Goal: Task Accomplishment & Management: Complete application form

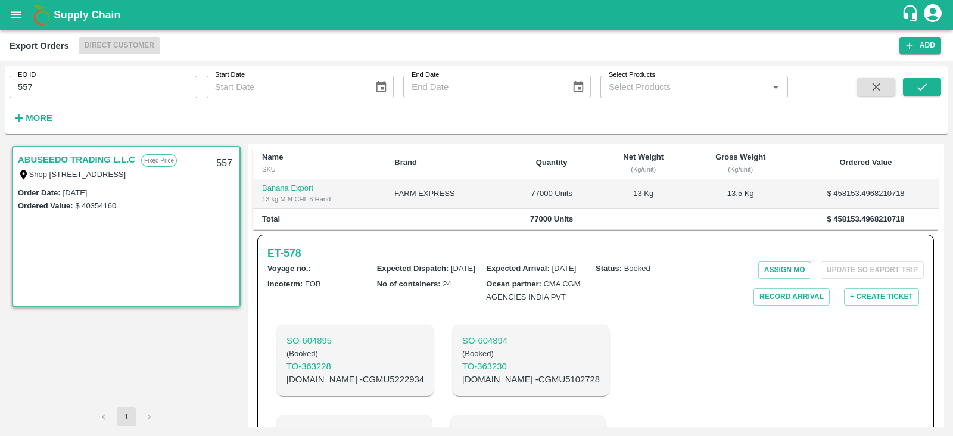
scroll to position [300, 0]
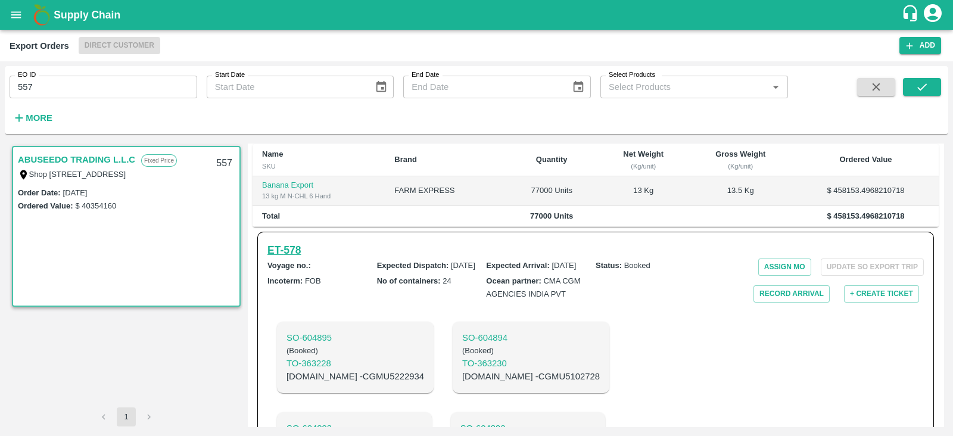
click at [292, 257] on h6 "ET- 578" at bounding box center [284, 250] width 33 height 17
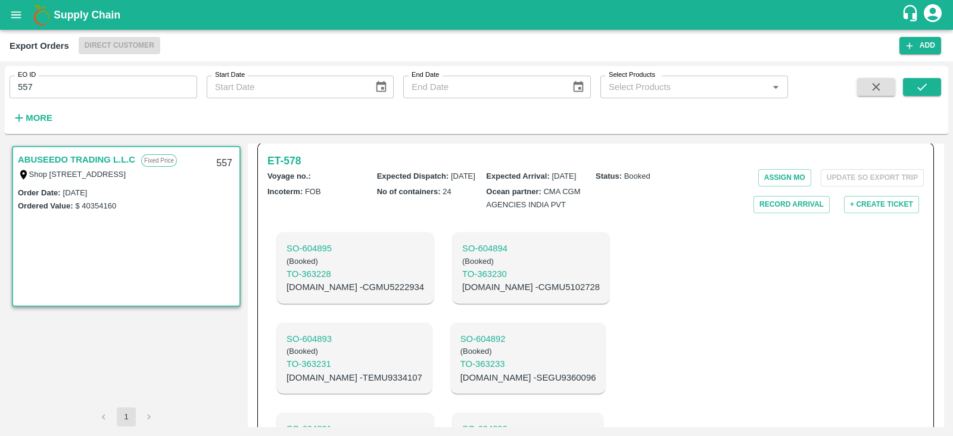
scroll to position [390, 0]
click at [422, 371] on p "C.No - TEMU9334107" at bounding box center [355, 377] width 136 height 13
copy p "TEMU9334107"
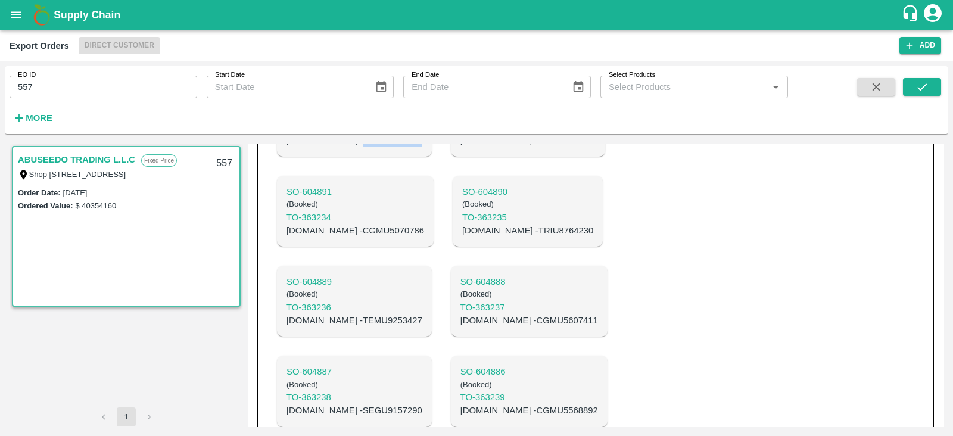
scroll to position [633, 0]
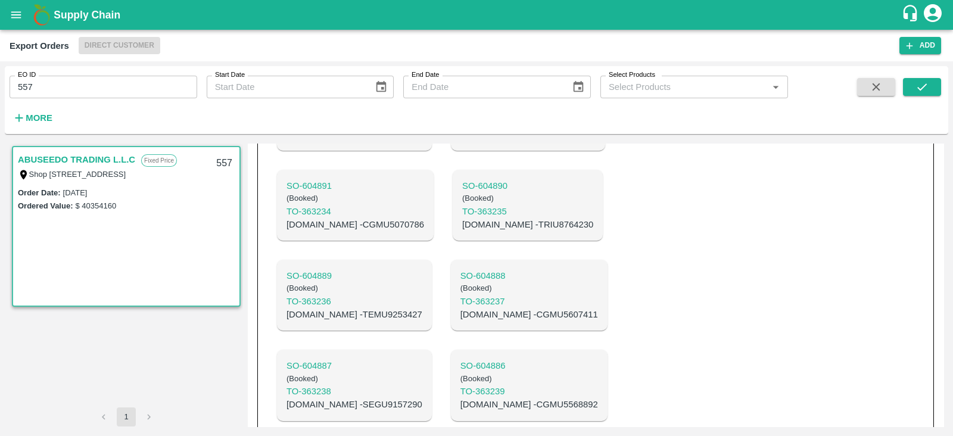
drag, startPoint x: 575, startPoint y: 267, endPoint x: 568, endPoint y: 242, distance: 25.9
click at [422, 398] on p "C.No - SEGU9157290" at bounding box center [355, 404] width 136 height 13
copy p "SEGU9157290"
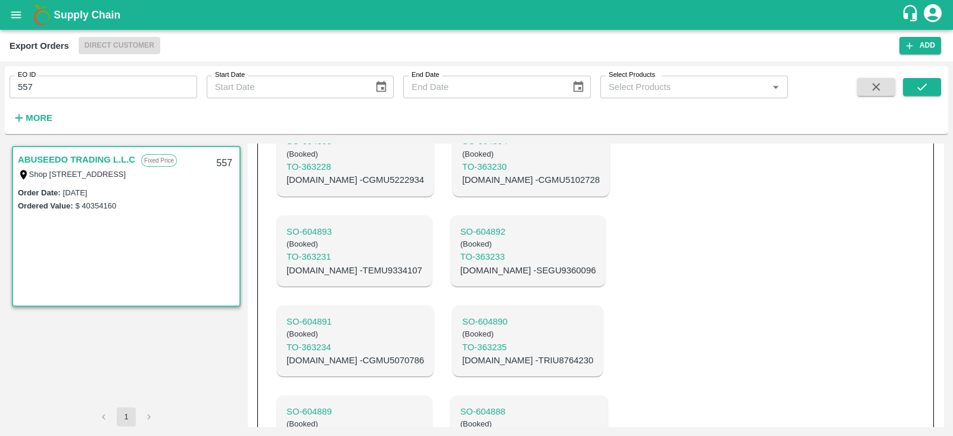
scroll to position [496, 0]
click at [422, 265] on p "C.No - TEMU9334107" at bounding box center [355, 271] width 136 height 13
copy p "TEMU9334107"
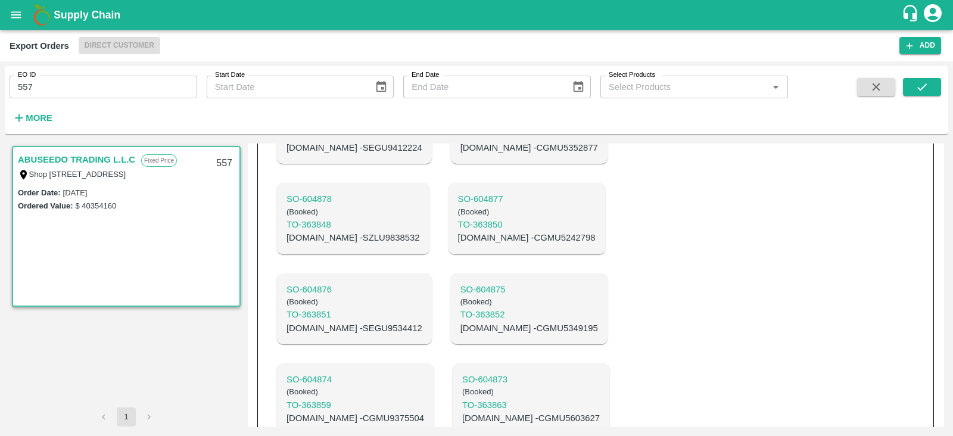
scroll to position [1161, 0]
copy p "TXGU9004160"
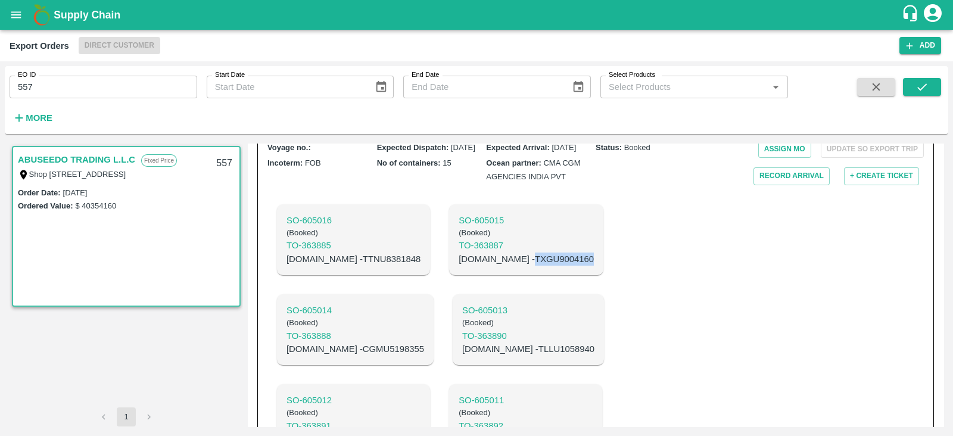
scroll to position [1682, 0]
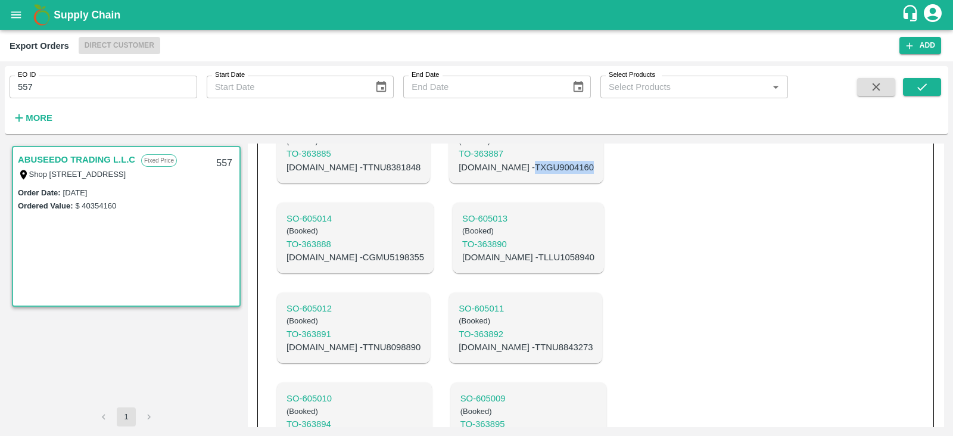
copy p "TCLU1327300"
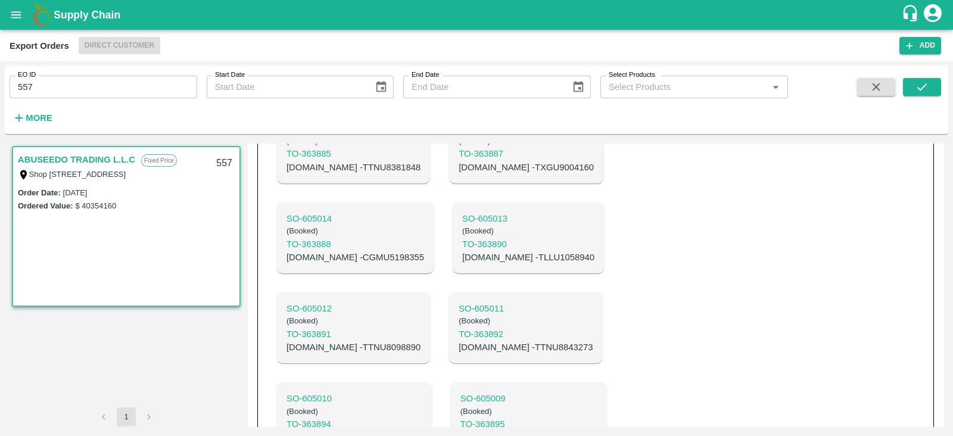
click at [117, 88] on input "557" at bounding box center [104, 87] width 188 height 23
type input "5"
type input "489"
click at [921, 79] on button "submit" at bounding box center [922, 87] width 38 height 18
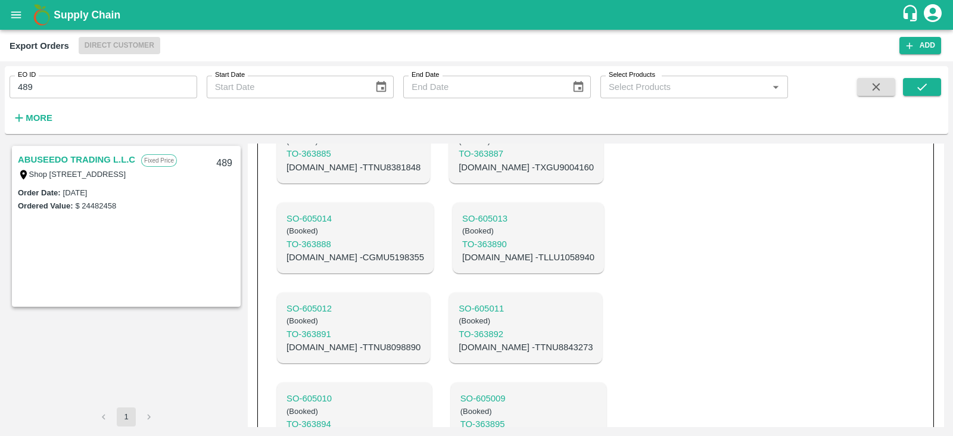
click at [87, 159] on link "ABUSEEDO TRADING L.L.C" at bounding box center [76, 159] width 117 height 15
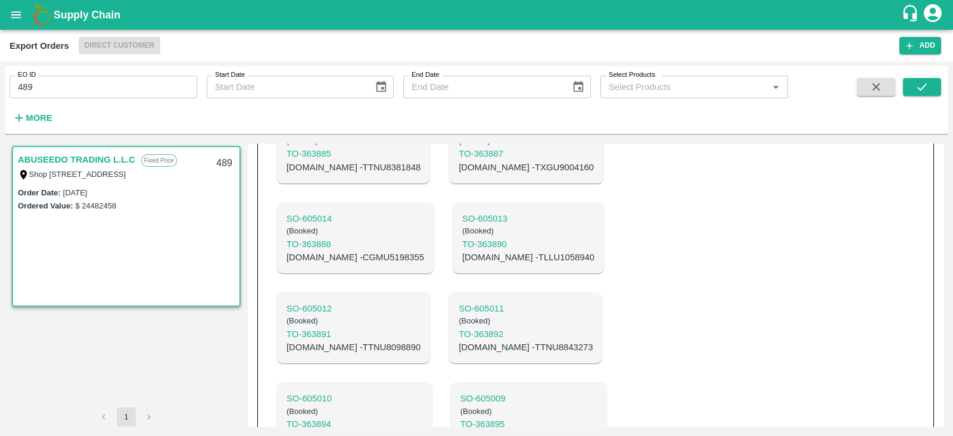
scroll to position [1222, 0]
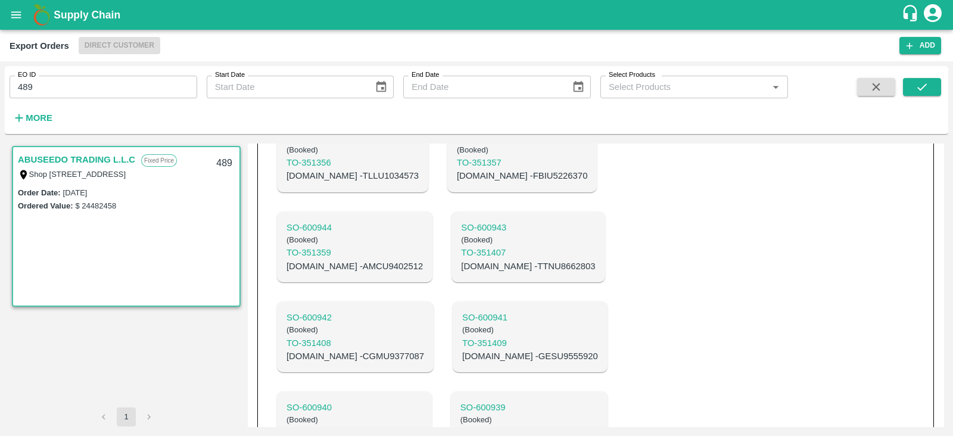
click at [87, 159] on link "ABUSEEDO TRADING L.L.C" at bounding box center [76, 159] width 117 height 15
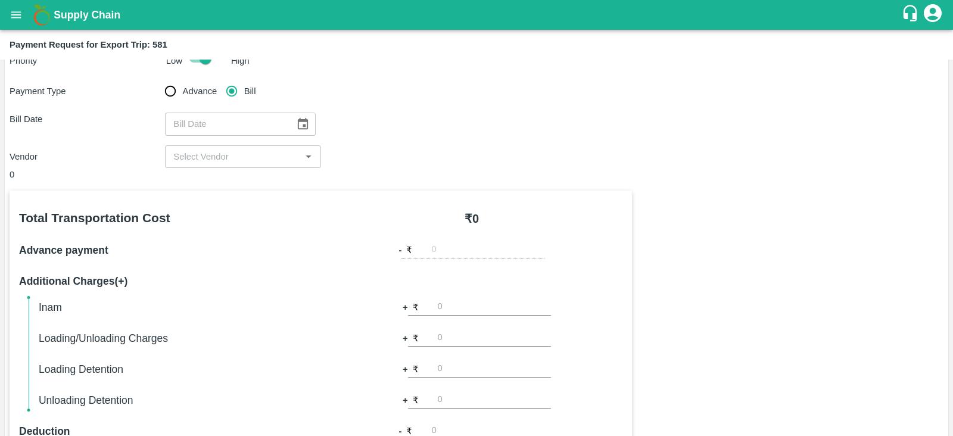
scroll to position [27, 0]
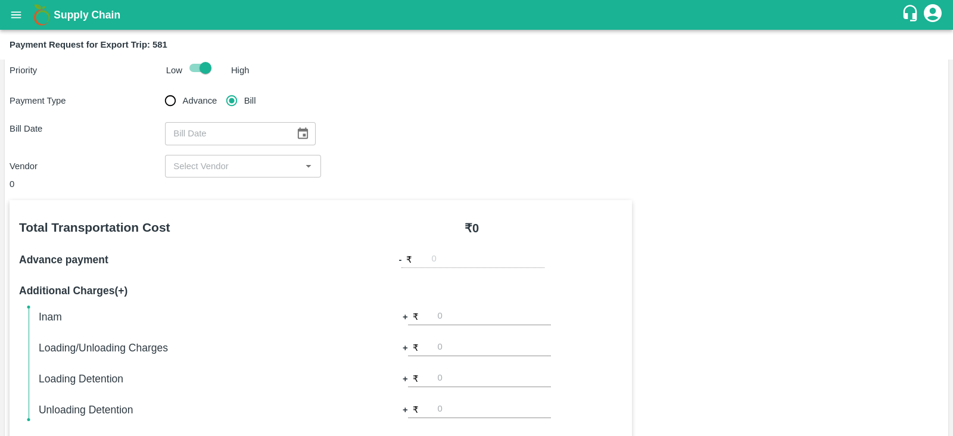
type input "DD/MM/YYYY"
drag, startPoint x: 238, startPoint y: 137, endPoint x: 233, endPoint y: 164, distance: 27.9
click at [233, 164] on div "Payment Type Advance Bill Bill Date DD/MM/YYYY ​ Vendor ​" at bounding box center [477, 133] width 934 height 89
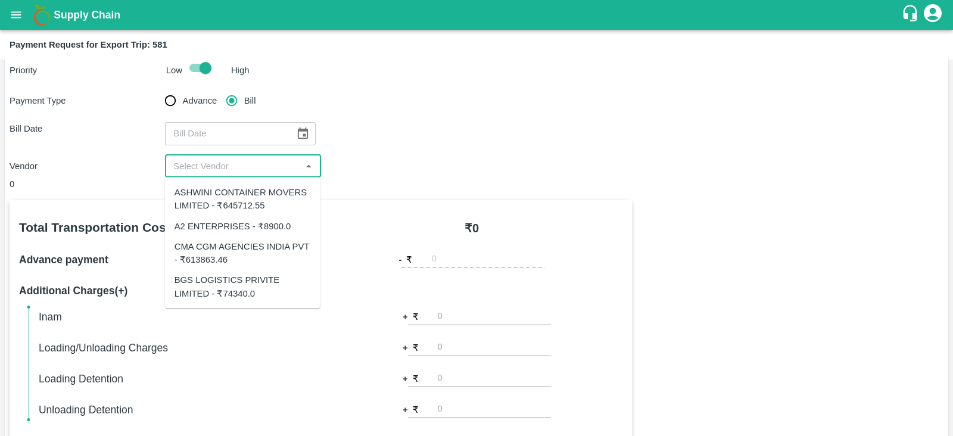
click at [233, 164] on input "input" at bounding box center [233, 165] width 129 height 15
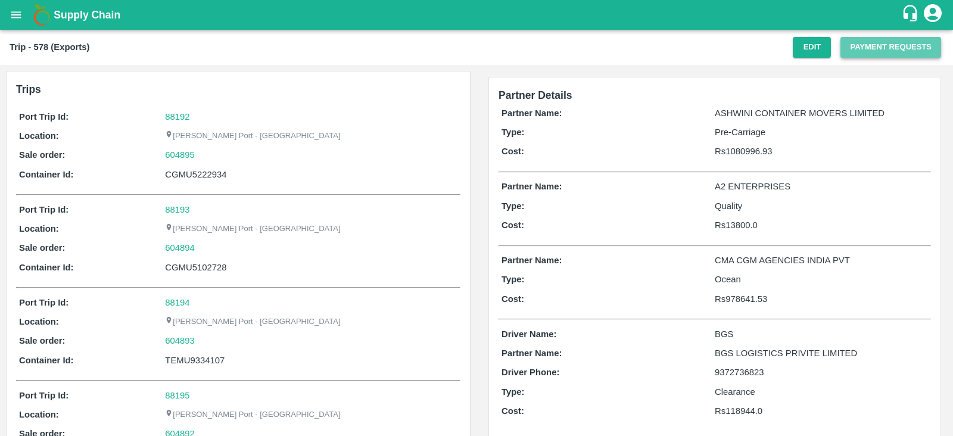
click at [891, 49] on button "Payment Requests" at bounding box center [891, 47] width 101 height 21
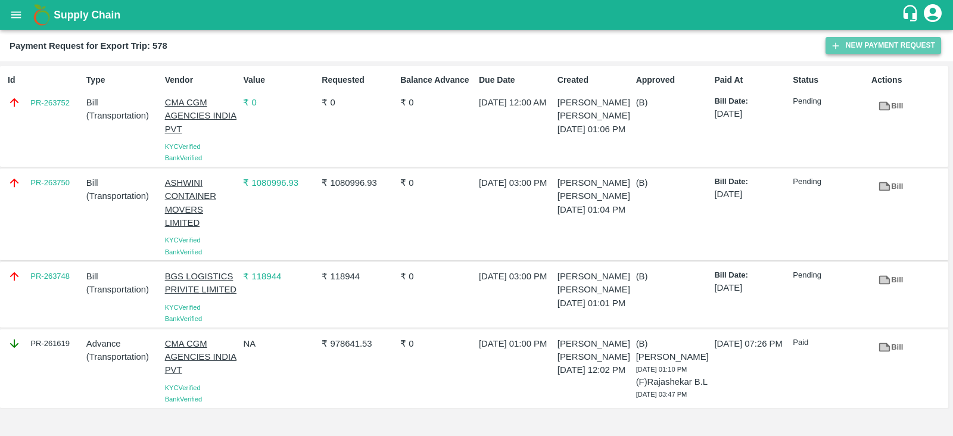
click at [861, 42] on button "New Payment Request" at bounding box center [884, 45] width 116 height 17
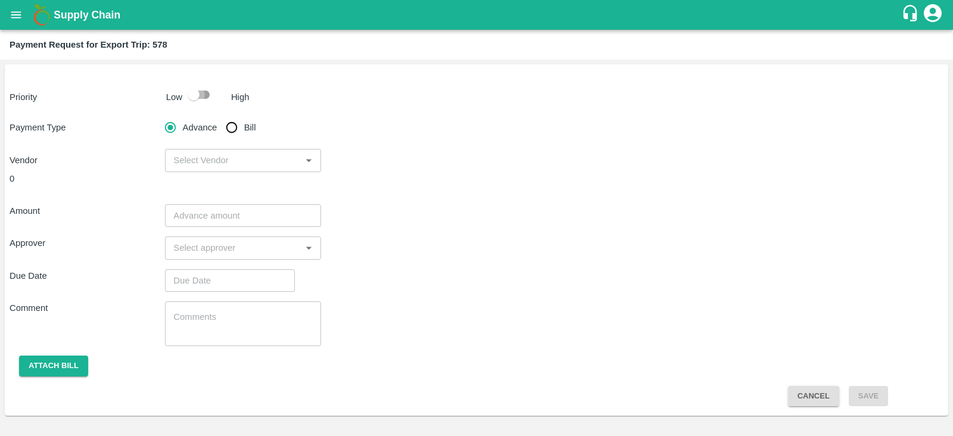
click at [203, 91] on input "checkbox" at bounding box center [194, 94] width 68 height 23
checkbox input "true"
click at [226, 126] on input "Bill" at bounding box center [232, 128] width 24 height 24
radio input "true"
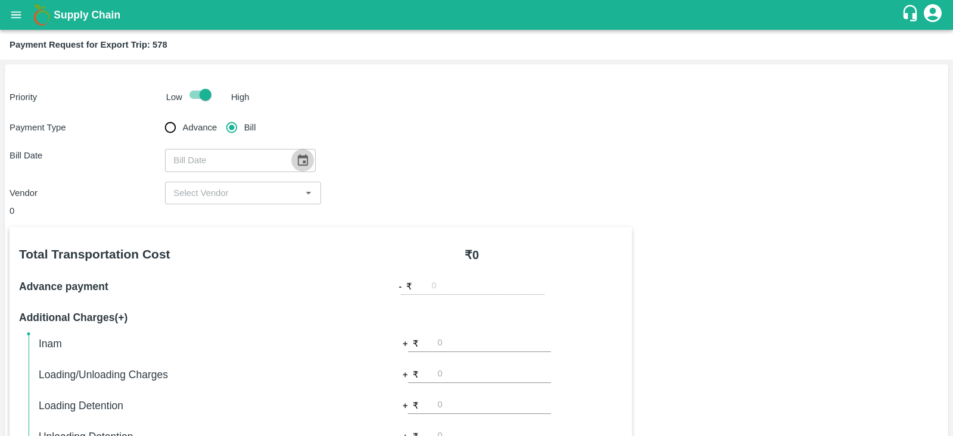
click at [298, 157] on icon "Choose date" at bounding box center [303, 159] width 10 height 11
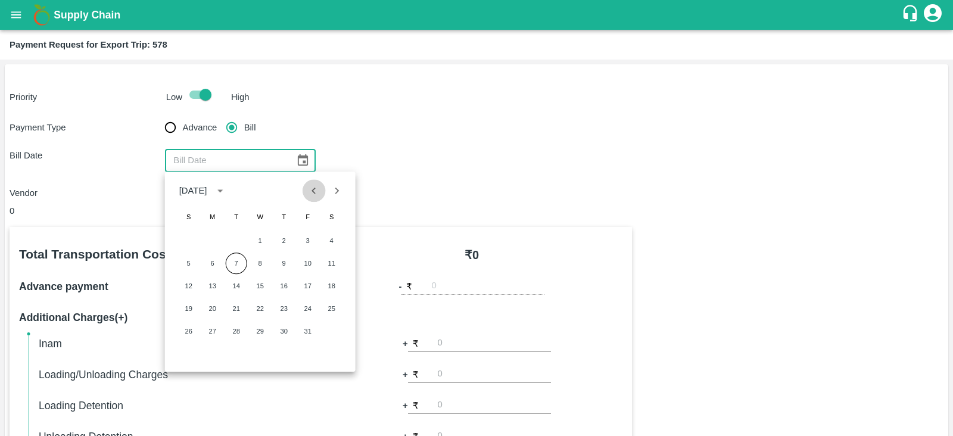
click at [309, 192] on icon "Previous month" at bounding box center [313, 190] width 13 height 13
click at [331, 283] on button "20" at bounding box center [331, 285] width 21 height 21
type input "[DATE]"
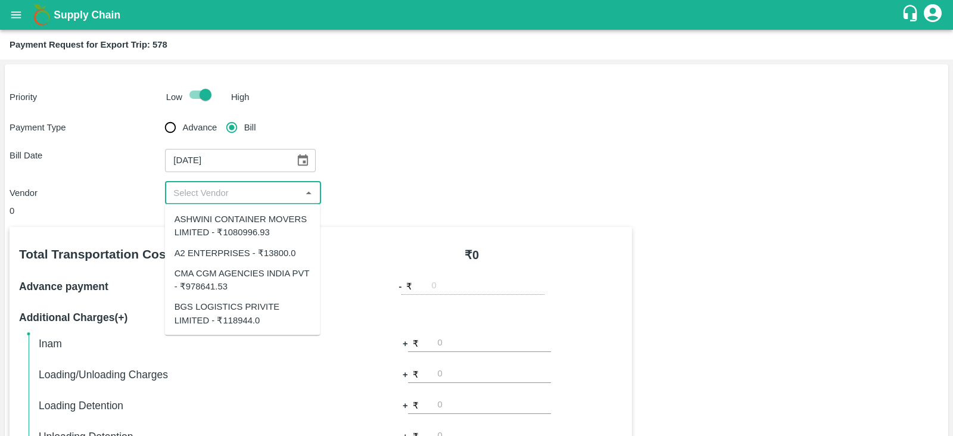
click at [231, 192] on input "input" at bounding box center [233, 192] width 129 height 15
click at [243, 247] on div "A2 ENTERPRISES - ₹13800.0" at bounding box center [236, 252] width 122 height 13
type input "A2 ENTERPRISES - ₹13800.0"
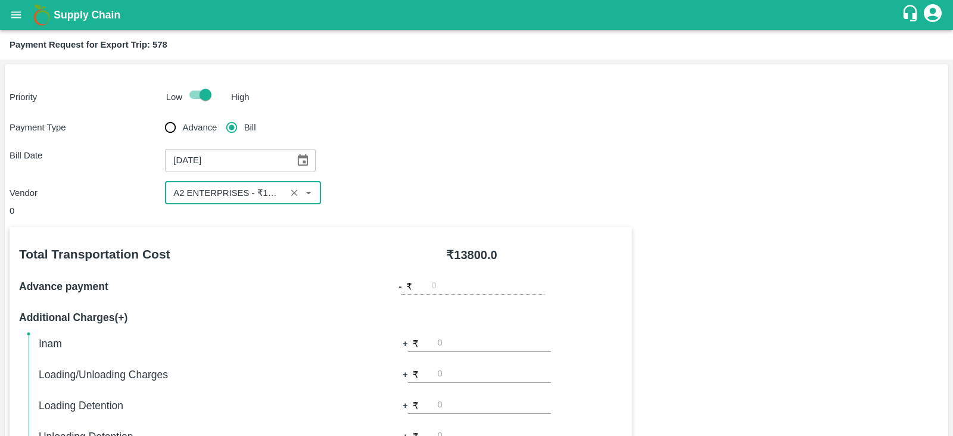
scroll to position [381, 0]
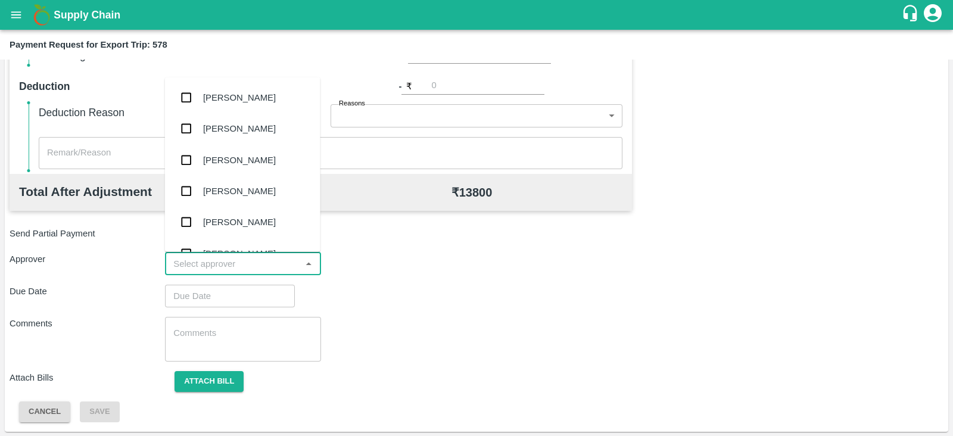
click at [267, 260] on input "input" at bounding box center [233, 263] width 129 height 15
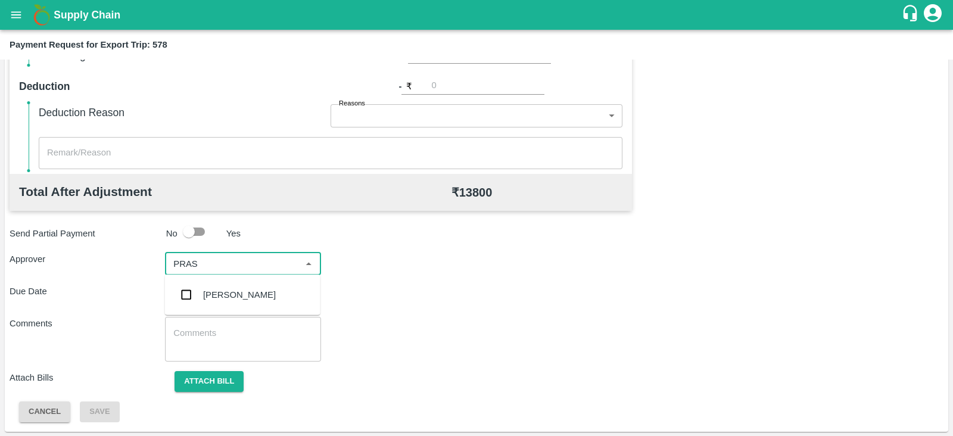
type input "PRASA"
click at [221, 296] on div "Prasad Waghade" at bounding box center [239, 294] width 73 height 13
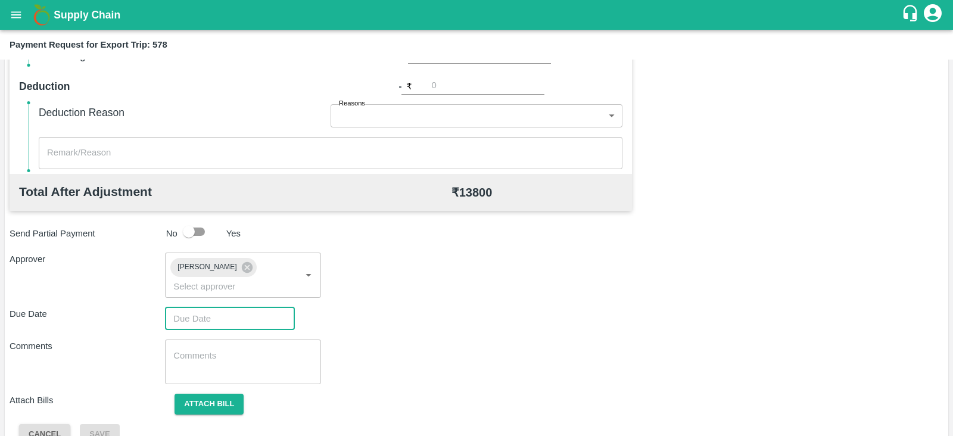
type input "DD/MM/YYYY hh:mm aa"
click at [207, 307] on input "DD/MM/YYYY hh:mm aa" at bounding box center [226, 318] width 122 height 23
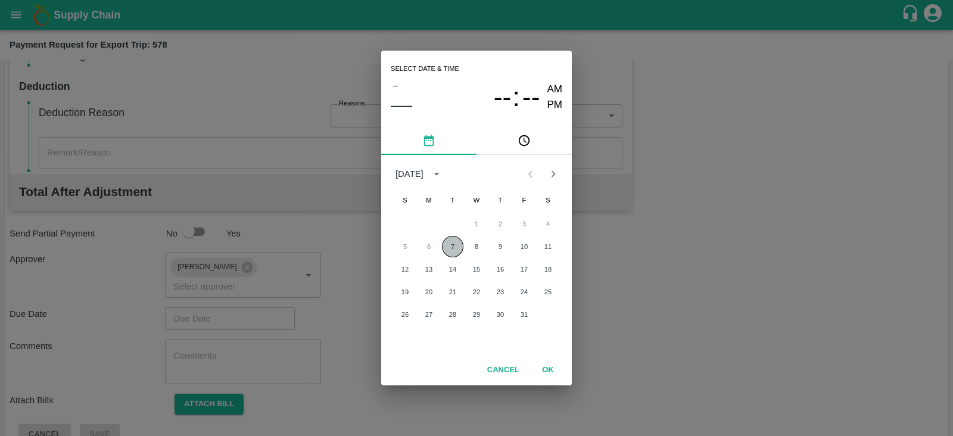
click at [444, 240] on button "7" at bounding box center [452, 246] width 21 height 21
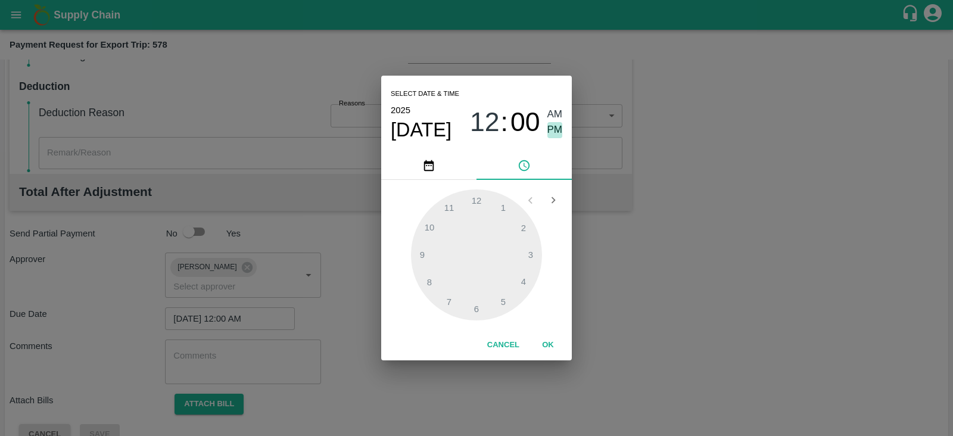
click at [549, 129] on span "PM" at bounding box center [555, 130] width 15 height 16
click at [523, 279] on div at bounding box center [476, 254] width 131 height 131
type input "07/10/2025 04:00 PM"
click at [552, 346] on button "OK" at bounding box center [548, 345] width 38 height 21
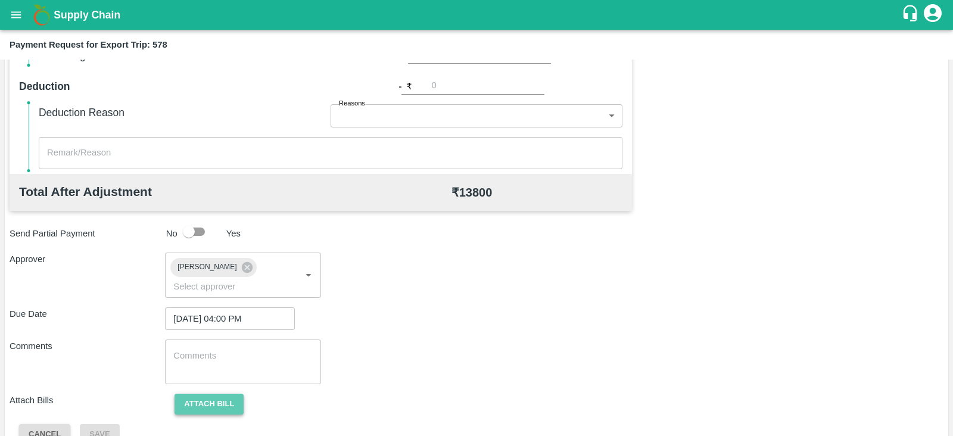
click at [220, 394] on button "Attach bill" at bounding box center [209, 404] width 69 height 21
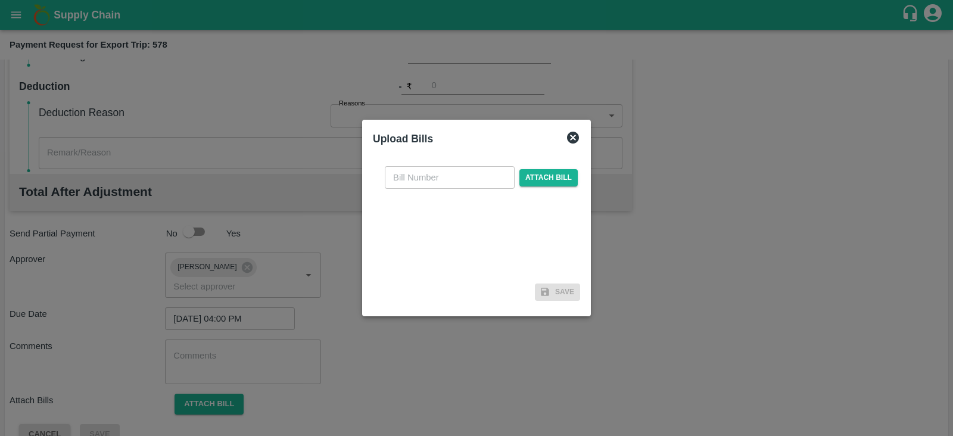
click at [446, 184] on input "text" at bounding box center [450, 177] width 130 height 23
paste input "A2-130/2025-26"
type input "A2-130/2025-26"
click at [534, 175] on span "Attach bill" at bounding box center [549, 177] width 58 height 17
click at [0, 0] on input "Attach bill" at bounding box center [0, 0] width 0 height 0
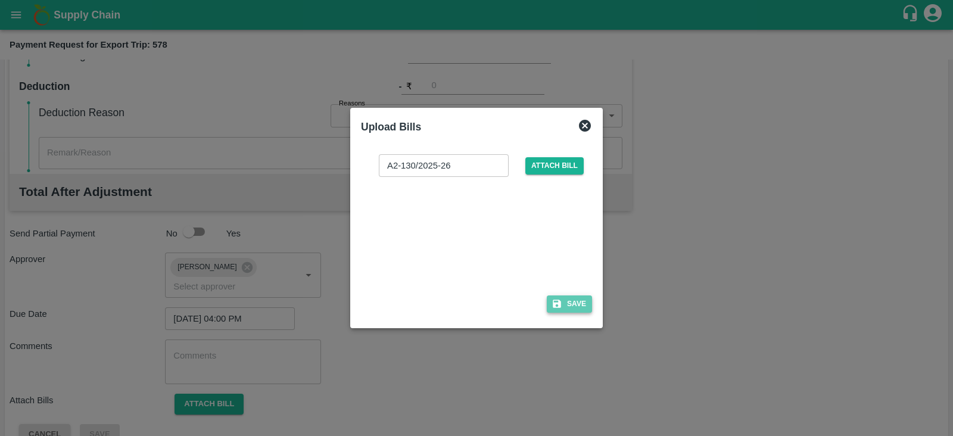
click at [566, 300] on button "Save" at bounding box center [569, 304] width 45 height 17
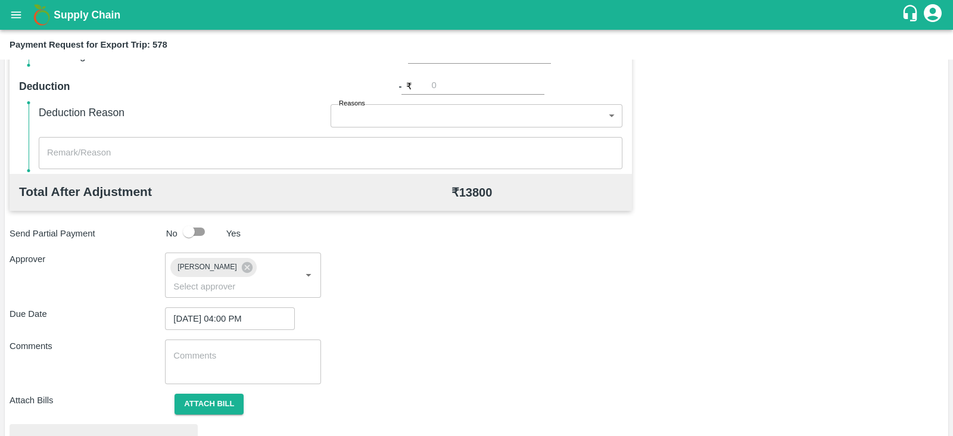
scroll to position [452, 0]
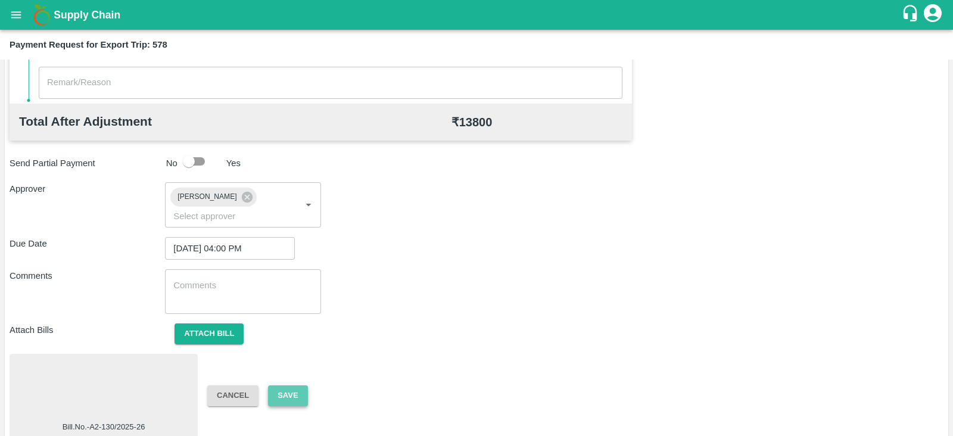
click at [299, 386] on button "Save" at bounding box center [287, 396] width 39 height 21
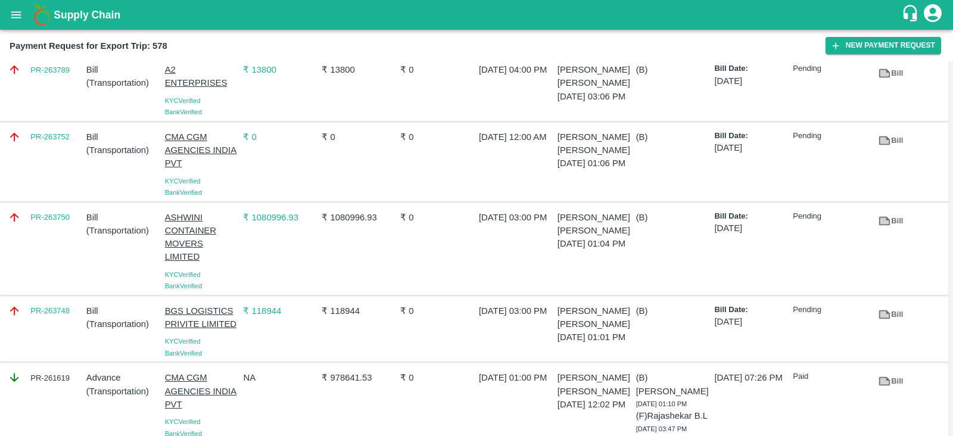
scroll to position [34, 0]
click at [67, 230] on div "PR-263750" at bounding box center [42, 248] width 79 height 86
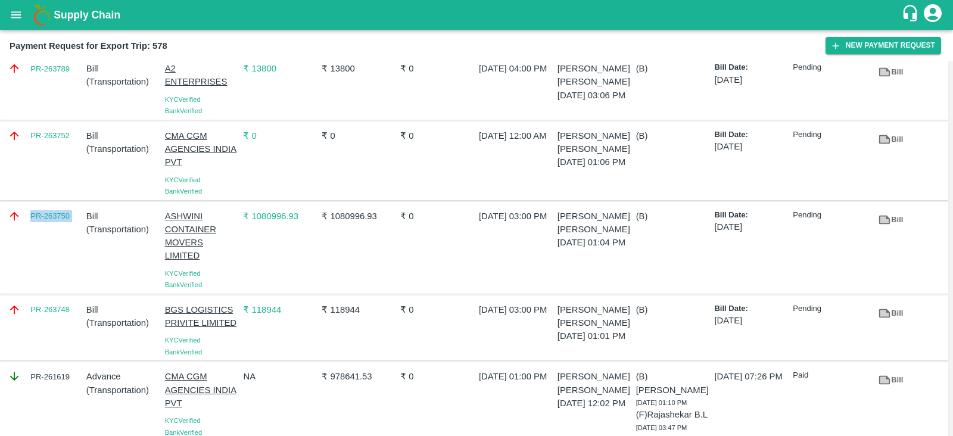
copy link "PR-263750"
click at [63, 327] on div "PR-263748" at bounding box center [42, 329] width 79 height 60
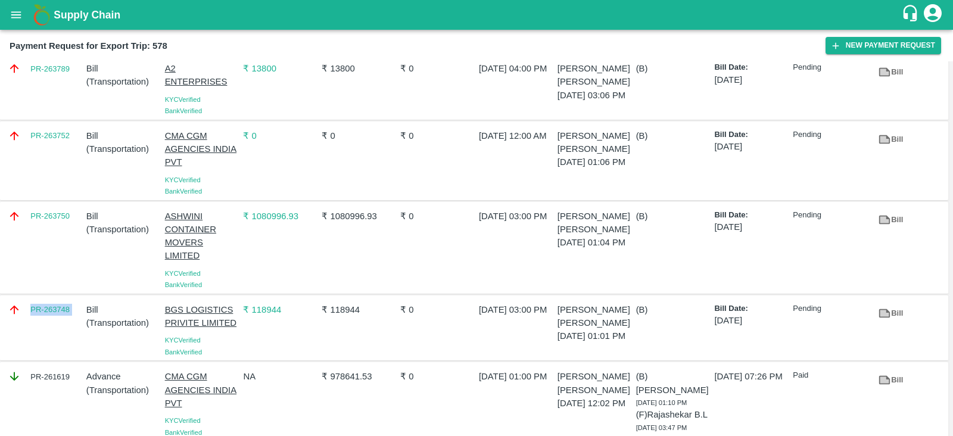
copy link "PR-263748"
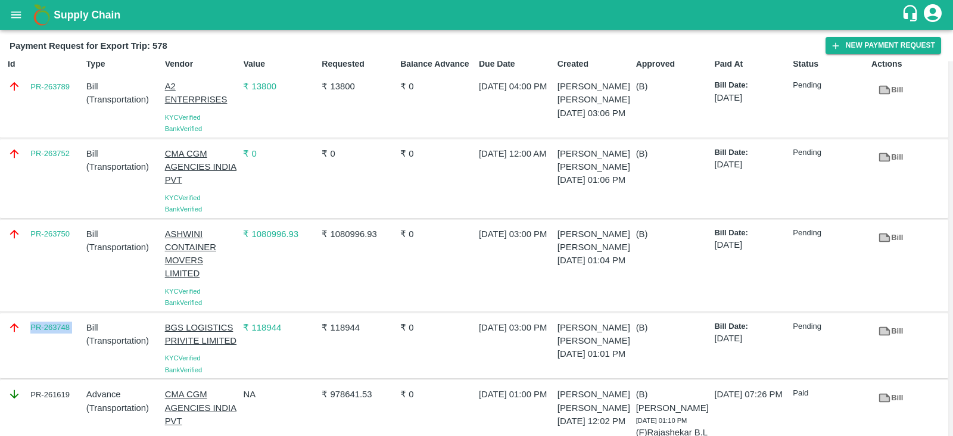
scroll to position [15, 0]
click at [55, 175] on div "PR-263752" at bounding box center [42, 180] width 79 height 73
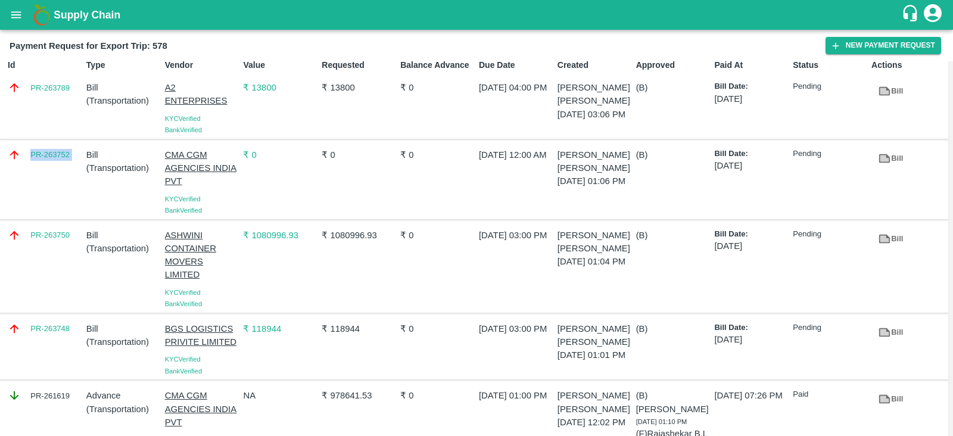
copy link "PR-263752"
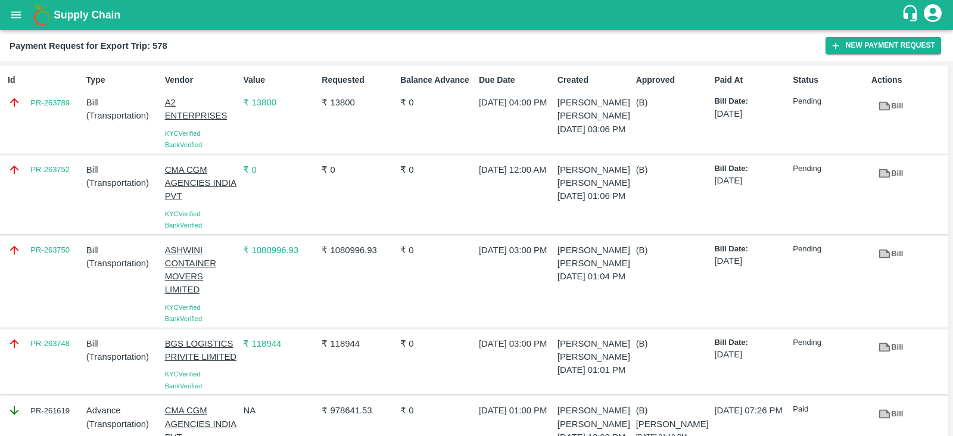
click at [58, 114] on div "Id PR-263789" at bounding box center [42, 110] width 79 height 82
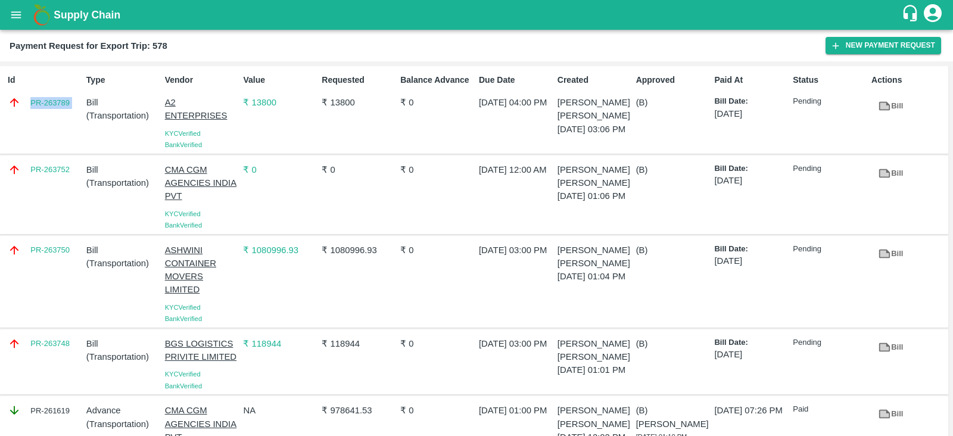
copy link "PR-263789"
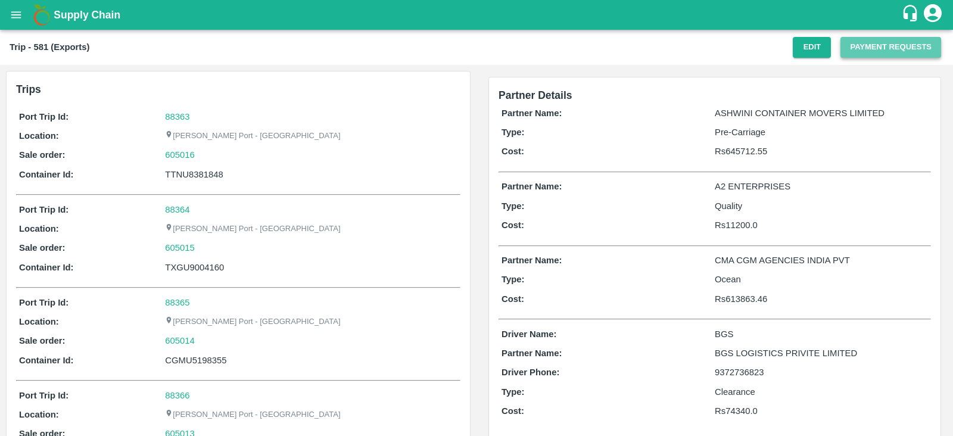
click at [888, 42] on button "Payment Requests" at bounding box center [891, 47] width 101 height 21
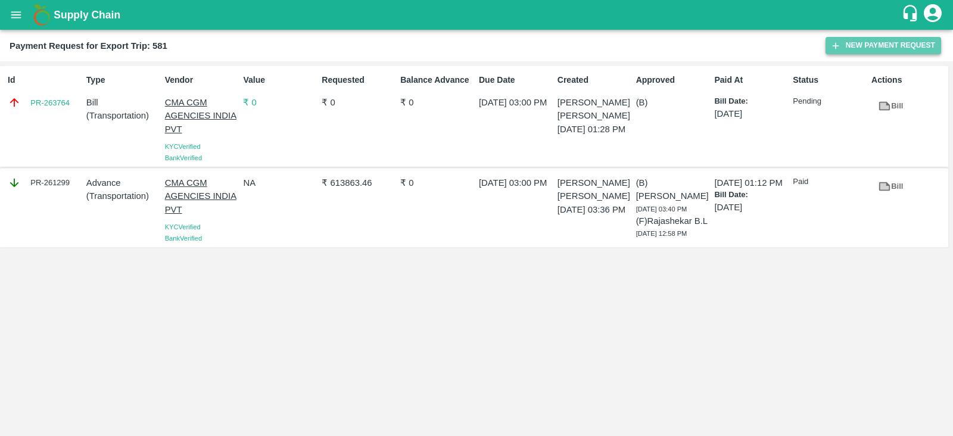
click at [883, 45] on button "New Payment Request" at bounding box center [884, 45] width 116 height 17
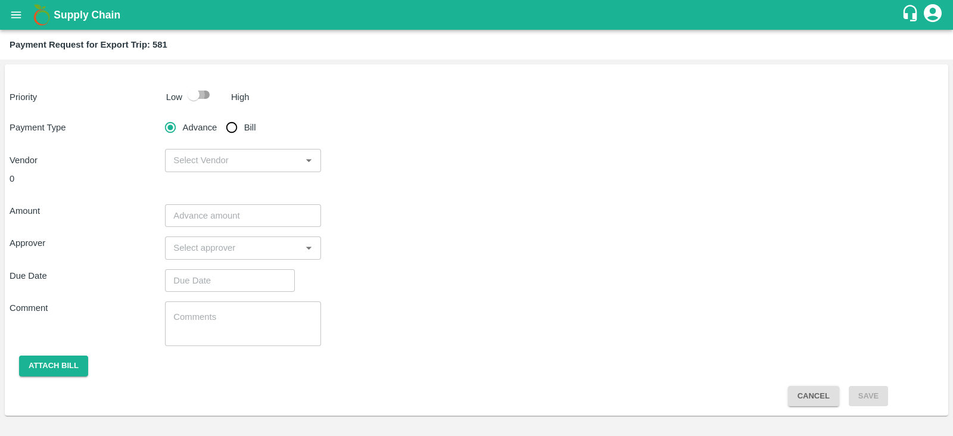
click at [203, 90] on input "checkbox" at bounding box center [194, 94] width 68 height 23
checkbox input "true"
click at [229, 126] on input "Bill" at bounding box center [232, 128] width 24 height 24
radio input "true"
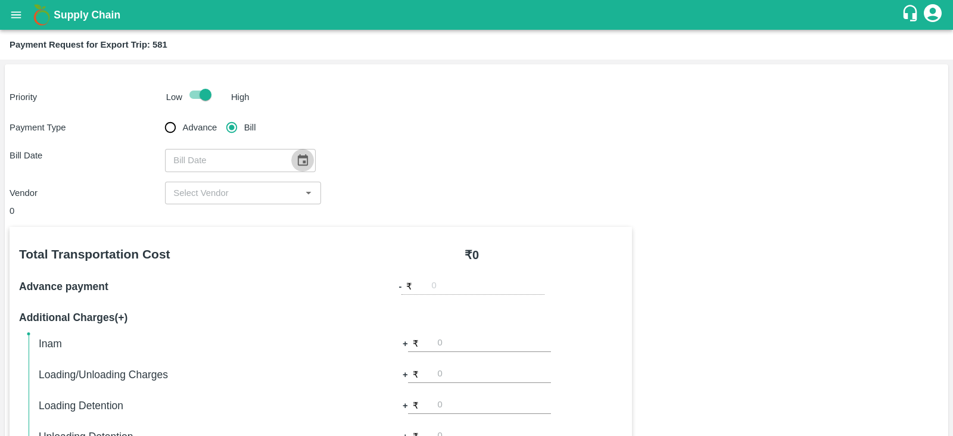
click at [300, 162] on icon "Choose date" at bounding box center [303, 159] width 10 height 11
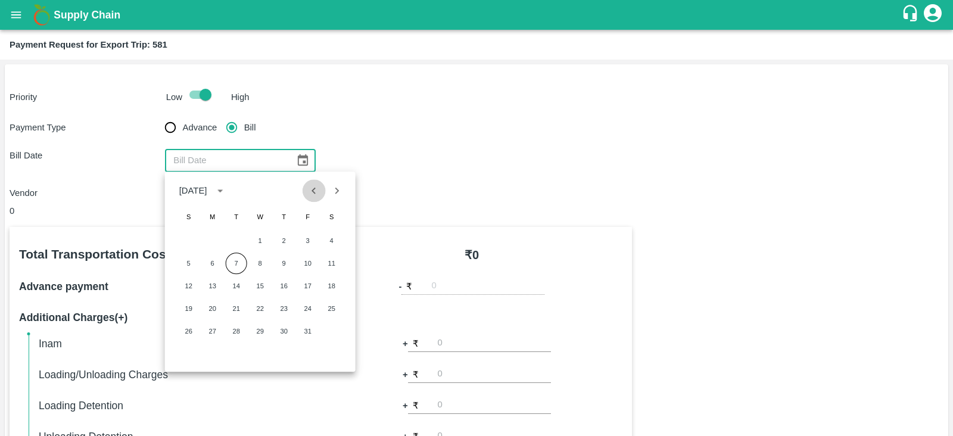
click at [319, 191] on icon "Previous month" at bounding box center [313, 190] width 13 height 13
click at [331, 284] on button "20" at bounding box center [331, 285] width 21 height 21
type input "[DATE]"
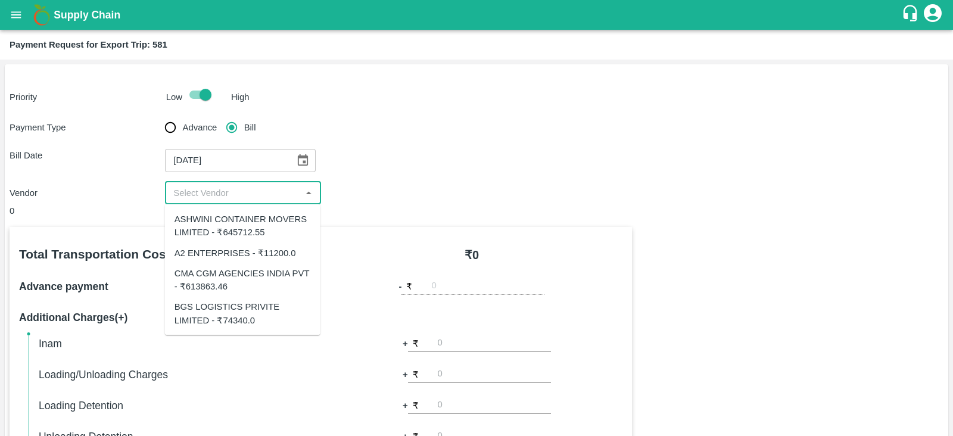
click at [260, 195] on input "input" at bounding box center [233, 192] width 129 height 15
click at [255, 247] on div "A2 ENTERPRISES - ₹11200.0" at bounding box center [236, 252] width 122 height 13
type input "A2 ENTERPRISES - ₹11200.0"
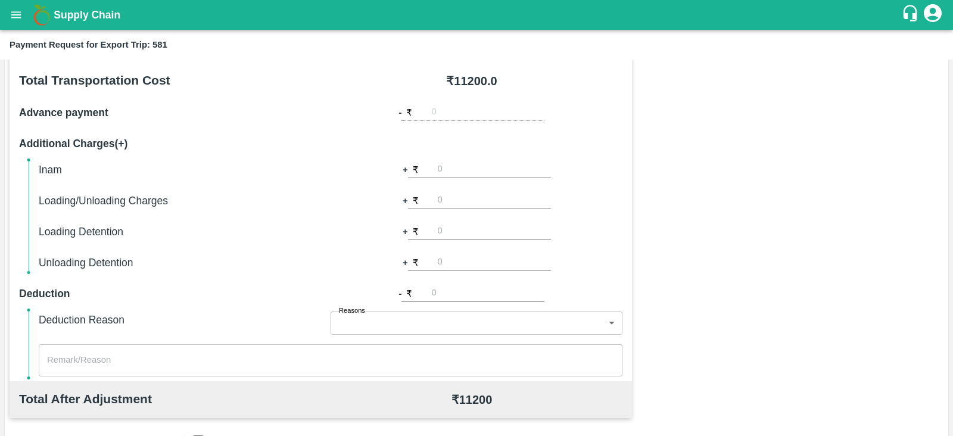
scroll to position [381, 0]
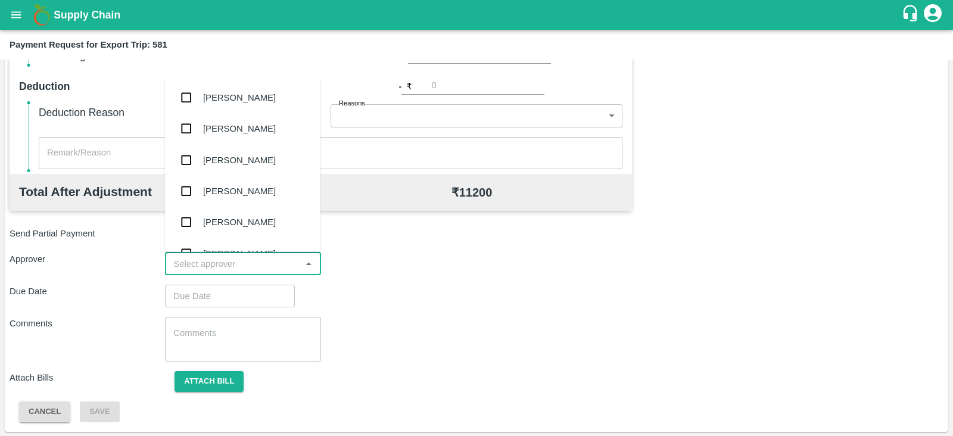
click at [257, 262] on input "input" at bounding box center [233, 263] width 129 height 15
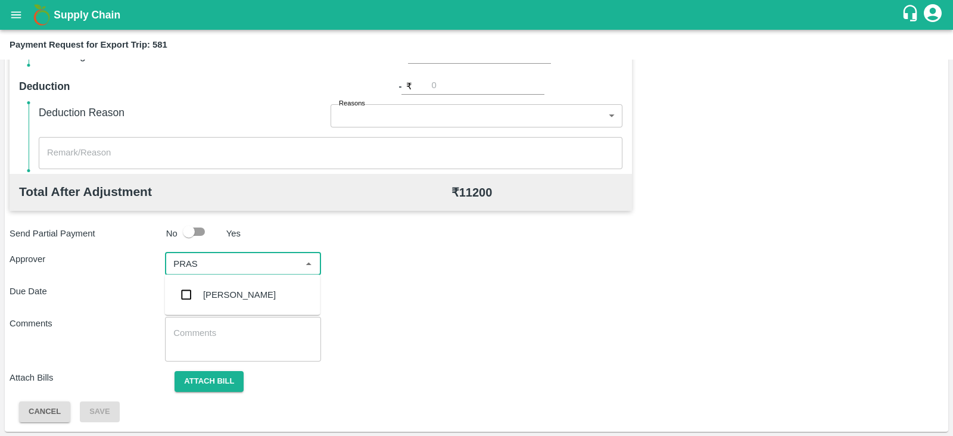
type input "PRASA"
click at [220, 291] on div "[PERSON_NAME]" at bounding box center [239, 294] width 73 height 13
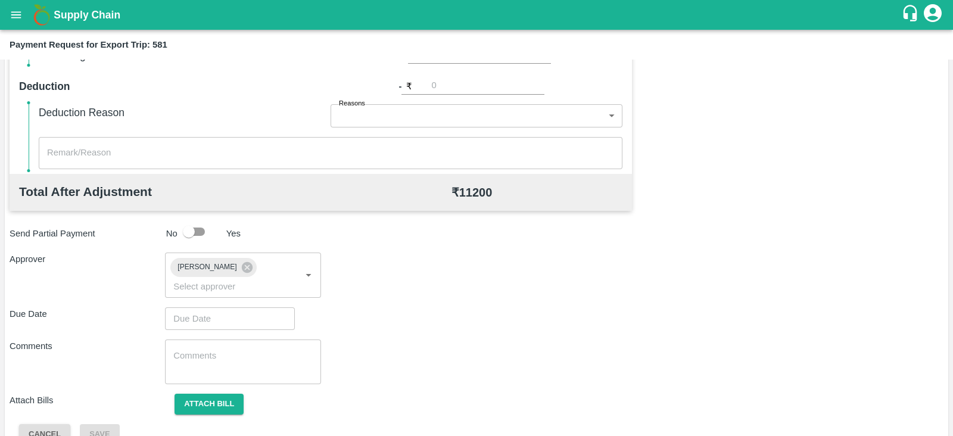
click at [282, 307] on div "​" at bounding box center [230, 318] width 130 height 23
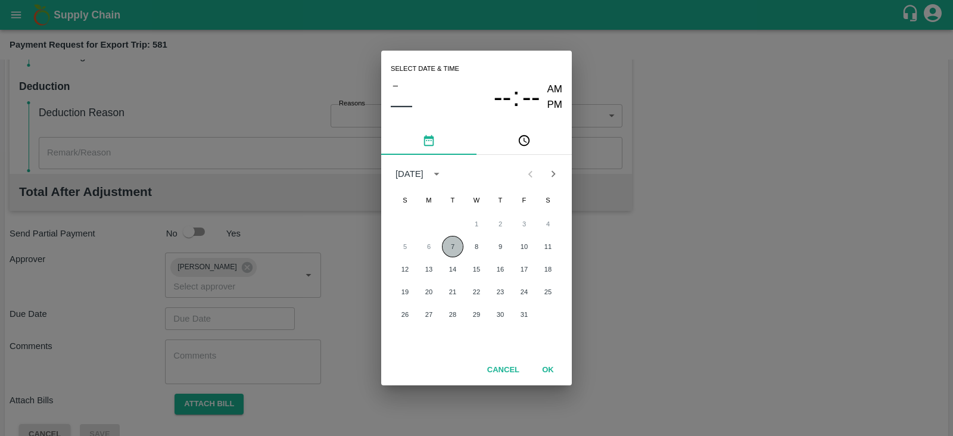
click at [452, 240] on button "7" at bounding box center [452, 246] width 21 height 21
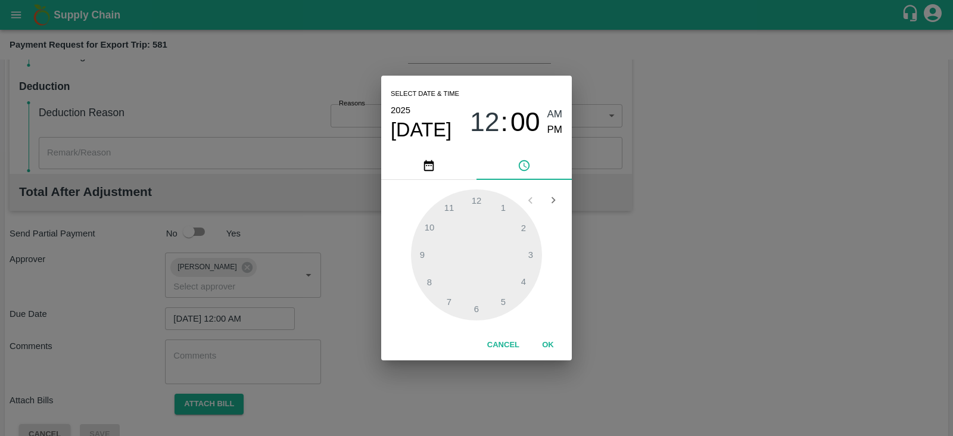
click at [559, 135] on span "PM" at bounding box center [555, 130] width 15 height 16
click at [534, 253] on div at bounding box center [476, 254] width 131 height 131
type input "[DATE] 03:00 PM"
click at [557, 346] on button "OK" at bounding box center [548, 345] width 38 height 21
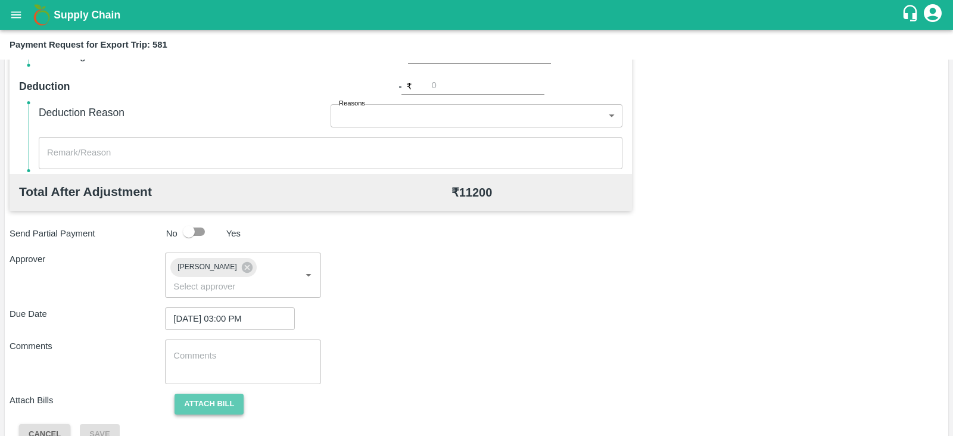
click at [231, 394] on button "Attach bill" at bounding box center [209, 404] width 69 height 21
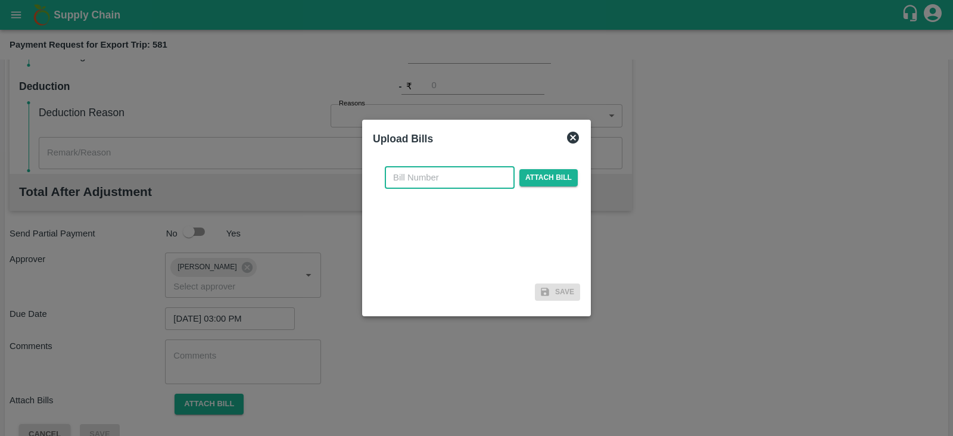
click at [444, 178] on input "text" at bounding box center [450, 177] width 130 height 23
paste input "A2-132/2025-26"
type input "A2-132/2025-26"
click at [551, 179] on span "Attach bill" at bounding box center [549, 177] width 58 height 17
click at [0, 0] on input "Attach bill" at bounding box center [0, 0] width 0 height 0
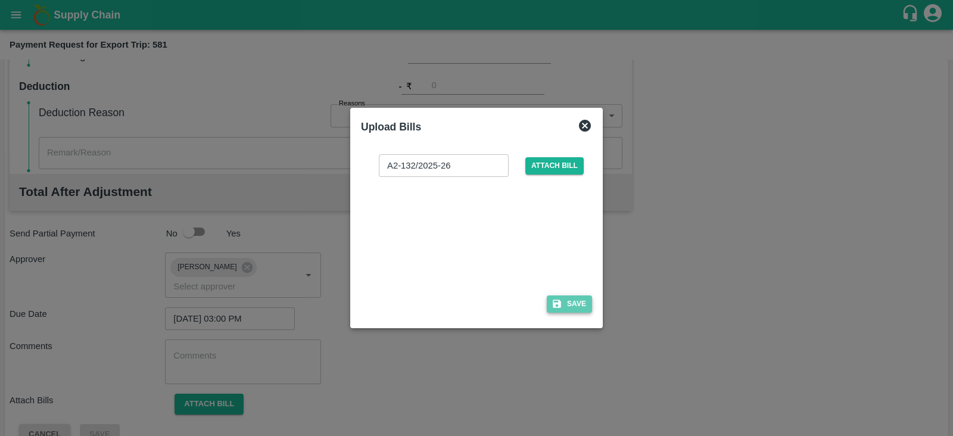
click at [571, 303] on button "Save" at bounding box center [569, 304] width 45 height 17
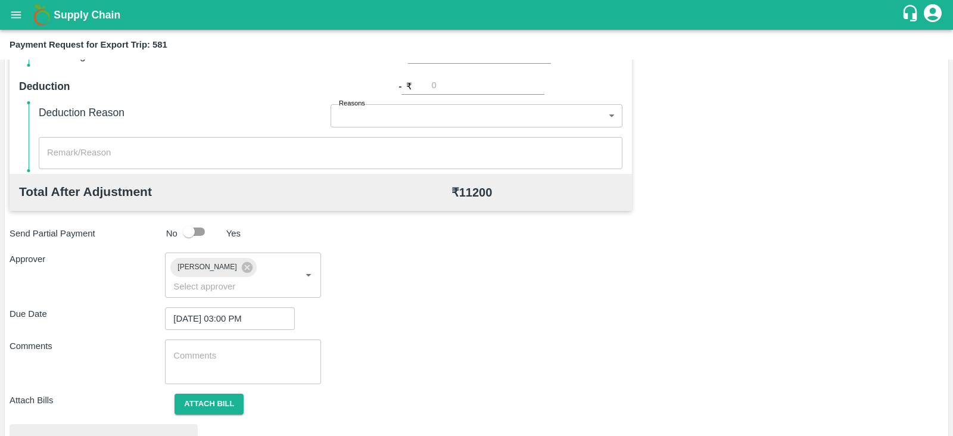
scroll to position [452, 0]
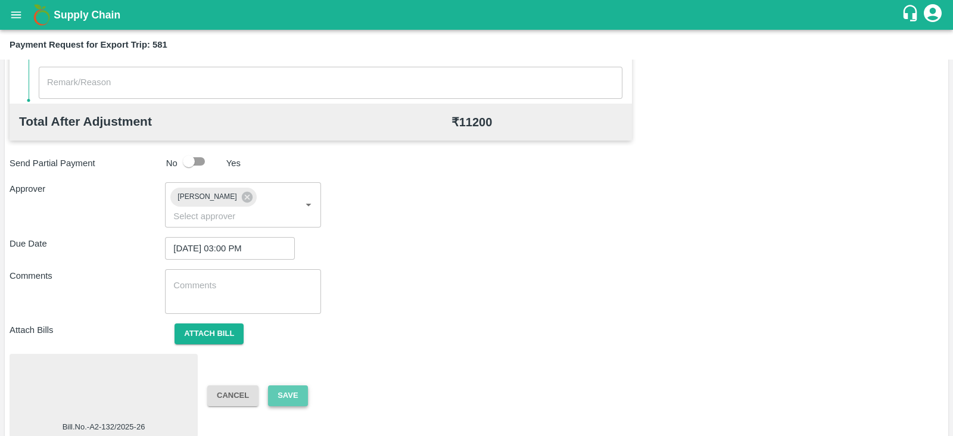
click at [294, 386] on button "Save" at bounding box center [287, 396] width 39 height 21
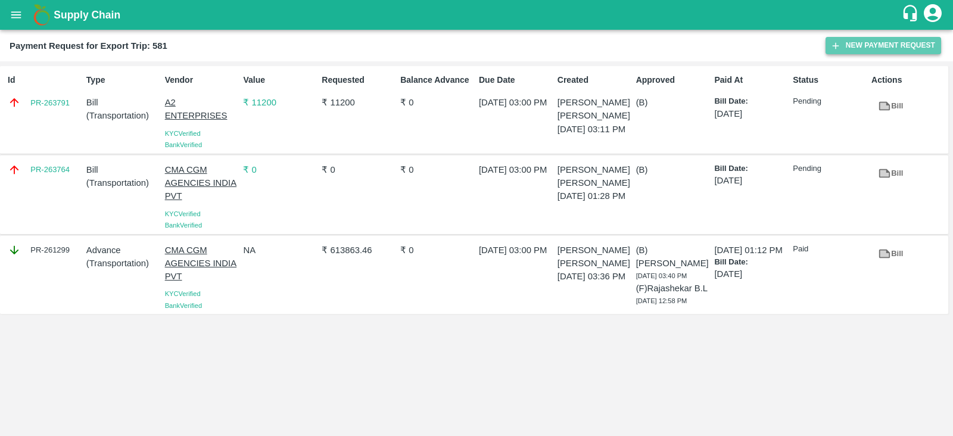
click at [871, 47] on button "New Payment Request" at bounding box center [884, 45] width 116 height 17
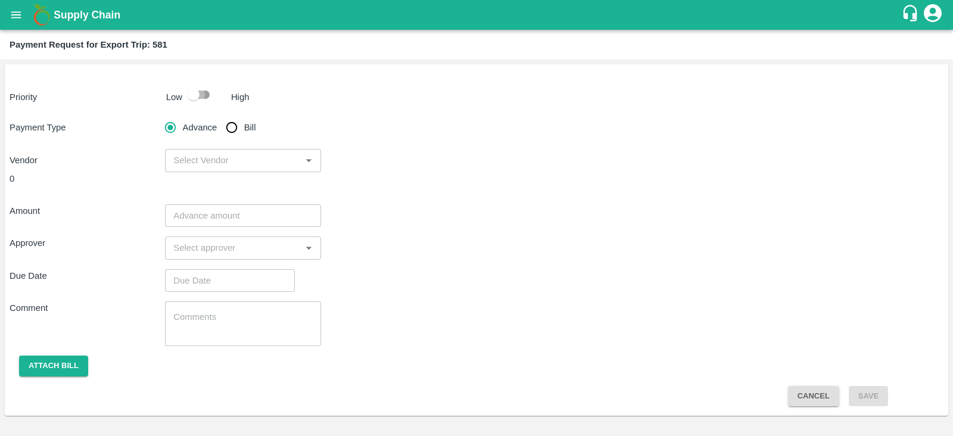
click at [189, 96] on input "checkbox" at bounding box center [194, 94] width 68 height 23
checkbox input "true"
click at [231, 124] on input "Bill" at bounding box center [232, 128] width 24 height 24
radio input "true"
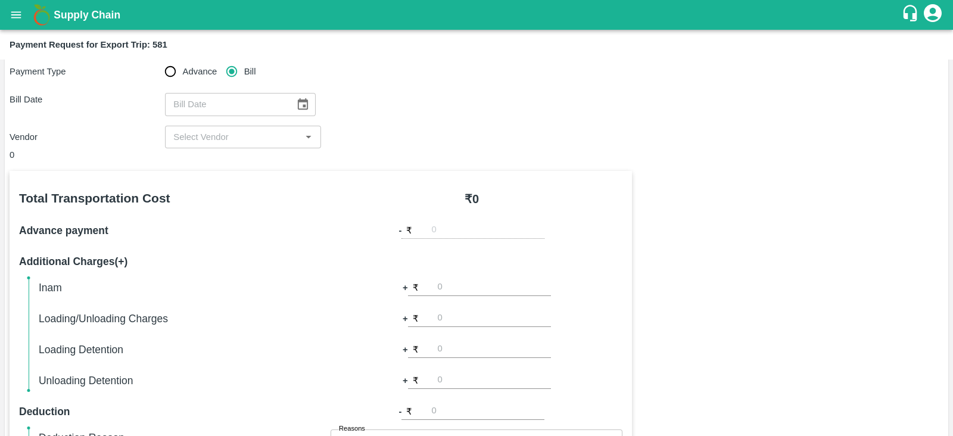
scroll to position [55, 0]
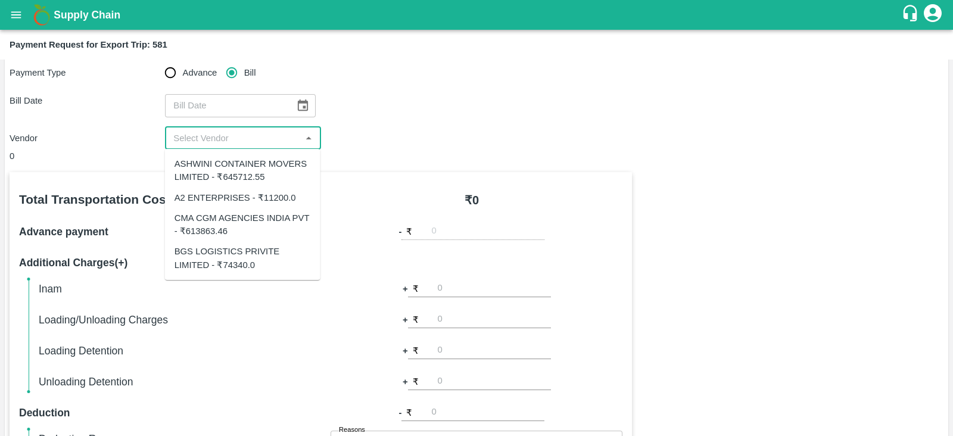
click at [275, 145] on input "input" at bounding box center [233, 137] width 129 height 15
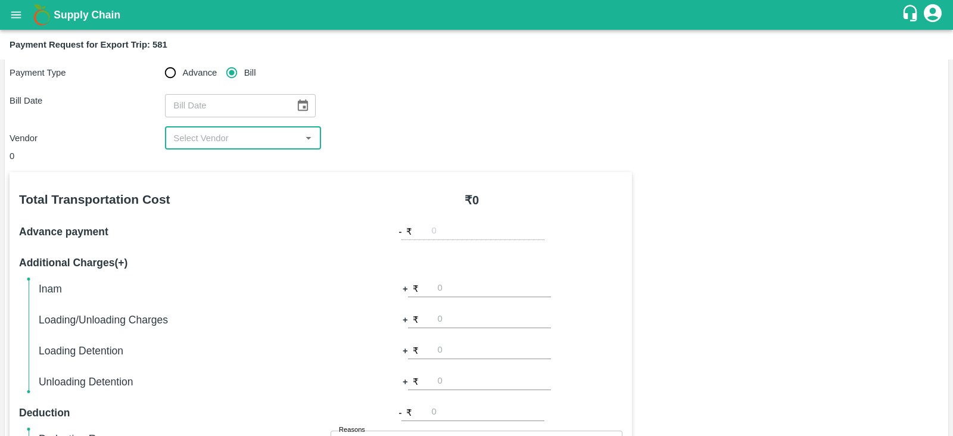
click at [299, 103] on icon "Choose date" at bounding box center [302, 105] width 13 height 13
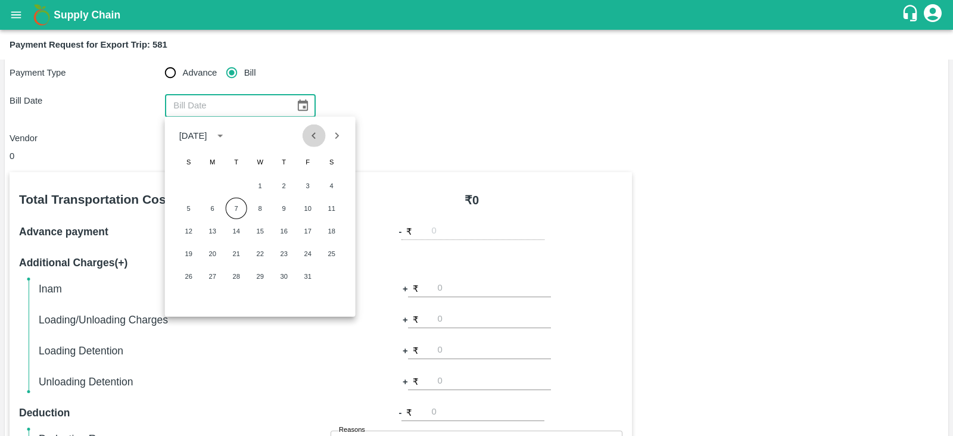
click at [316, 138] on icon "Previous month" at bounding box center [313, 135] width 13 height 13
click at [310, 228] on button "19" at bounding box center [307, 230] width 21 height 21
type input "19/09/2025"
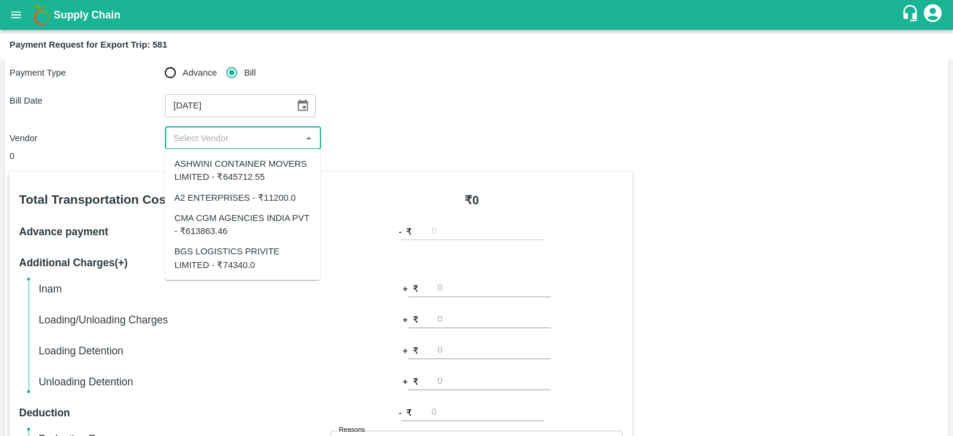
click at [253, 132] on input "input" at bounding box center [233, 137] width 129 height 15
click at [253, 166] on div "ASHWINI CONTAINER MOVERS LIMITED - ₹645712.55" at bounding box center [243, 170] width 136 height 27
type input "ASHWINI CONTAINER MOVERS LIMITED - ₹645712.55"
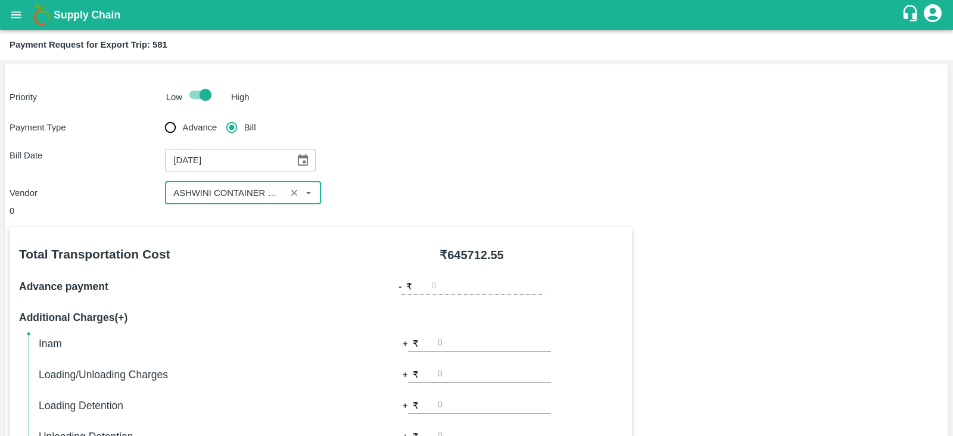
scroll to position [381, 0]
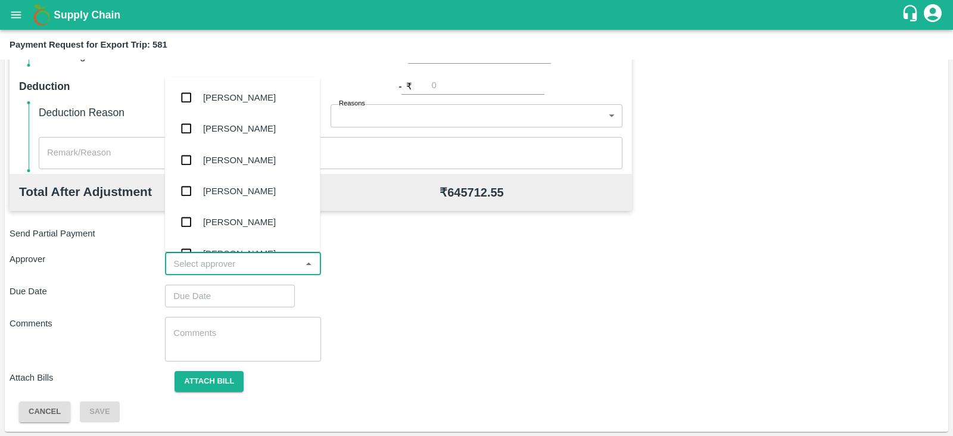
click at [273, 268] on input "input" at bounding box center [233, 263] width 129 height 15
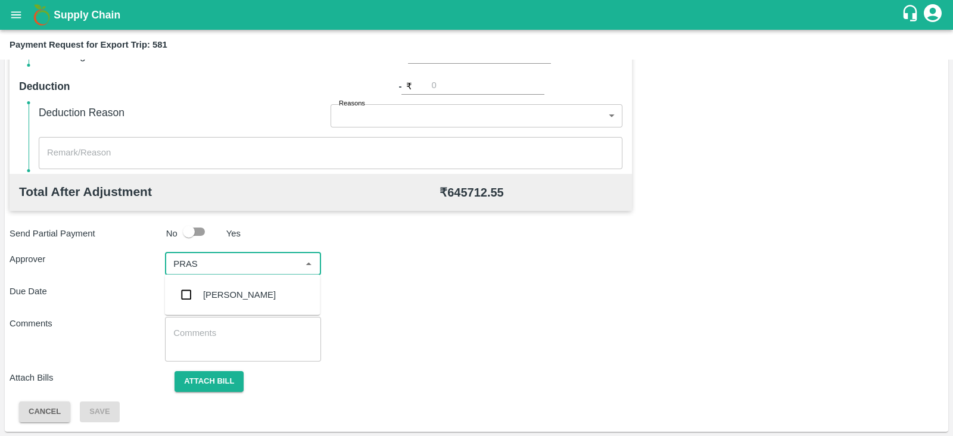
type input "PRASA"
click at [253, 294] on div "[PERSON_NAME]" at bounding box center [239, 294] width 73 height 13
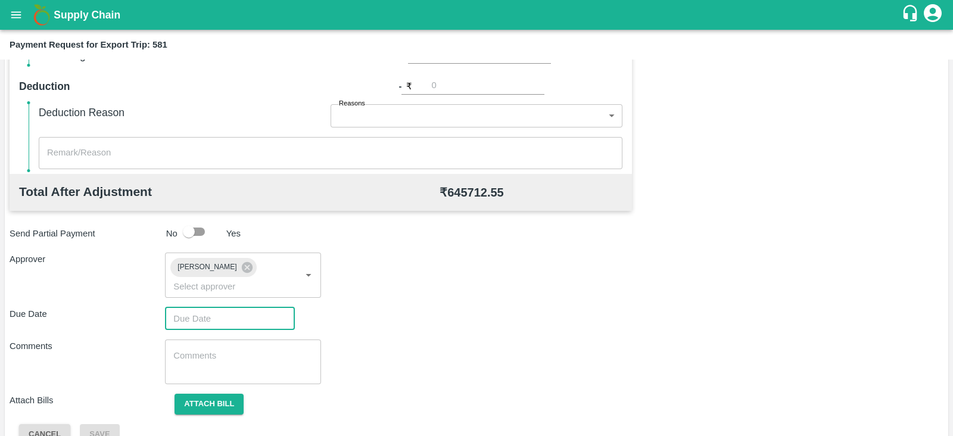
type input "DD/MM/YYYY hh:mm aa"
click at [229, 307] on input "DD/MM/YYYY hh:mm aa" at bounding box center [226, 318] width 122 height 23
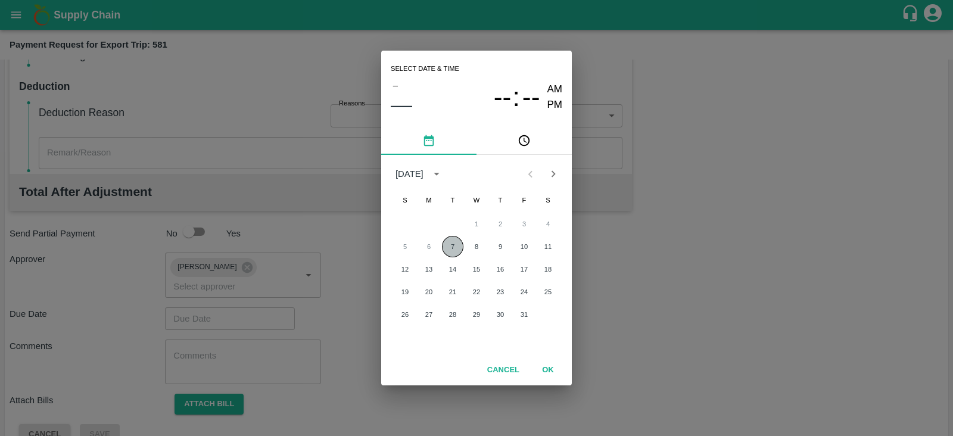
click at [445, 248] on button "7" at bounding box center [452, 246] width 21 height 21
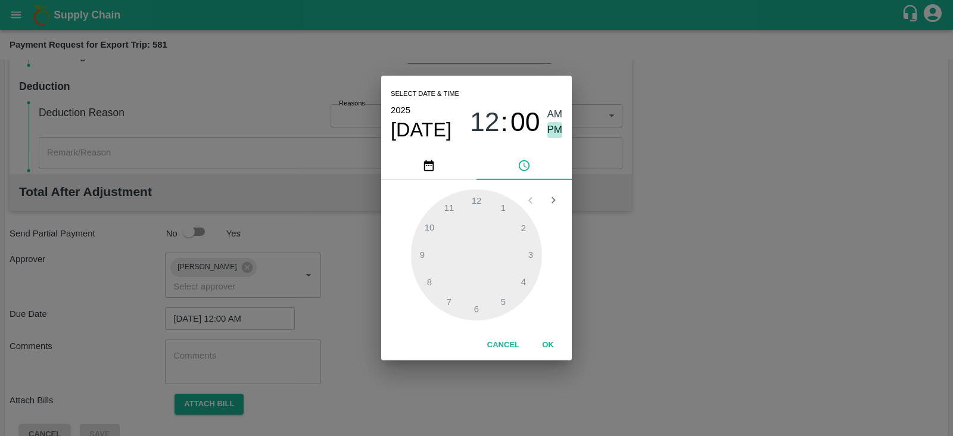
click at [551, 126] on span "PM" at bounding box center [555, 130] width 15 height 16
click at [530, 254] on div at bounding box center [476, 254] width 131 height 131
type input "07/10/2025 03:00 PM"
click at [555, 344] on button "OK" at bounding box center [548, 345] width 38 height 21
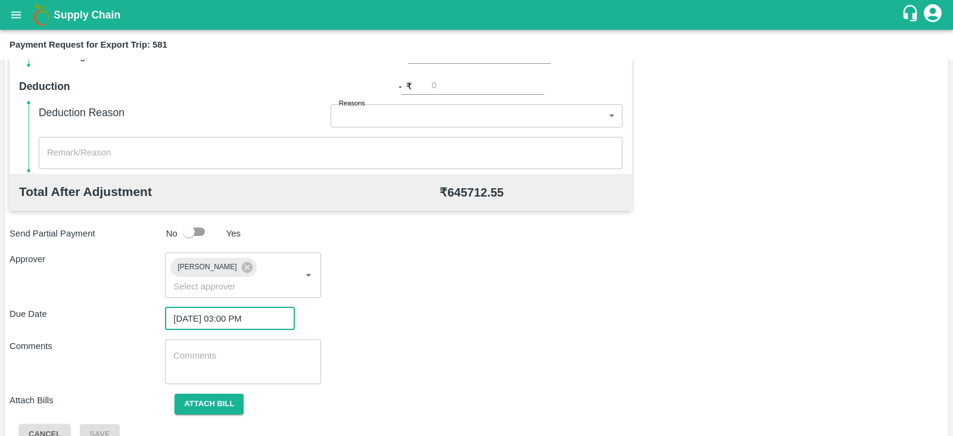
scroll to position [388, 0]
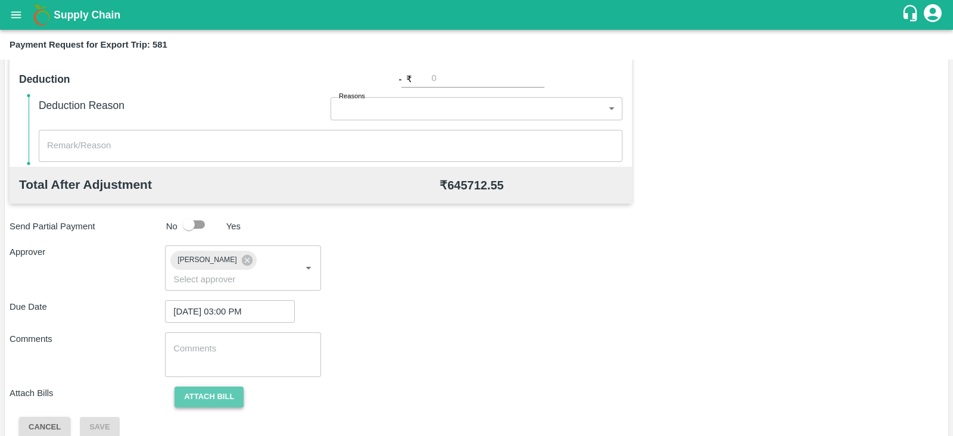
click at [186, 387] on button "Attach bill" at bounding box center [209, 397] width 69 height 21
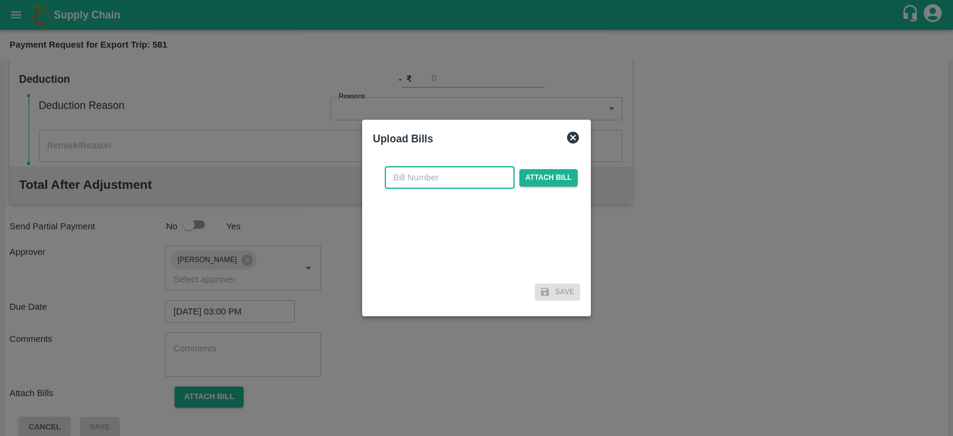
click at [486, 176] on input "text" at bounding box center [450, 177] width 130 height 23
paste input "ACML25-26/05292"
type input "ACML25-26/05292"
click at [539, 176] on span "Attach bill" at bounding box center [549, 177] width 58 height 17
click at [0, 0] on input "Attach bill" at bounding box center [0, 0] width 0 height 0
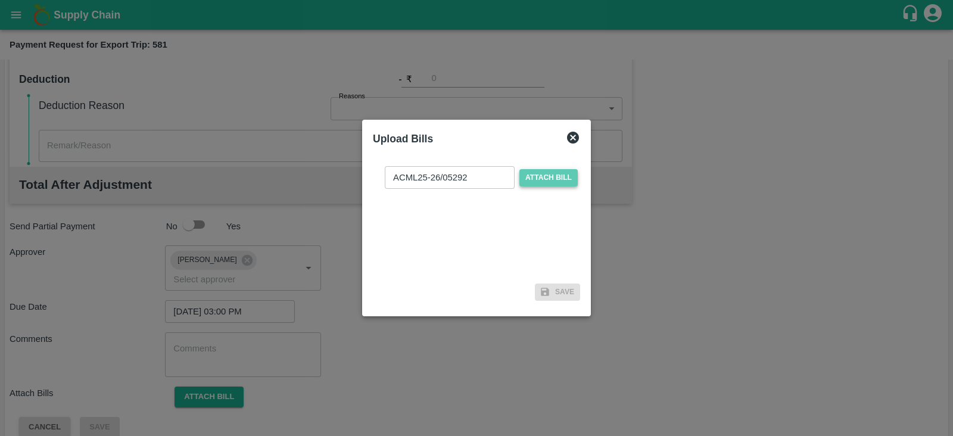
click at [540, 169] on span "Attach bill" at bounding box center [549, 177] width 58 height 17
click at [0, 0] on input "Attach bill" at bounding box center [0, 0] width 0 height 0
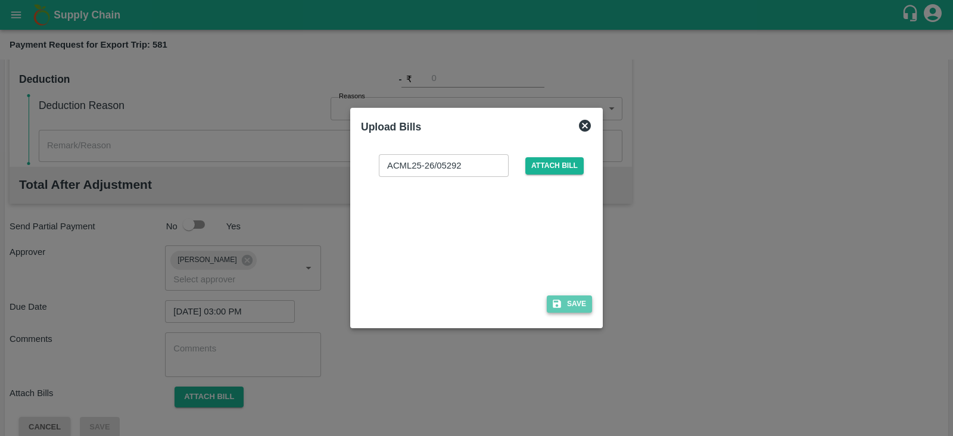
click at [567, 307] on button "Save" at bounding box center [569, 304] width 45 height 17
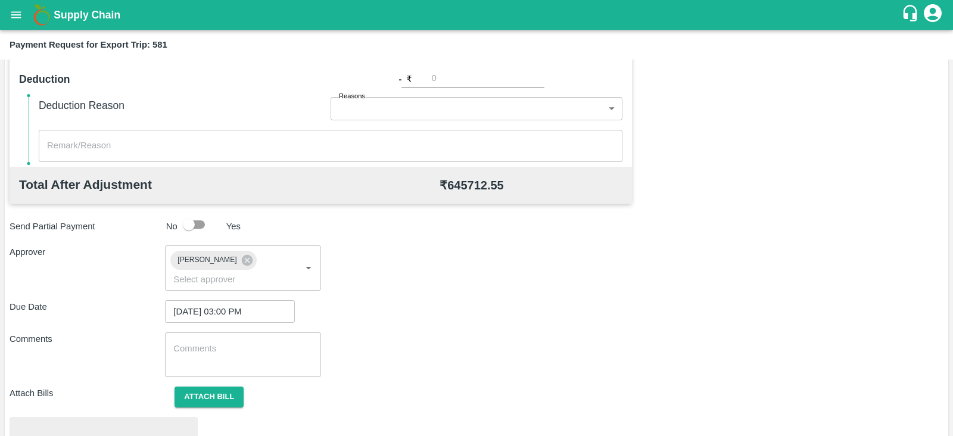
scroll to position [452, 0]
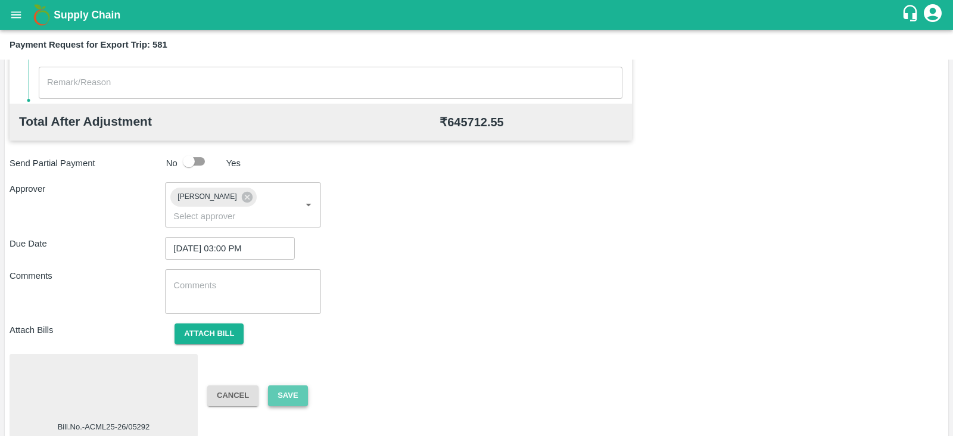
click at [287, 386] on button "Save" at bounding box center [287, 396] width 39 height 21
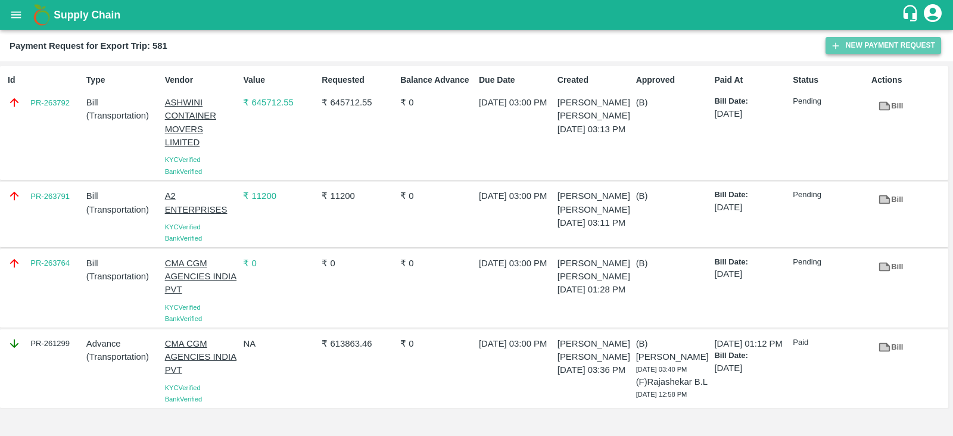
click at [863, 43] on button "New Payment Request" at bounding box center [884, 45] width 116 height 17
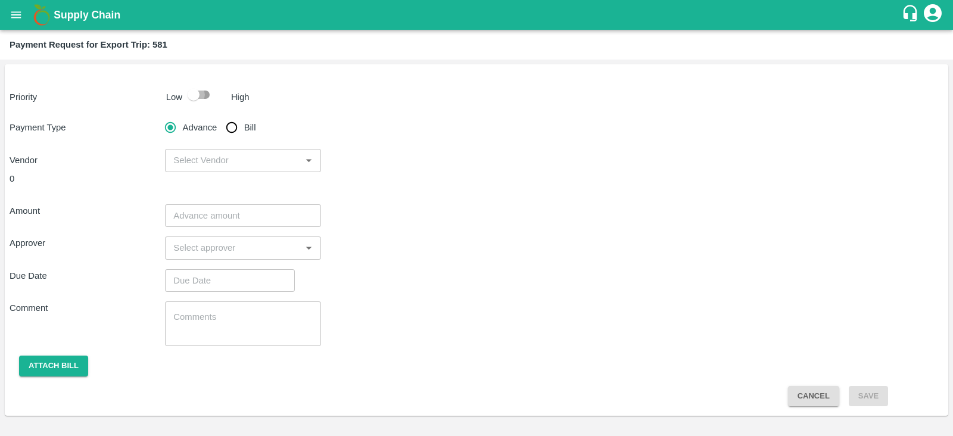
click at [184, 100] on input "checkbox" at bounding box center [194, 94] width 68 height 23
checkbox input "true"
click at [237, 129] on input "Bill" at bounding box center [232, 128] width 24 height 24
radio input "true"
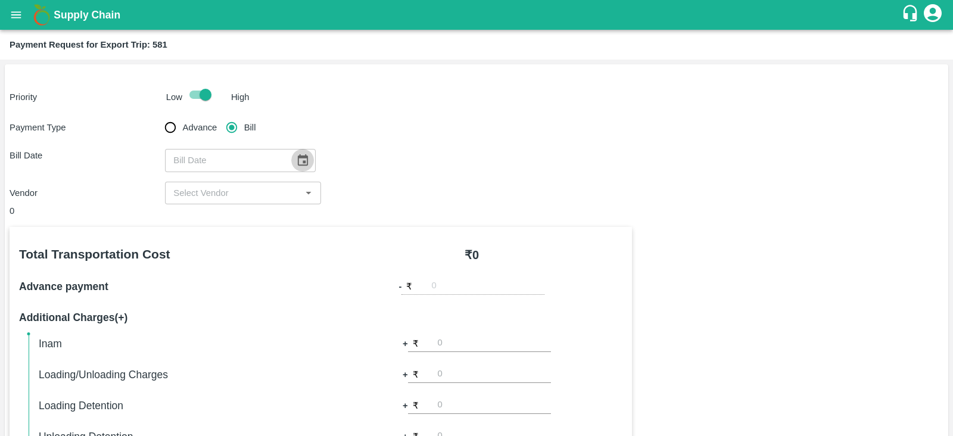
click at [301, 156] on icon "Choose date" at bounding box center [303, 159] width 10 height 11
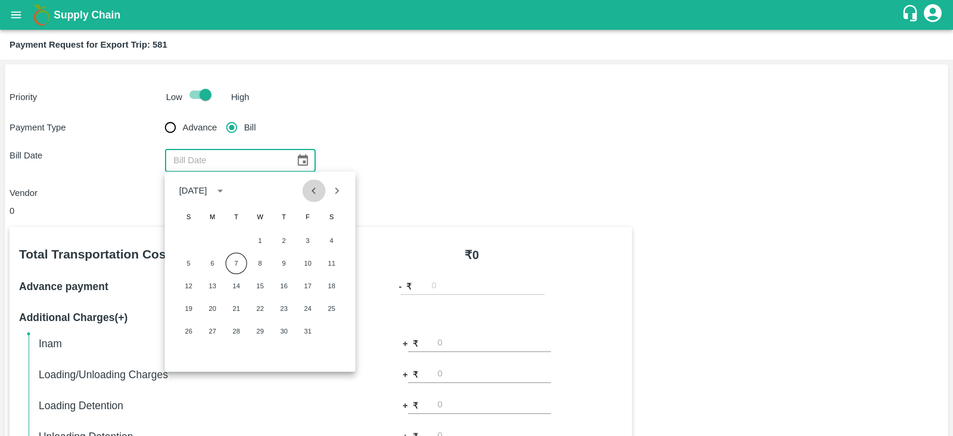
click at [318, 195] on icon "Previous month" at bounding box center [313, 190] width 13 height 13
click at [310, 287] on button "19" at bounding box center [307, 285] width 21 height 21
type input "19/09/2025"
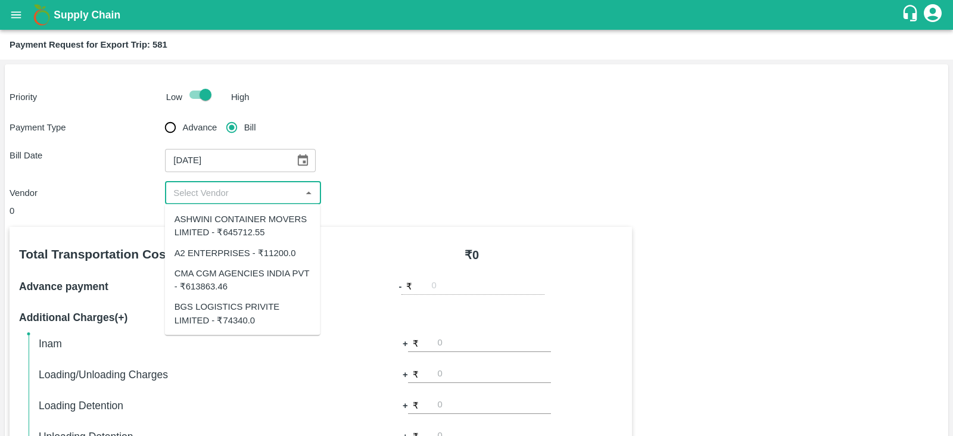
click at [254, 198] on input "input" at bounding box center [233, 192] width 129 height 15
click at [244, 312] on div "BGS LOGISTICS PRIVITE LIMITED - ₹74340.0" at bounding box center [243, 313] width 136 height 27
type input "BGS LOGISTICS PRIVITE LIMITED - ₹74340.0"
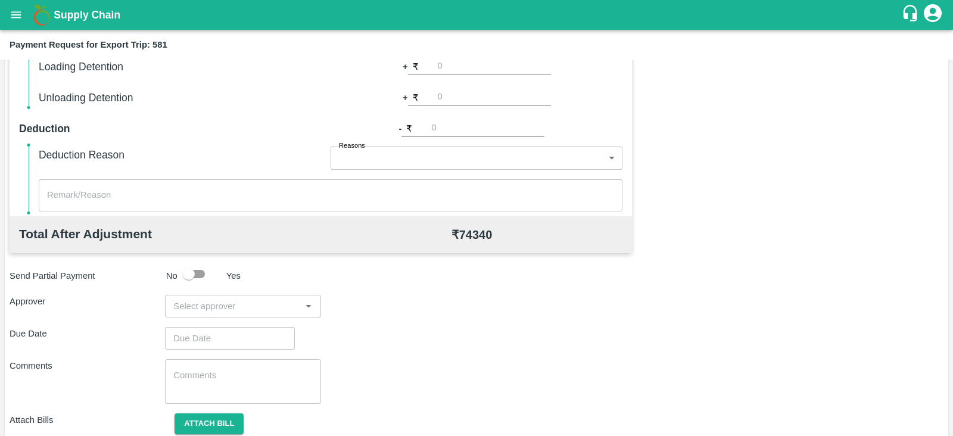
scroll to position [381, 0]
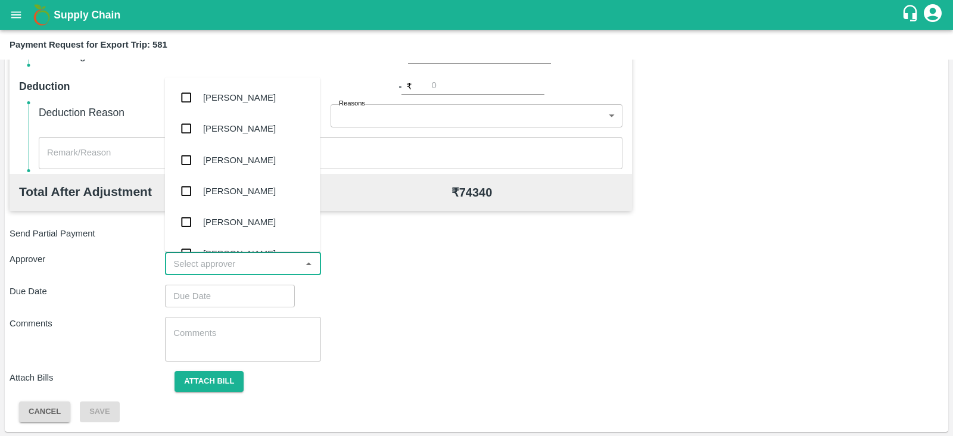
click at [256, 260] on input "input" at bounding box center [233, 263] width 129 height 15
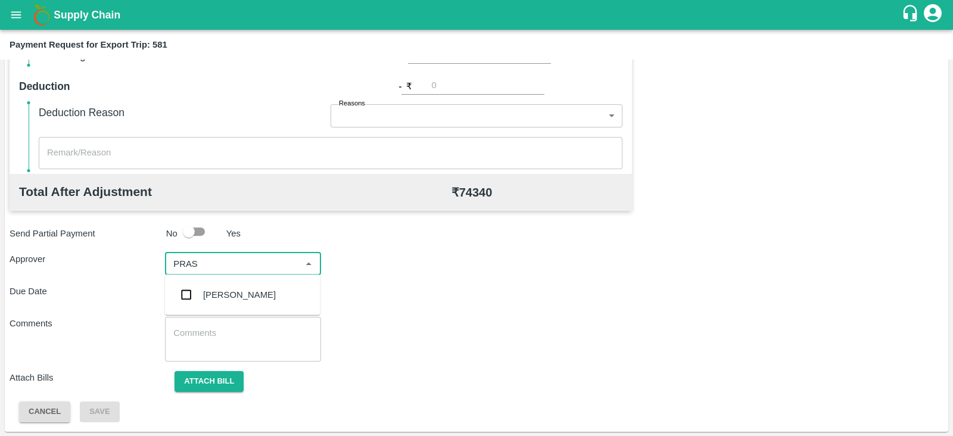
type input "PRASA"
click at [243, 300] on div "Prasad Waghade" at bounding box center [239, 294] width 73 height 13
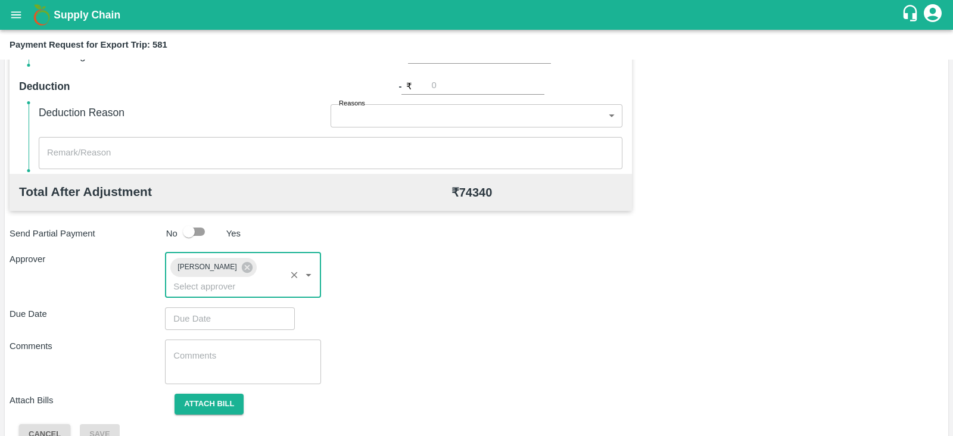
type input "DD/MM/YYYY hh:mm aa"
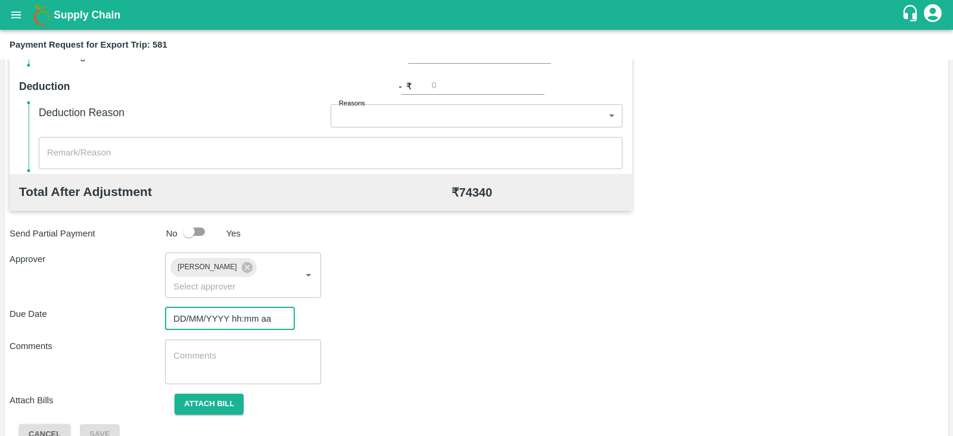
click at [222, 307] on input "DD/MM/YYYY hh:mm aa" at bounding box center [226, 318] width 122 height 23
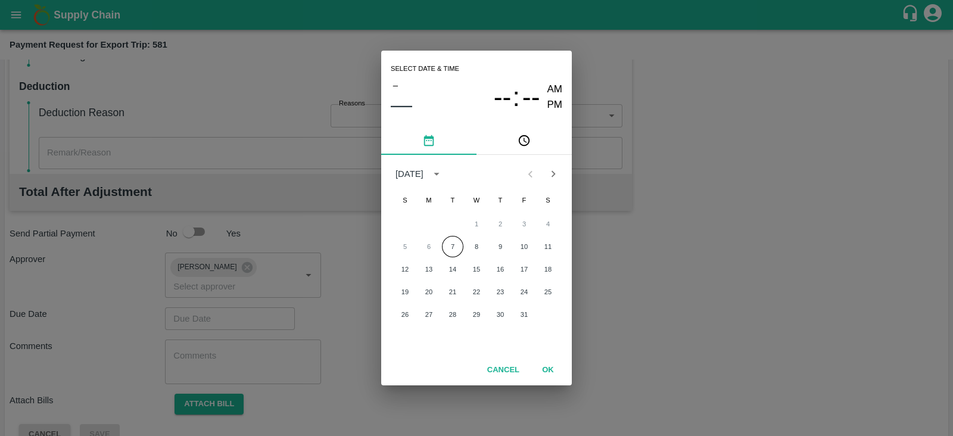
click at [441, 249] on div "5 6 7 8 9 10 11" at bounding box center [476, 246] width 191 height 21
click at [460, 244] on button "7" at bounding box center [452, 246] width 21 height 21
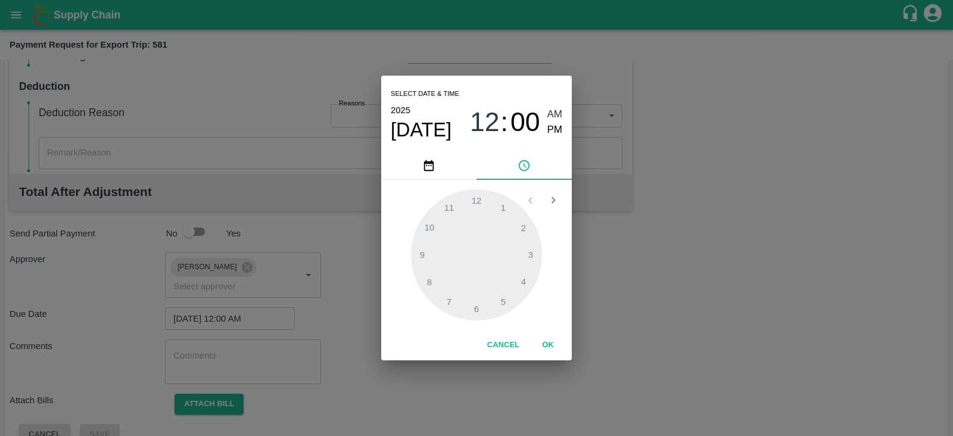
click at [552, 130] on span "PM" at bounding box center [555, 130] width 15 height 16
click at [530, 252] on div at bounding box center [476, 254] width 131 height 131
type input "07/10/2025 03:00 PM"
click at [547, 343] on button "OK" at bounding box center [548, 345] width 38 height 21
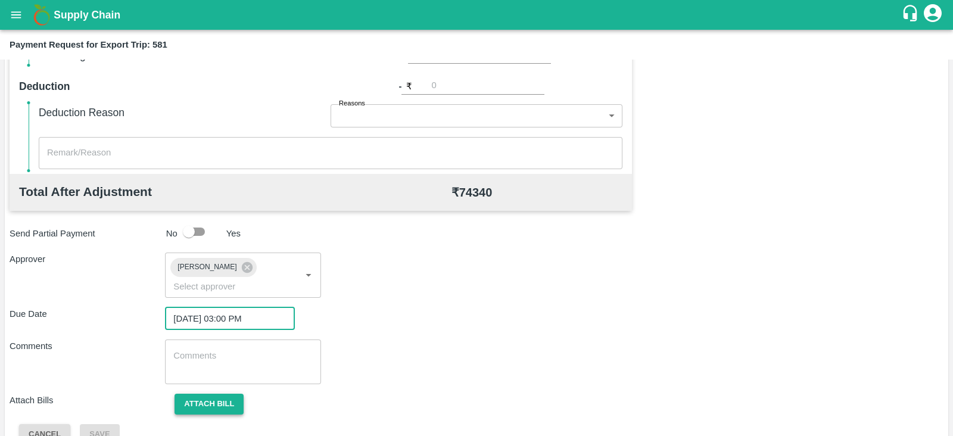
click at [206, 394] on button "Attach bill" at bounding box center [209, 404] width 69 height 21
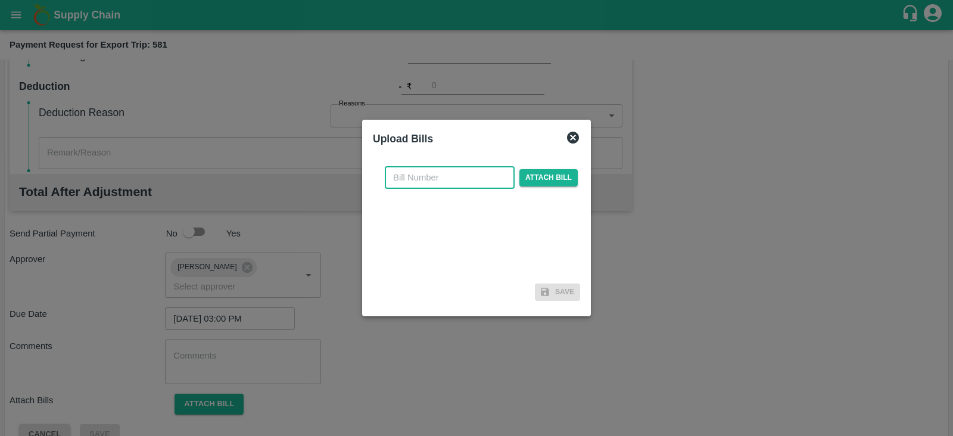
click at [462, 170] on input "text" at bounding box center [450, 177] width 130 height 23
paste input "BGS0963/25-26"
type input "BGS0963/25-26"
click at [548, 170] on span "Attach bill" at bounding box center [549, 177] width 58 height 17
click at [0, 0] on input "Attach bill" at bounding box center [0, 0] width 0 height 0
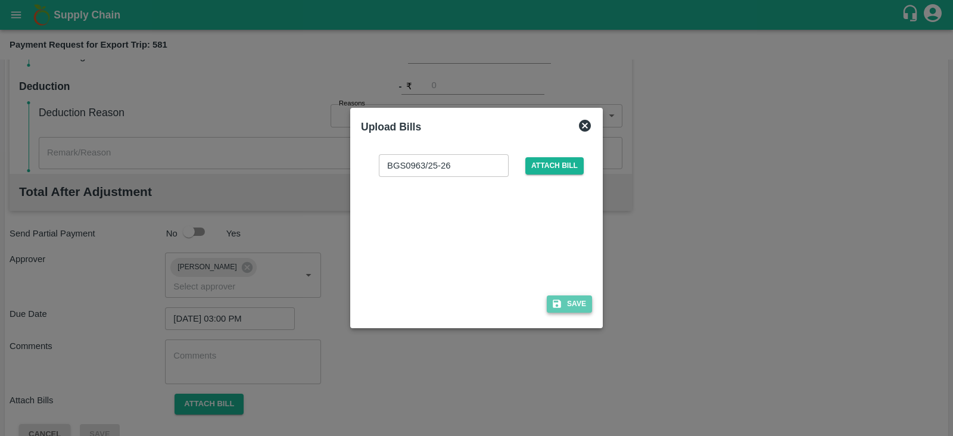
click at [581, 299] on button "Save" at bounding box center [569, 304] width 45 height 17
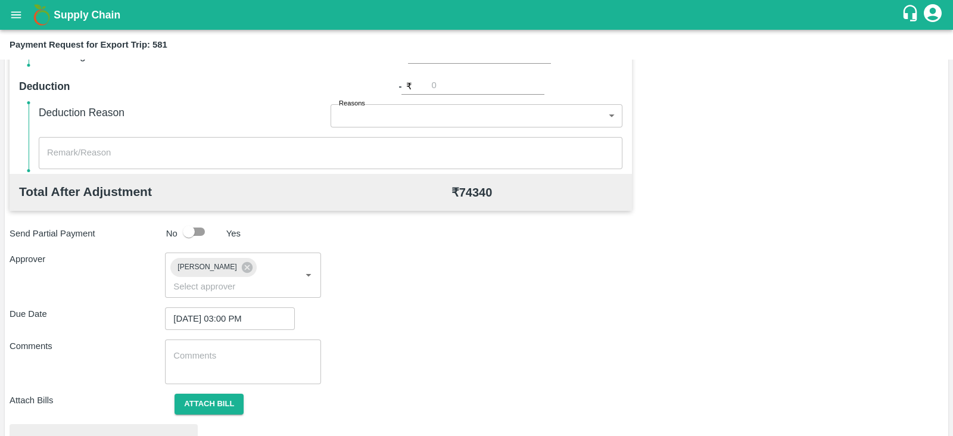
scroll to position [452, 0]
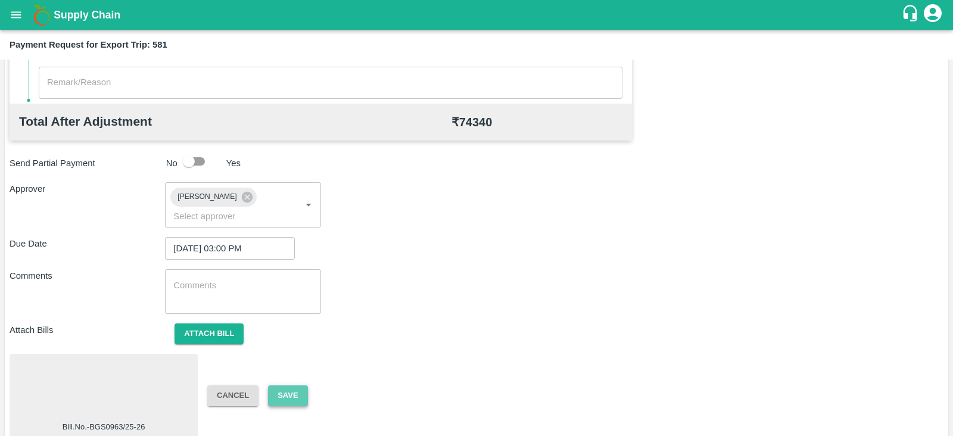
click at [296, 386] on button "Save" at bounding box center [287, 396] width 39 height 21
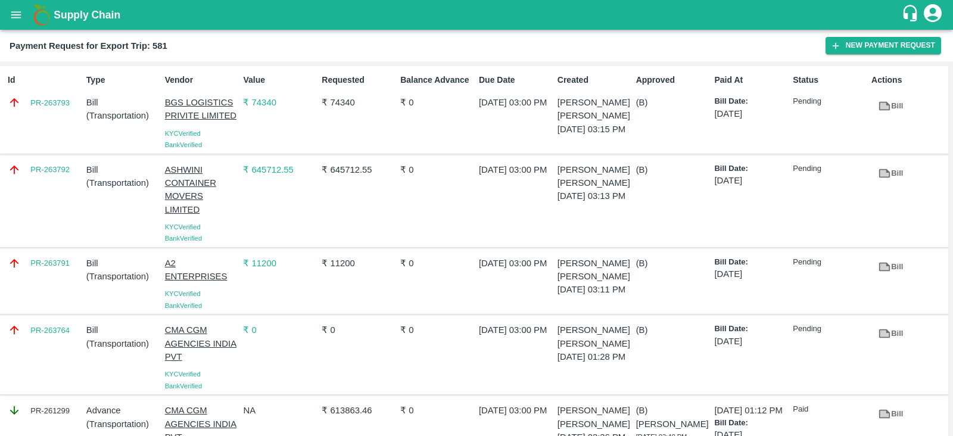
scroll to position [61, 0]
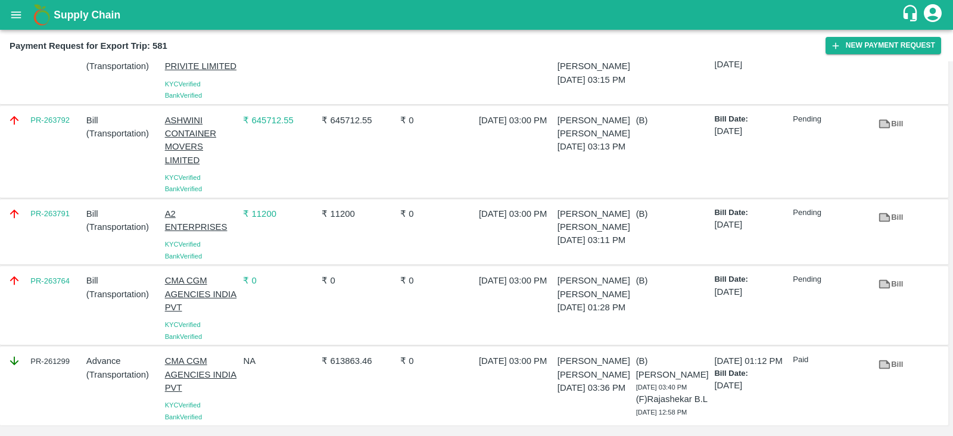
click at [57, 290] on div "PR-263764" at bounding box center [42, 305] width 79 height 73
copy link "PR-263764"
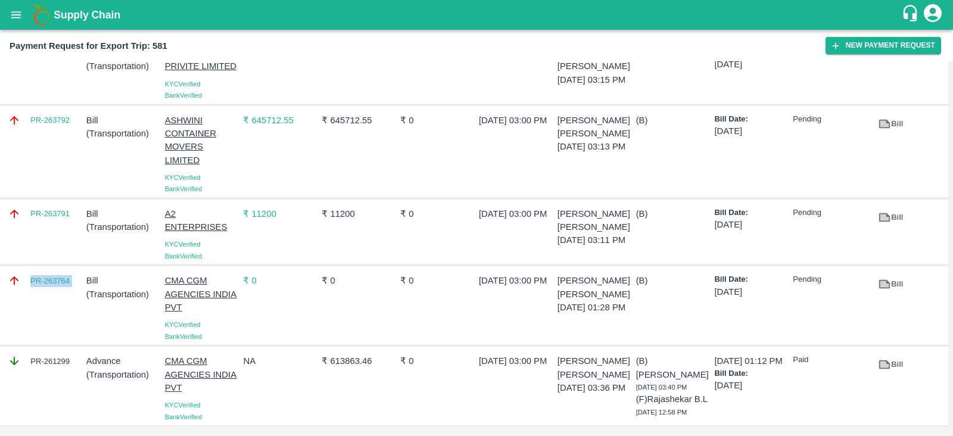
scroll to position [0, 0]
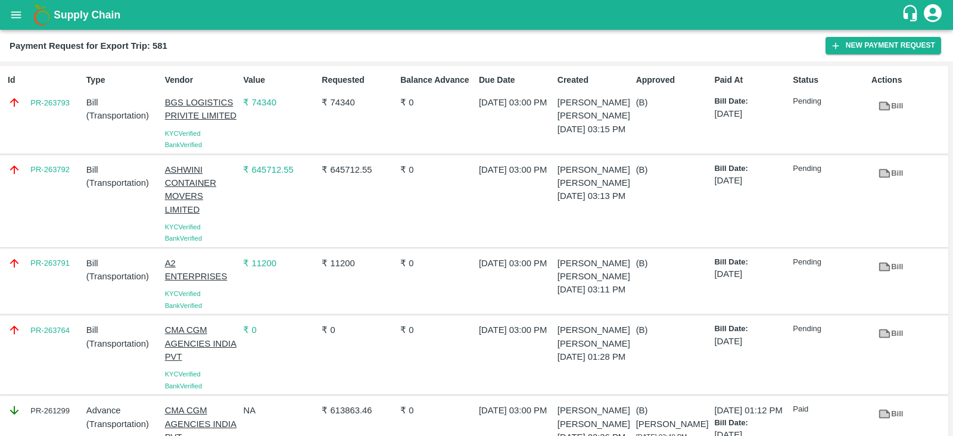
click at [46, 181] on div "PR-263792" at bounding box center [42, 201] width 79 height 86
copy link "PR-263792"
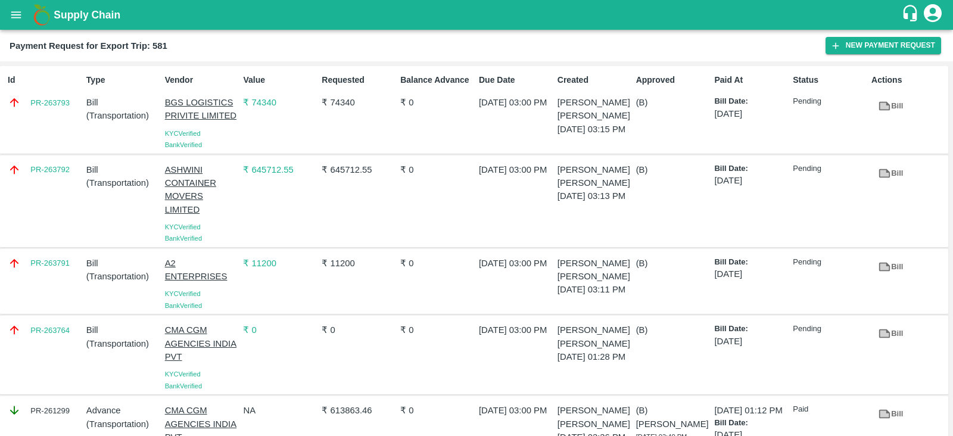
click at [45, 122] on div "Id PR-263793" at bounding box center [42, 110] width 79 height 82
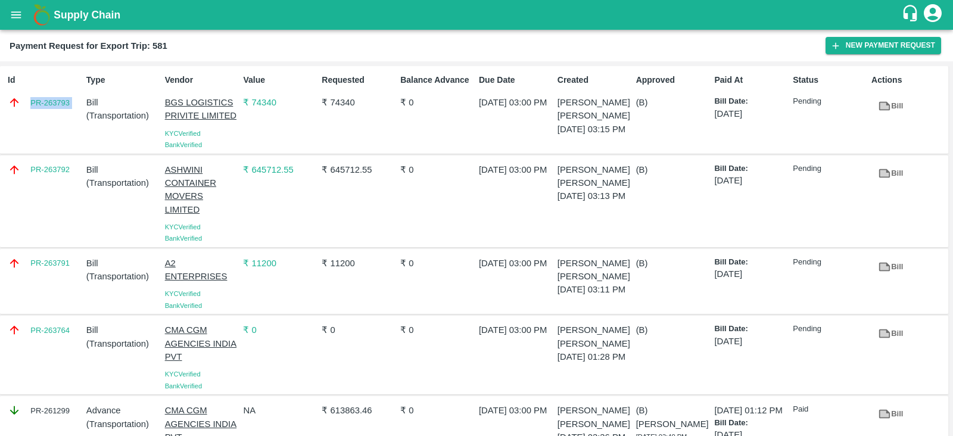
copy link "PR-263793"
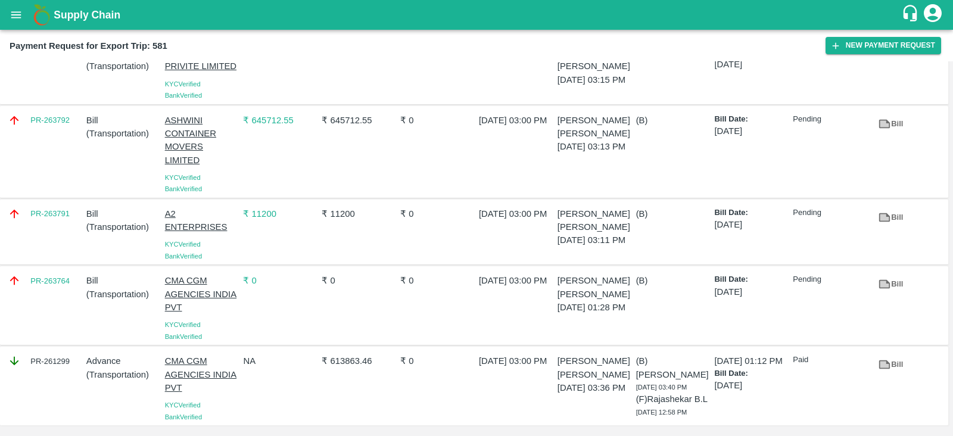
scroll to position [61, 0]
click at [58, 222] on div "PR-263791" at bounding box center [42, 233] width 79 height 60
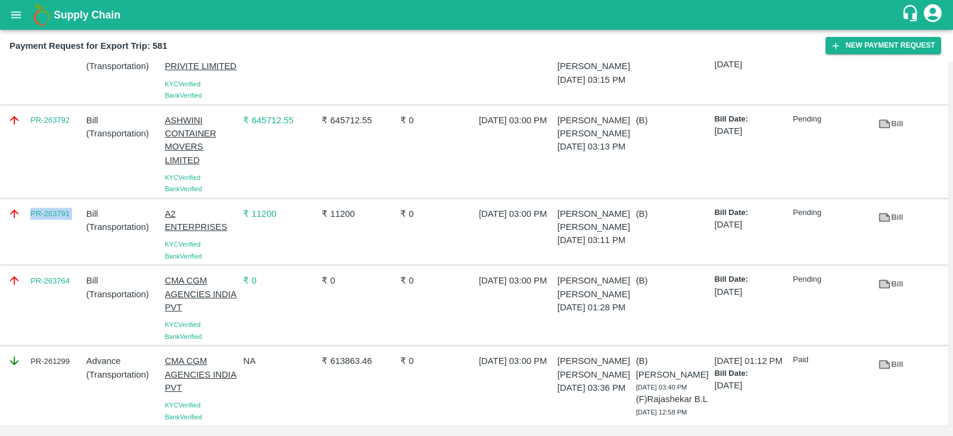
copy link "PR-263791"
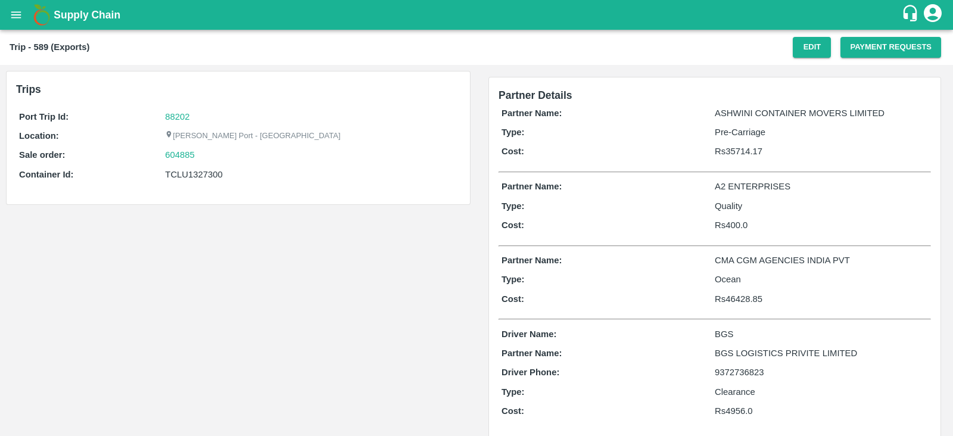
scroll to position [17, 0]
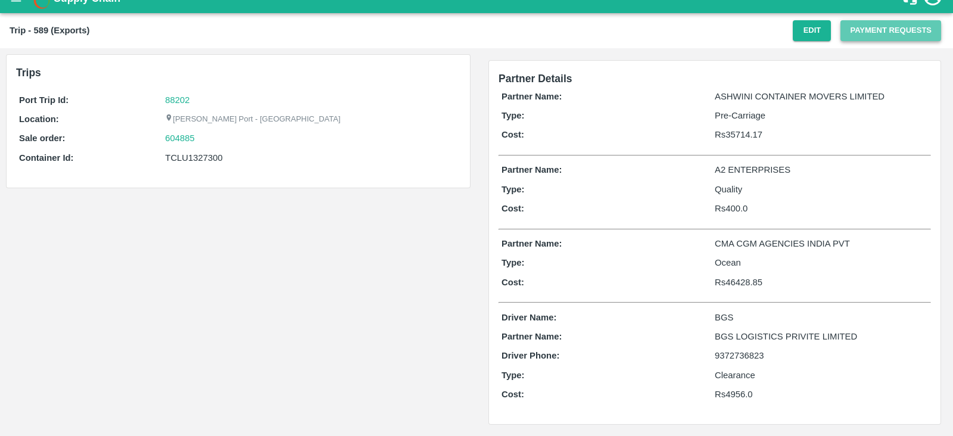
click at [870, 37] on button "Payment Requests" at bounding box center [891, 30] width 101 height 21
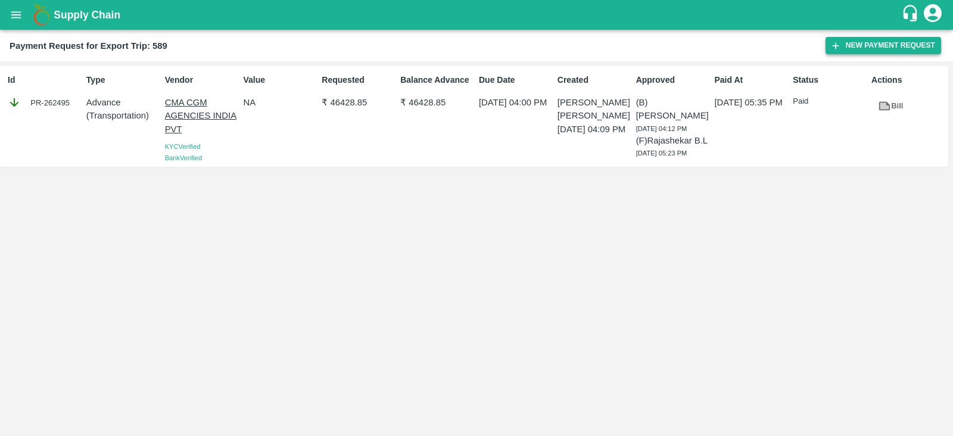
click at [877, 46] on button "New Payment Request" at bounding box center [884, 45] width 116 height 17
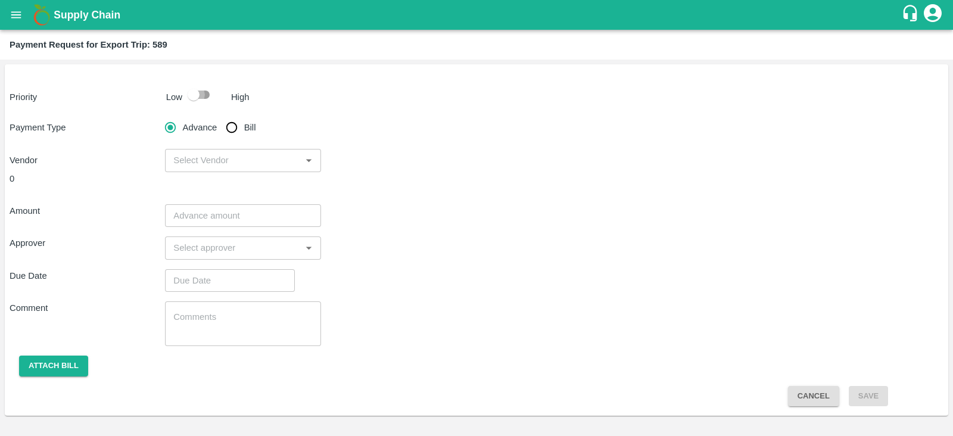
click at [191, 95] on input "checkbox" at bounding box center [194, 94] width 68 height 23
checkbox input "true"
click at [236, 126] on input "Bill" at bounding box center [232, 128] width 24 height 24
radio input "true"
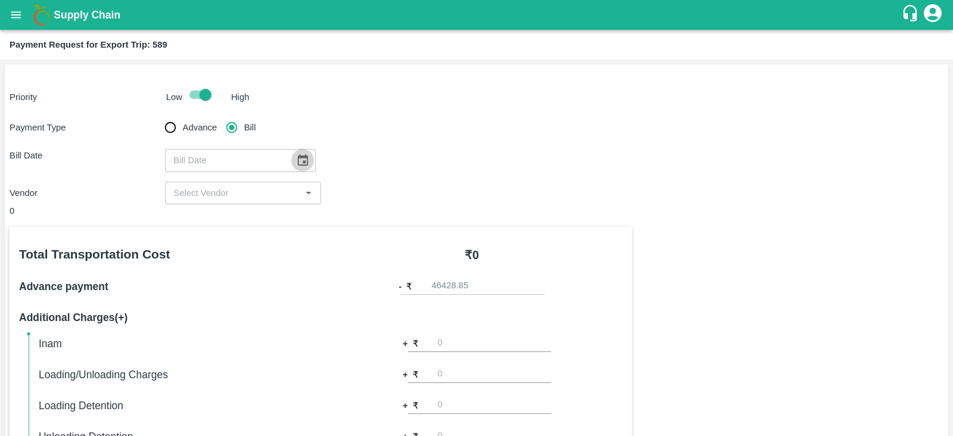
click at [298, 161] on icon "Choose date" at bounding box center [303, 159] width 10 height 11
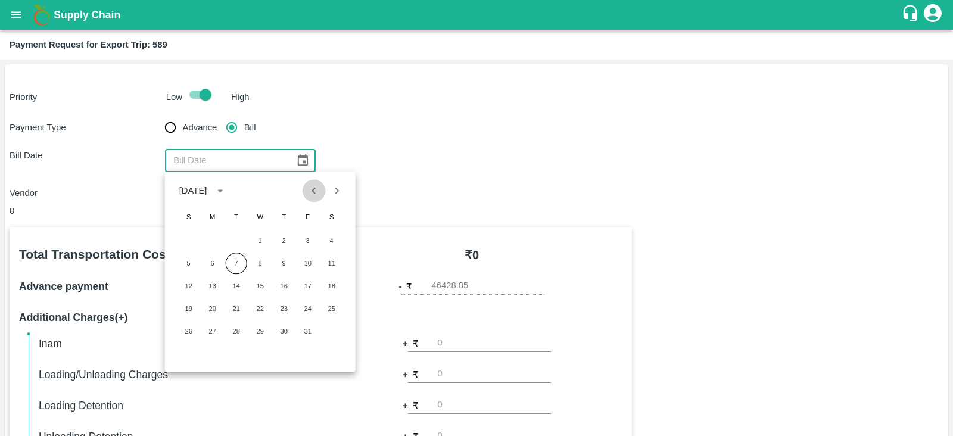
click at [313, 195] on icon "Previous month" at bounding box center [313, 190] width 13 height 13
click at [289, 284] on button "18" at bounding box center [283, 285] width 21 height 21
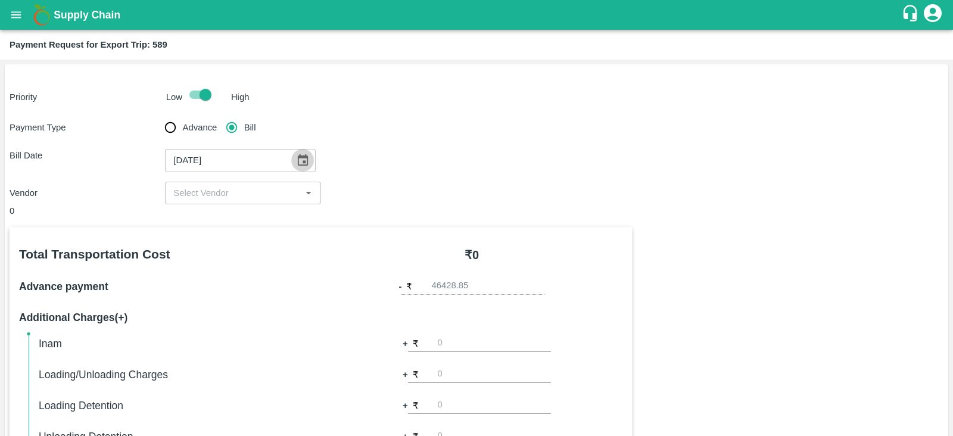
click at [299, 162] on icon "Choose date, selected date is Sep 18, 2025" at bounding box center [303, 159] width 10 height 11
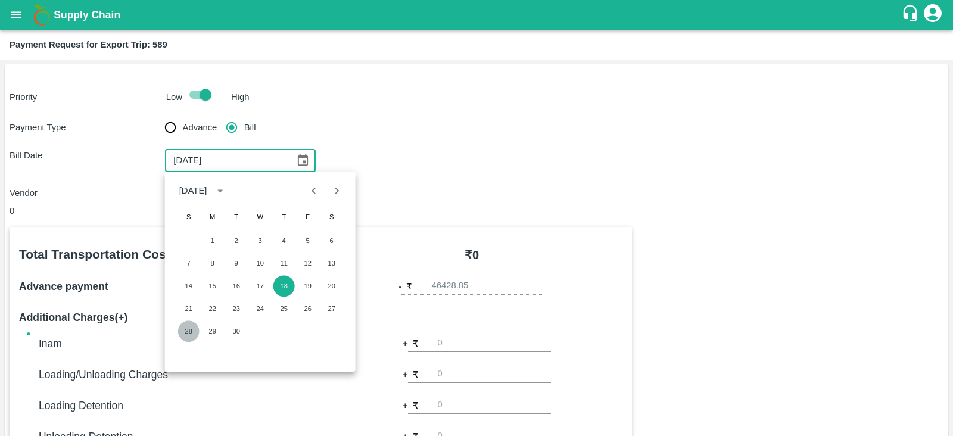
click at [184, 330] on button "28" at bounding box center [188, 331] width 21 height 21
type input "[DATE]"
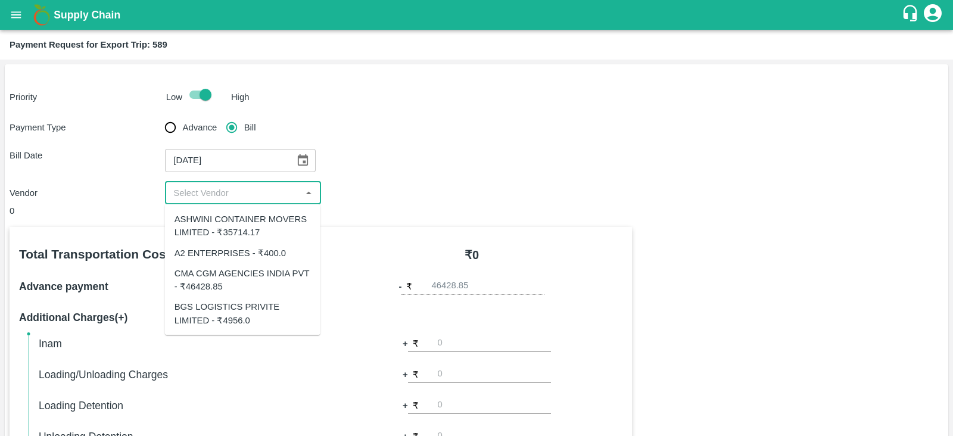
click at [253, 198] on input "input" at bounding box center [233, 192] width 129 height 15
click at [248, 271] on div "CMA CGM AGENCIES INDIA PVT - ₹46428.85" at bounding box center [243, 279] width 136 height 27
type input "CMA CGM AGENCIES INDIA PVT - ₹46428.85"
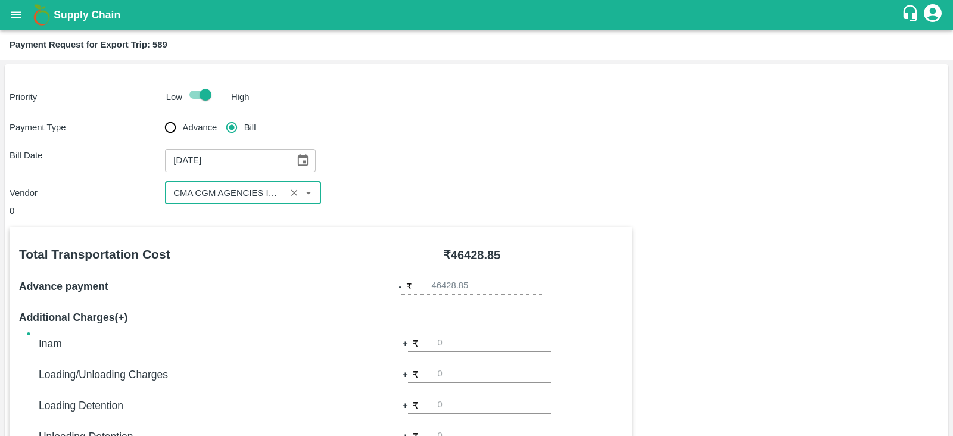
scroll to position [381, 0]
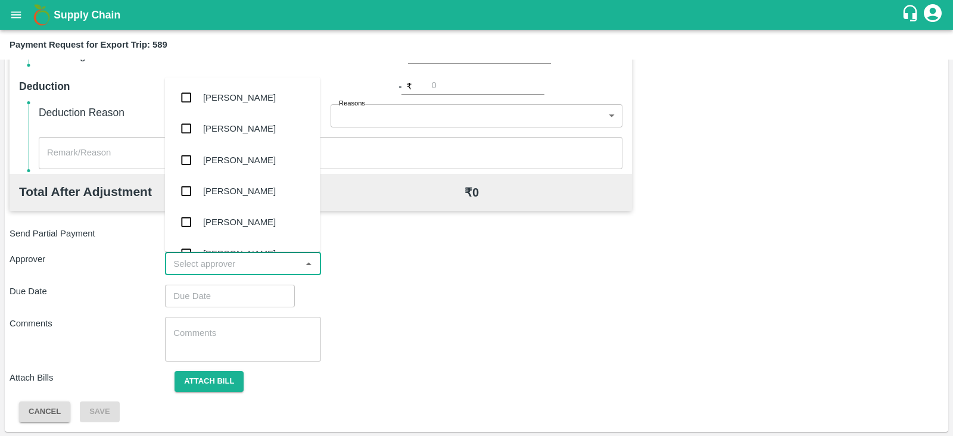
click at [291, 265] on input "input" at bounding box center [233, 263] width 129 height 15
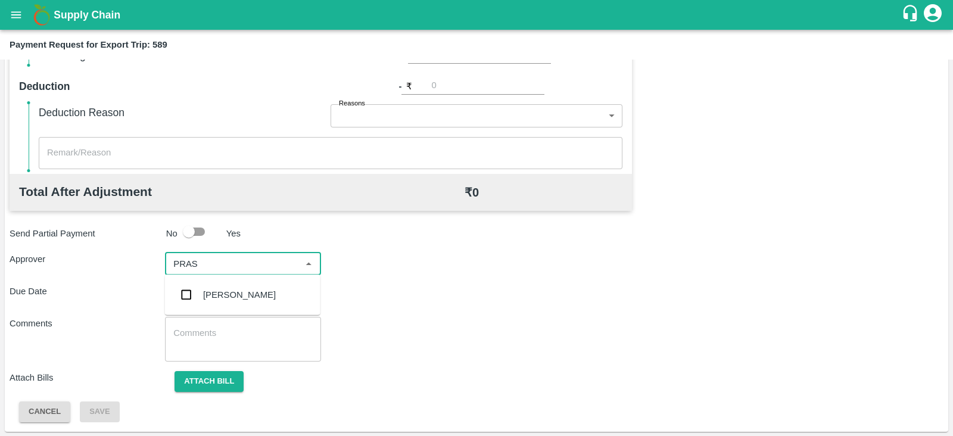
type input "PRASA"
click at [259, 290] on div "[PERSON_NAME]" at bounding box center [239, 294] width 73 height 13
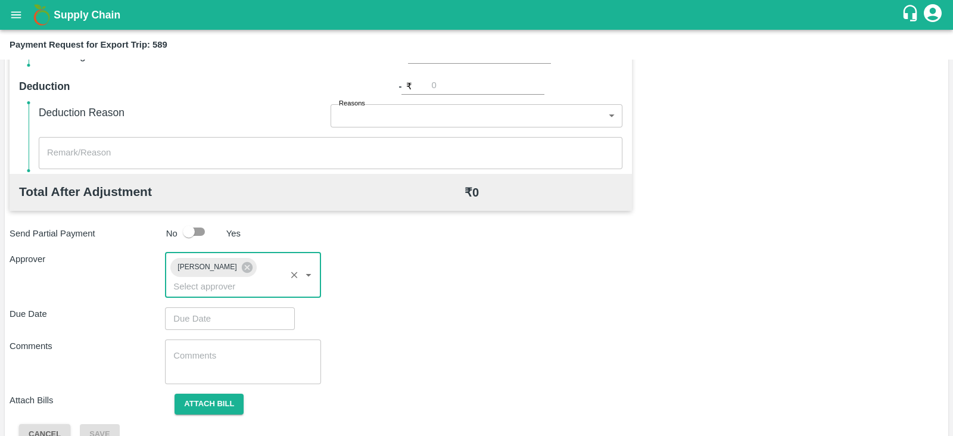
type input "DD/MM/YYYY hh:mm aa"
click at [242, 307] on input "DD/MM/YYYY hh:mm aa" at bounding box center [226, 318] width 122 height 23
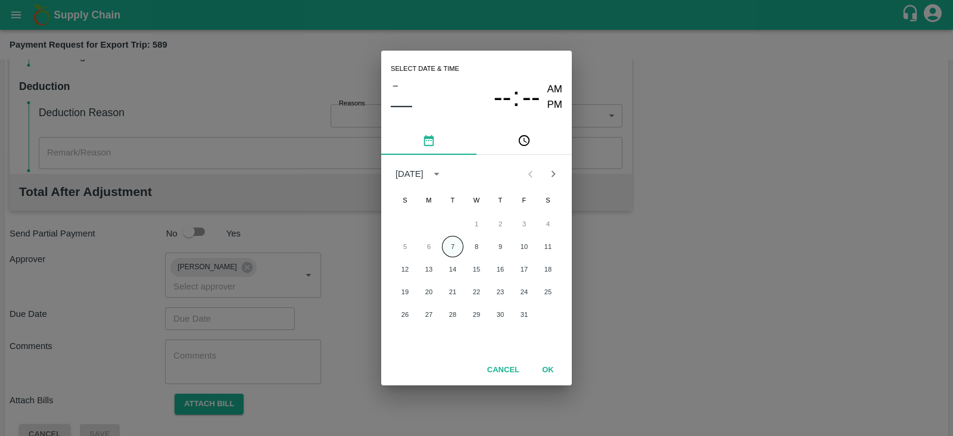
click at [447, 244] on button "7" at bounding box center [452, 246] width 21 height 21
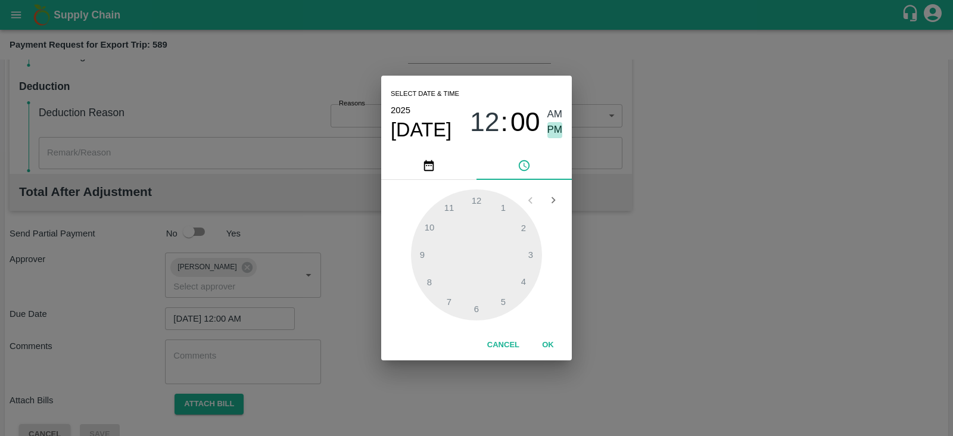
click at [552, 132] on span "PM" at bounding box center [555, 130] width 15 height 16
click at [529, 254] on div at bounding box center [476, 254] width 131 height 131
type input "[DATE] 03:00 PM"
click at [548, 346] on button "OK" at bounding box center [548, 345] width 38 height 21
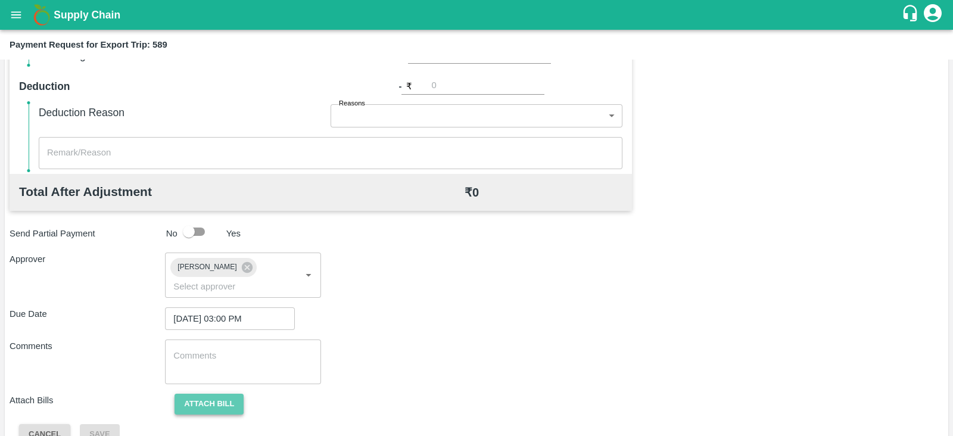
click at [226, 394] on button "Attach bill" at bounding box center [209, 404] width 69 height 21
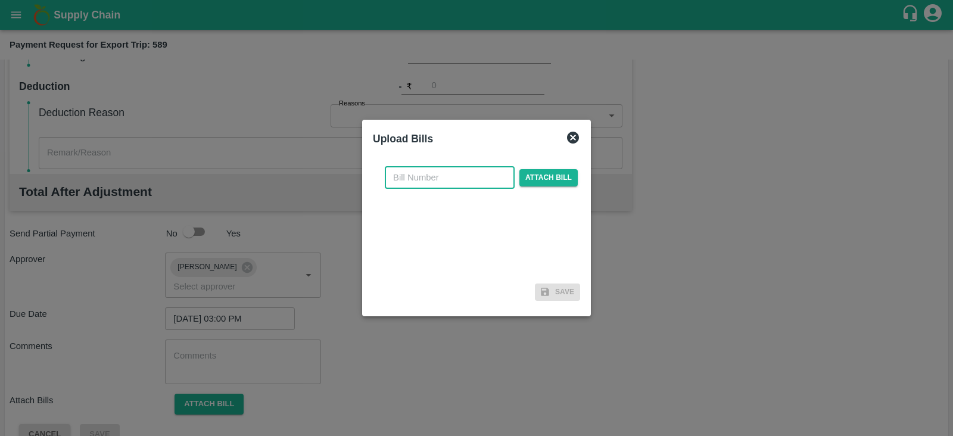
click at [423, 179] on input "text" at bounding box center [450, 177] width 130 height 23
paste input "INEMHC26075903"
type input "INEMHC26075903"
click at [528, 177] on span "Attach bill" at bounding box center [549, 177] width 58 height 17
click at [0, 0] on input "Attach bill" at bounding box center [0, 0] width 0 height 0
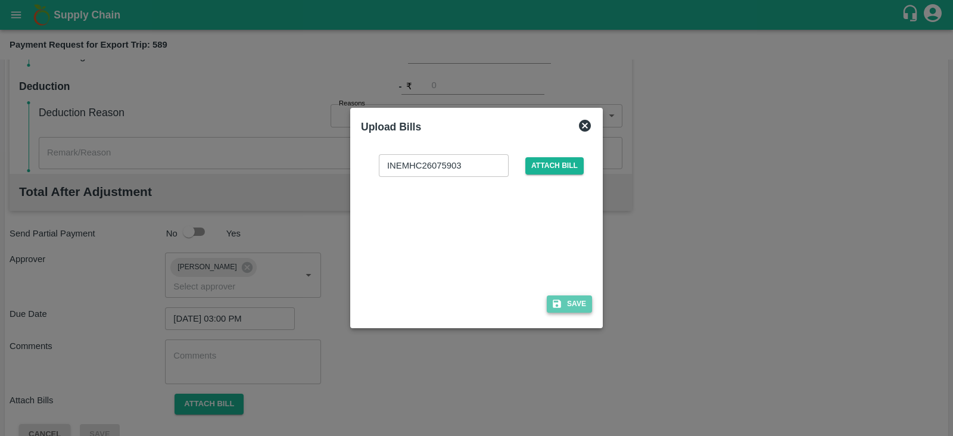
click at [576, 302] on button "Save" at bounding box center [569, 304] width 45 height 17
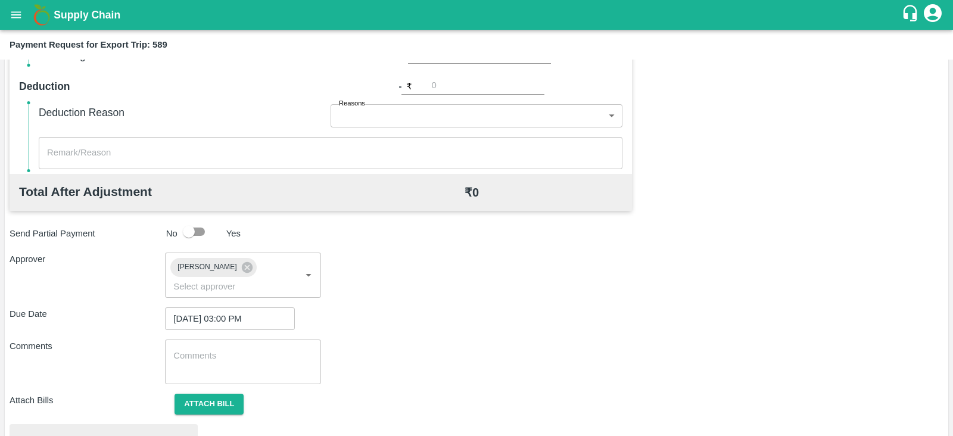
scroll to position [452, 0]
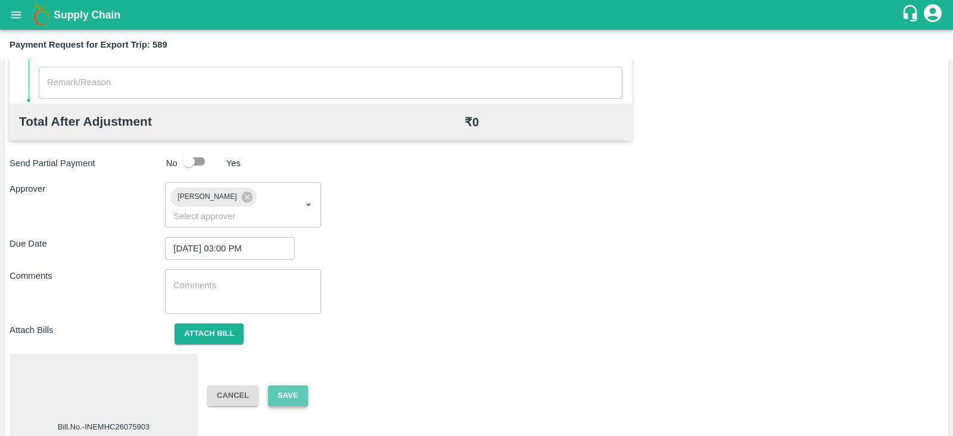
click at [295, 386] on button "Save" at bounding box center [287, 396] width 39 height 21
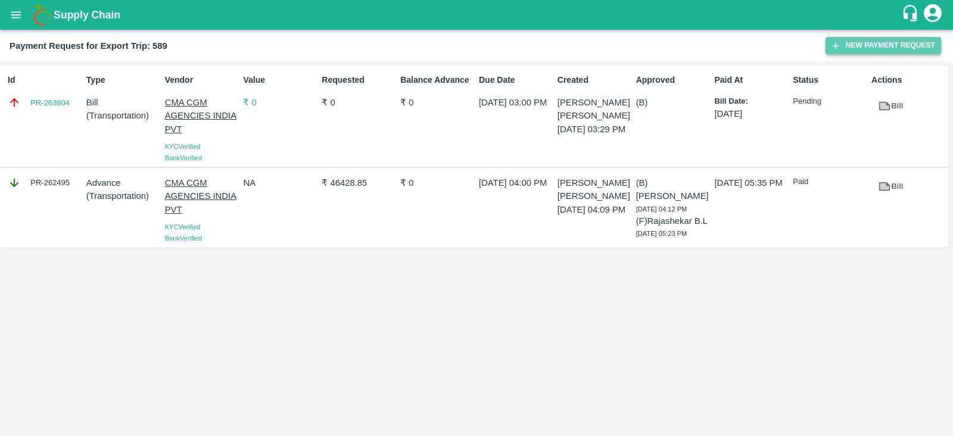
click at [879, 41] on button "New Payment Request" at bounding box center [884, 45] width 116 height 17
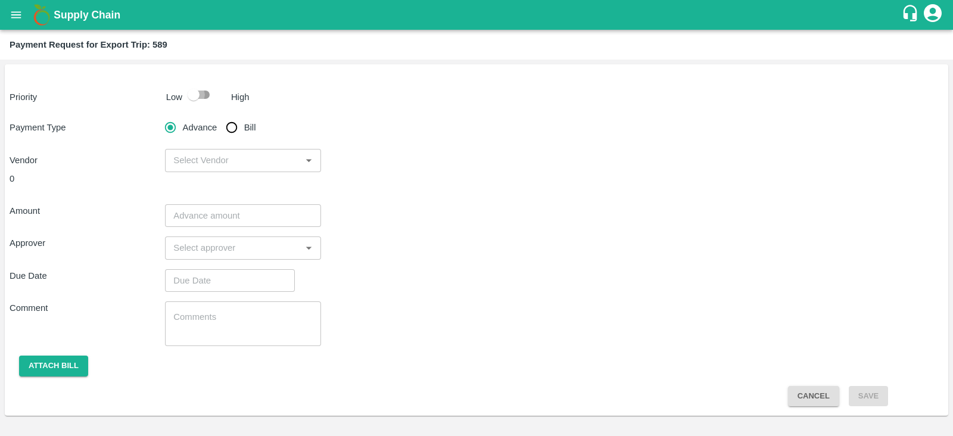
click at [202, 97] on input "checkbox" at bounding box center [194, 94] width 68 height 23
checkbox input "true"
click at [238, 124] on input "Bill" at bounding box center [232, 128] width 24 height 24
radio input "true"
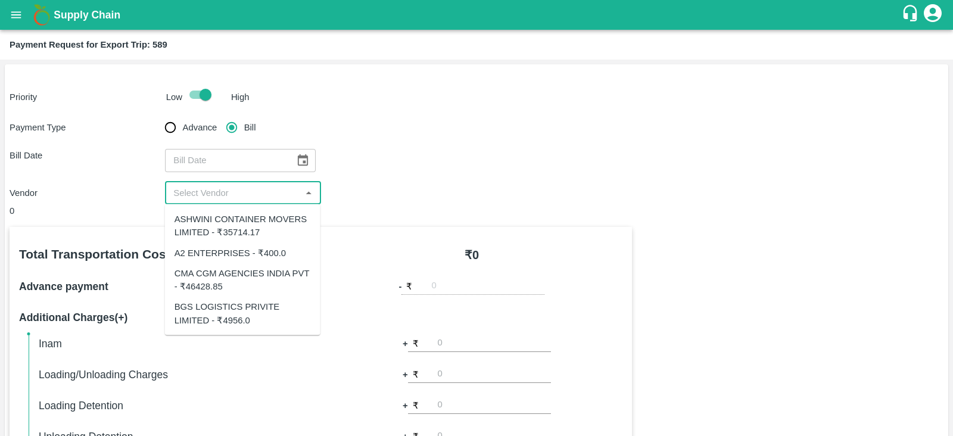
click at [282, 195] on input "input" at bounding box center [233, 192] width 129 height 15
click at [253, 225] on div "ASHWINI CONTAINER MOVERS LIMITED - ₹35714.17" at bounding box center [243, 226] width 136 height 27
type input "ASHWINI CONTAINER MOVERS LIMITED - ₹35714.17"
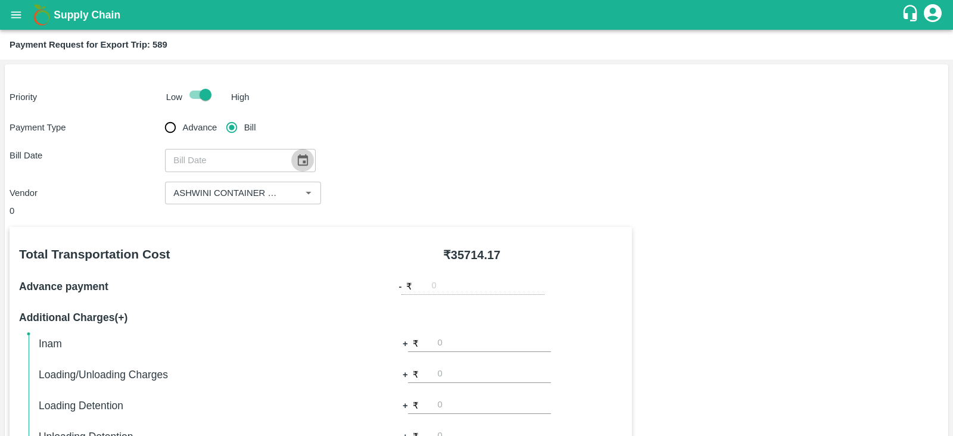
click at [300, 163] on icon "Choose date" at bounding box center [303, 159] width 10 height 11
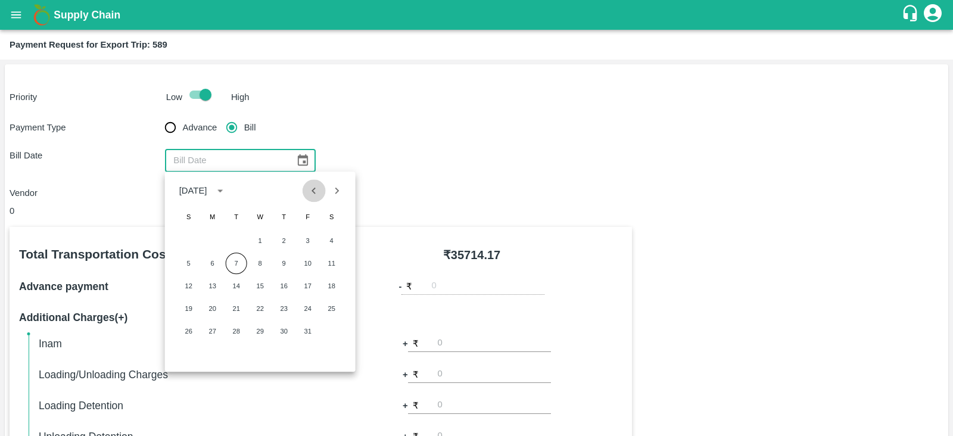
click at [313, 192] on icon "Previous month" at bounding box center [314, 191] width 4 height 7
click at [282, 308] on button "25" at bounding box center [283, 308] width 21 height 21
type input "[DATE]"
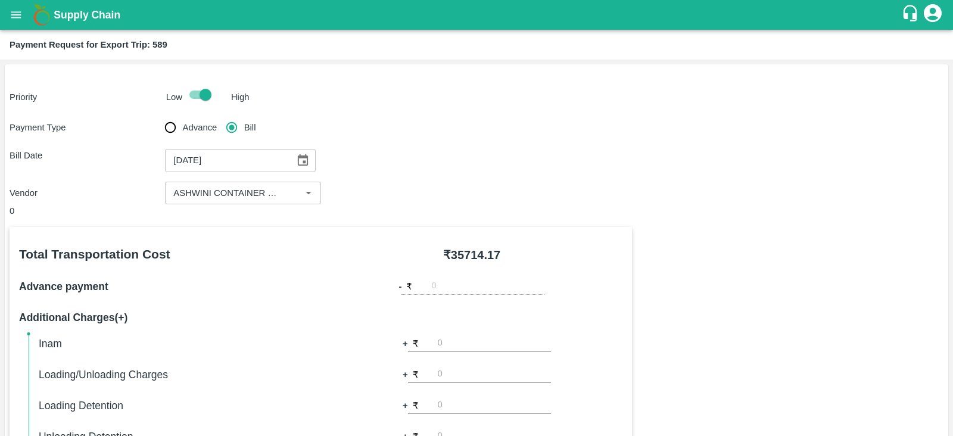
scroll to position [381, 0]
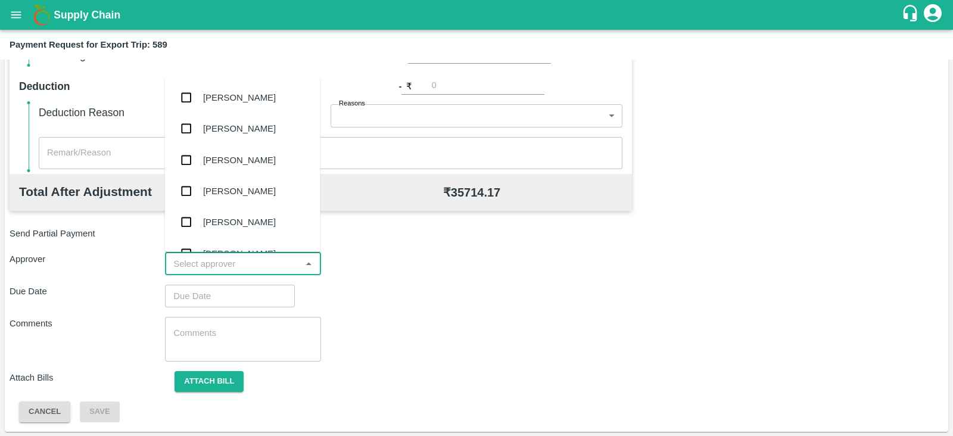
click at [243, 262] on input "input" at bounding box center [233, 263] width 129 height 15
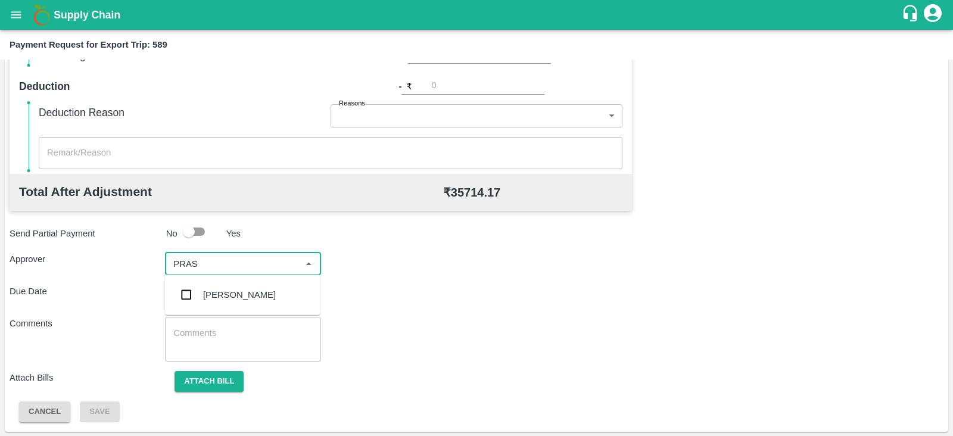
type input "PRASA"
click at [231, 290] on div "[PERSON_NAME]" at bounding box center [239, 294] width 73 height 13
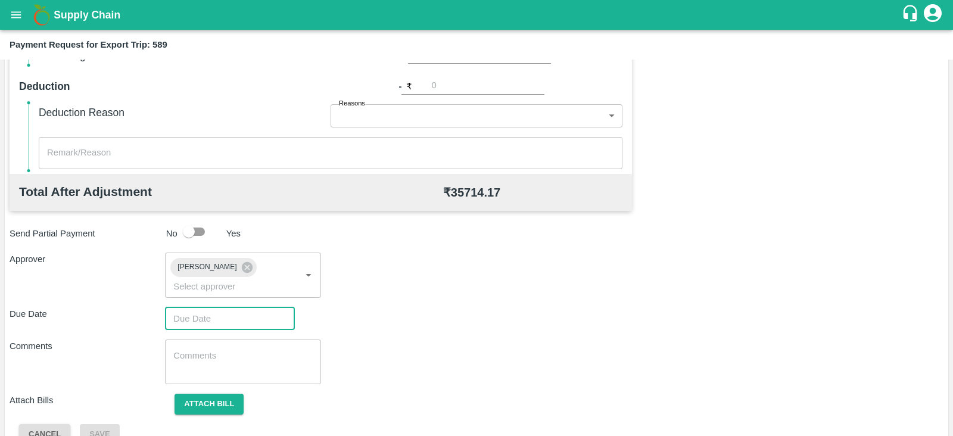
type input "DD/MM/YYYY hh:mm aa"
click at [200, 307] on input "DD/MM/YYYY hh:mm aa" at bounding box center [226, 318] width 122 height 23
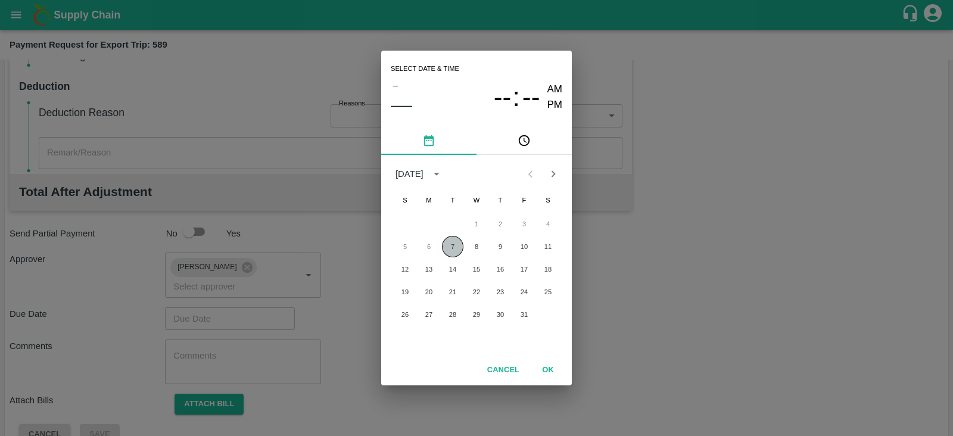
click at [457, 244] on button "7" at bounding box center [452, 246] width 21 height 21
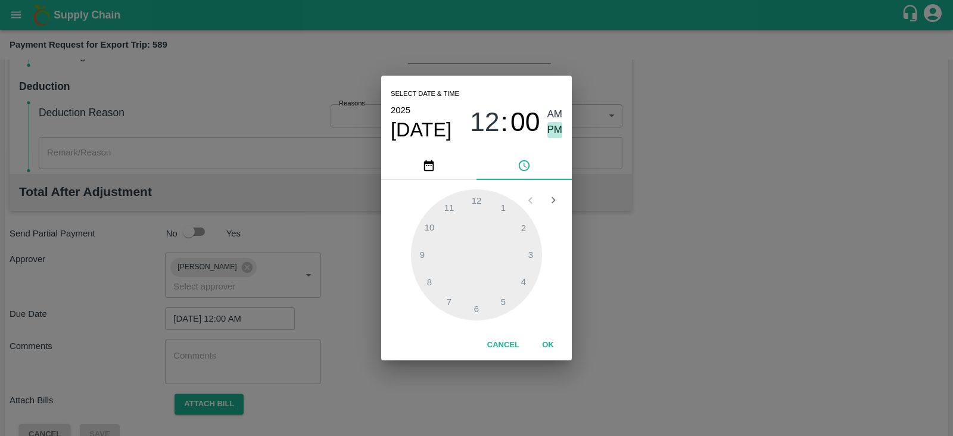
click at [558, 133] on span "PM" at bounding box center [555, 130] width 15 height 16
click at [532, 255] on div at bounding box center [476, 254] width 131 height 131
type input "07/10/2025 03:00 PM"
click at [549, 338] on button "OK" at bounding box center [548, 345] width 38 height 21
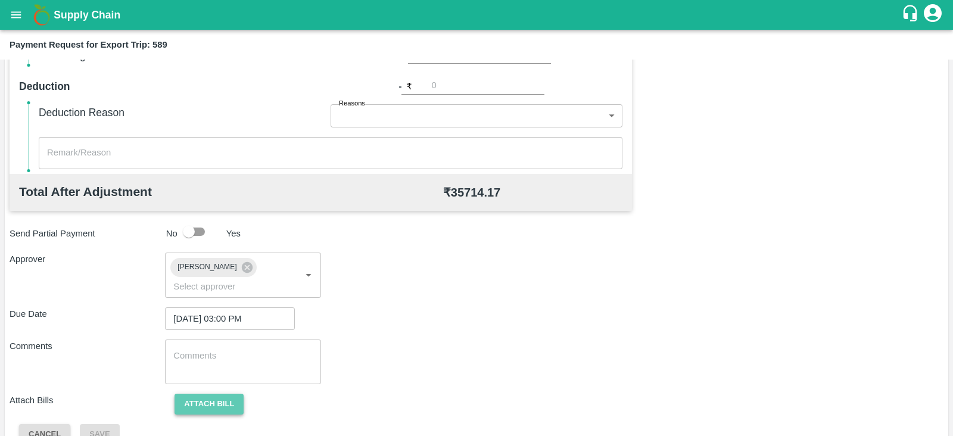
click at [225, 394] on button "Attach bill" at bounding box center [209, 404] width 69 height 21
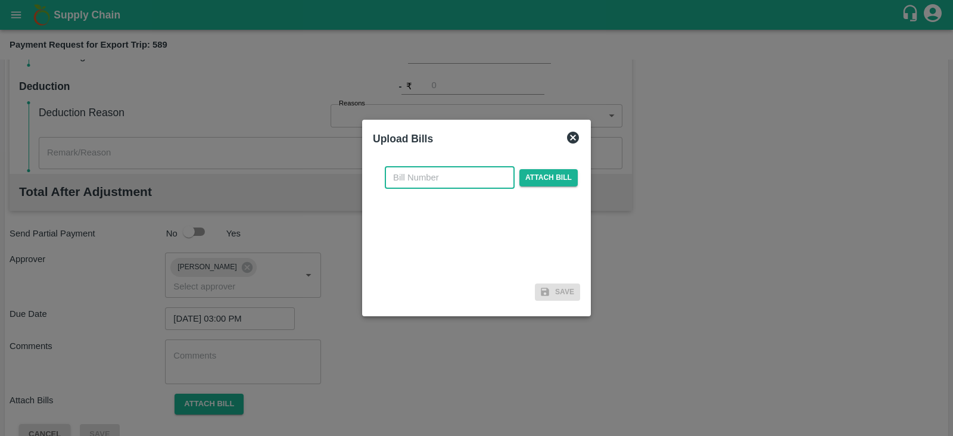
click at [442, 183] on input "text" at bounding box center [450, 177] width 130 height 23
paste input "BGS0981/25-26"
type input "BGS0981/25-26"
click at [546, 175] on span "Attach bill" at bounding box center [549, 177] width 58 height 17
click at [0, 0] on input "Attach bill" at bounding box center [0, 0] width 0 height 0
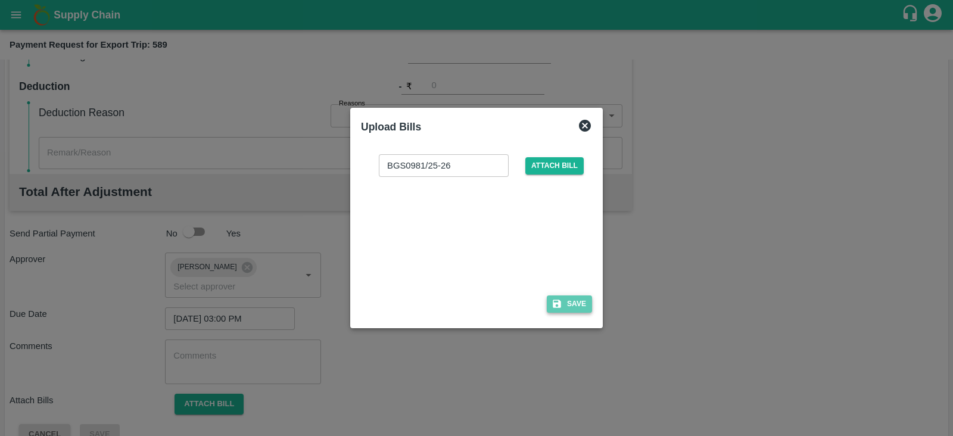
click at [575, 302] on button "Save" at bounding box center [569, 304] width 45 height 17
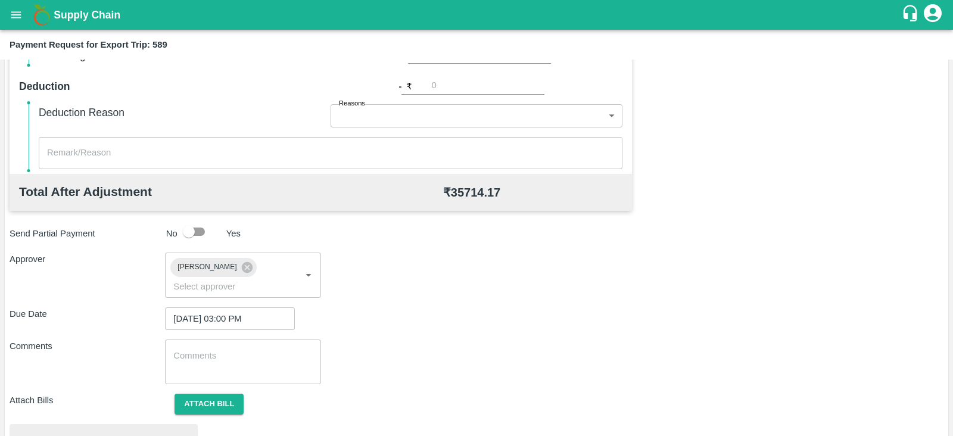
scroll to position [452, 0]
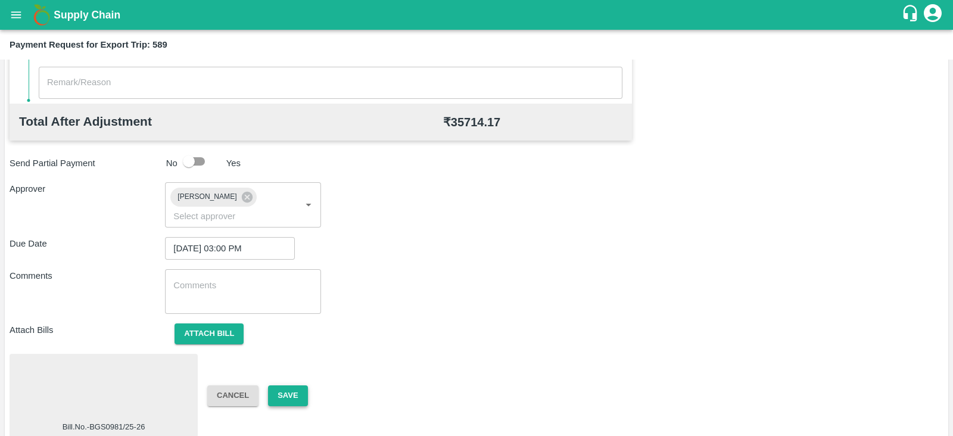
click at [282, 386] on button "Save" at bounding box center [287, 396] width 39 height 21
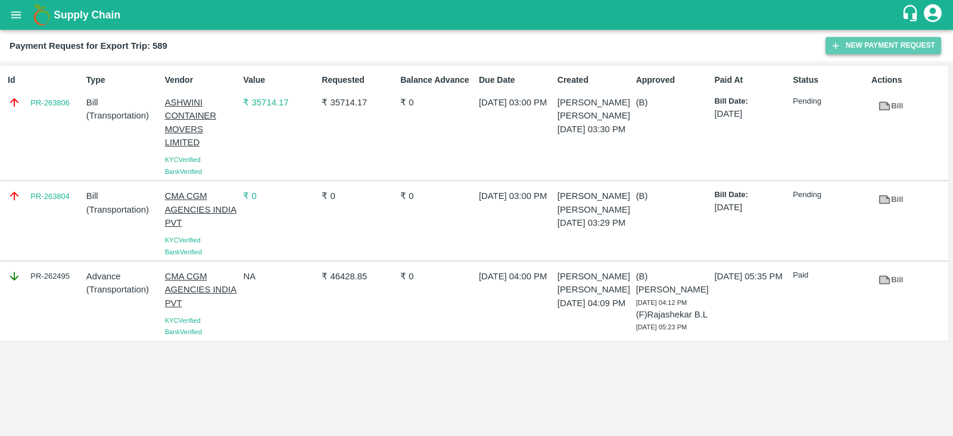
click at [881, 48] on button "New Payment Request" at bounding box center [884, 45] width 116 height 17
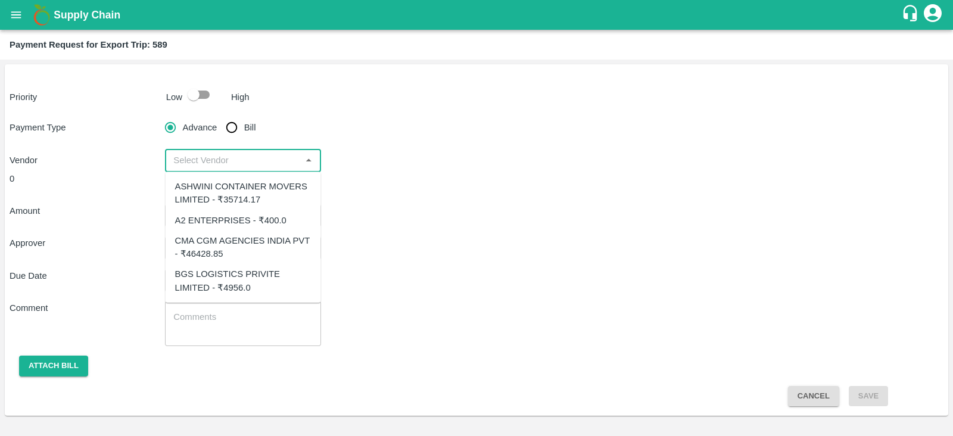
click at [249, 156] on input "input" at bounding box center [233, 160] width 129 height 15
click at [201, 100] on input "checkbox" at bounding box center [194, 94] width 68 height 23
checkbox input "true"
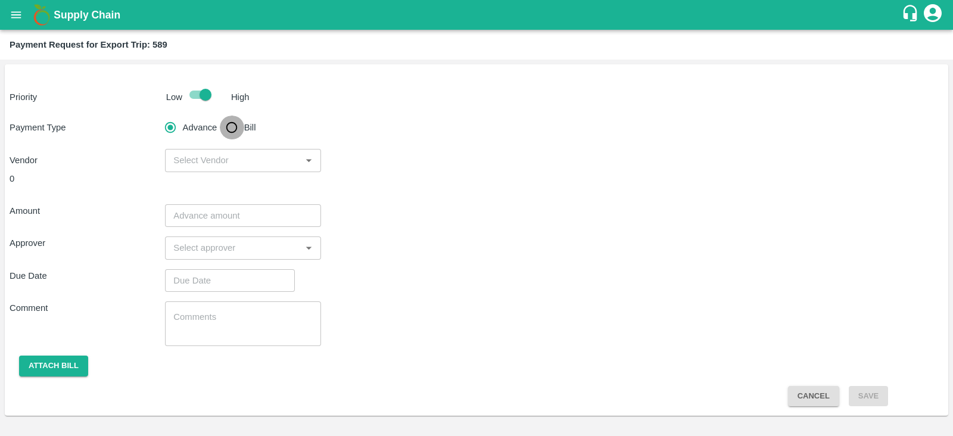
click at [230, 123] on input "Bill" at bounding box center [232, 128] width 24 height 24
radio input "true"
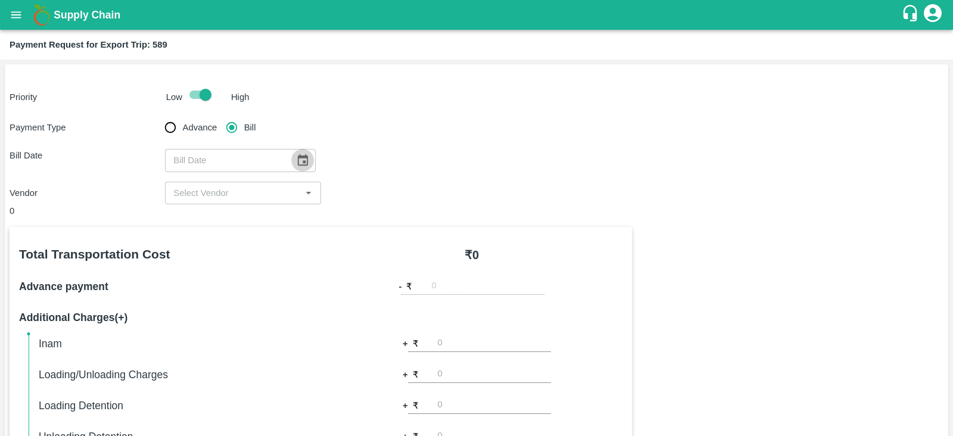
click at [300, 154] on icon "Choose date" at bounding box center [302, 160] width 13 height 13
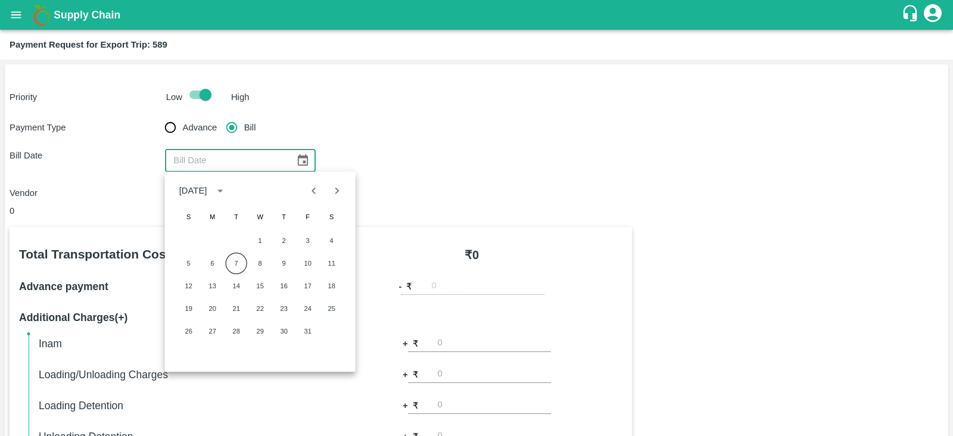
click at [313, 183] on button "Previous month" at bounding box center [314, 190] width 23 height 23
click at [276, 309] on button "25" at bounding box center [283, 308] width 21 height 21
type input "25/09/2025"
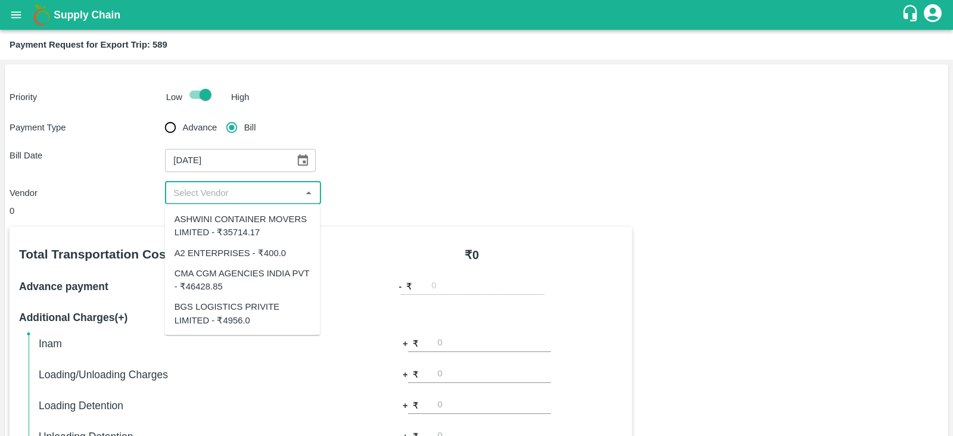
click at [253, 195] on input "input" at bounding box center [233, 192] width 129 height 15
click at [253, 234] on div "ASHWINI CONTAINER MOVERS LIMITED - ₹35714.17" at bounding box center [243, 226] width 136 height 27
type input "ASHWINI CONTAINER MOVERS LIMITED - ₹35714.17"
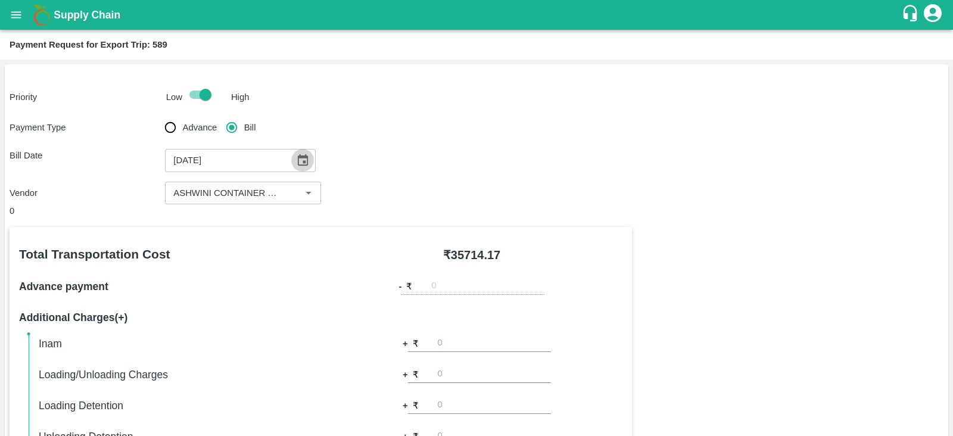
click at [298, 158] on icon "Choose date, selected date is Sep 25, 2025" at bounding box center [303, 159] width 10 height 11
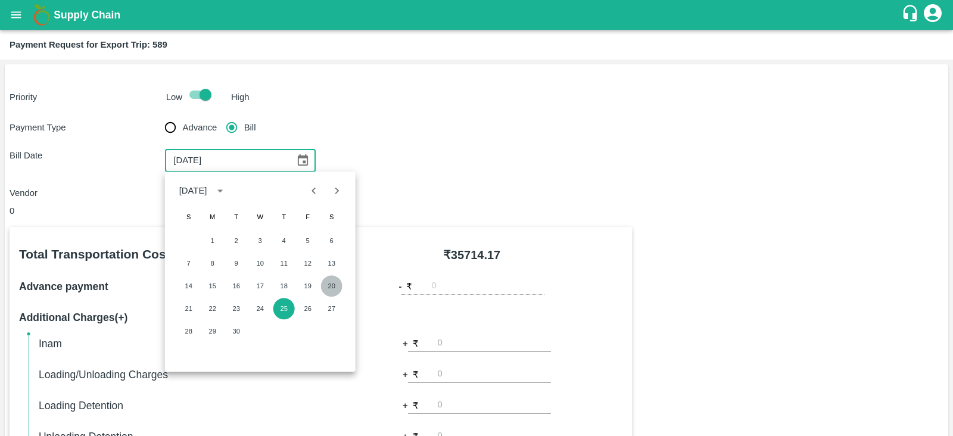
click at [335, 279] on button "20" at bounding box center [331, 285] width 21 height 21
type input "20/09/2025"
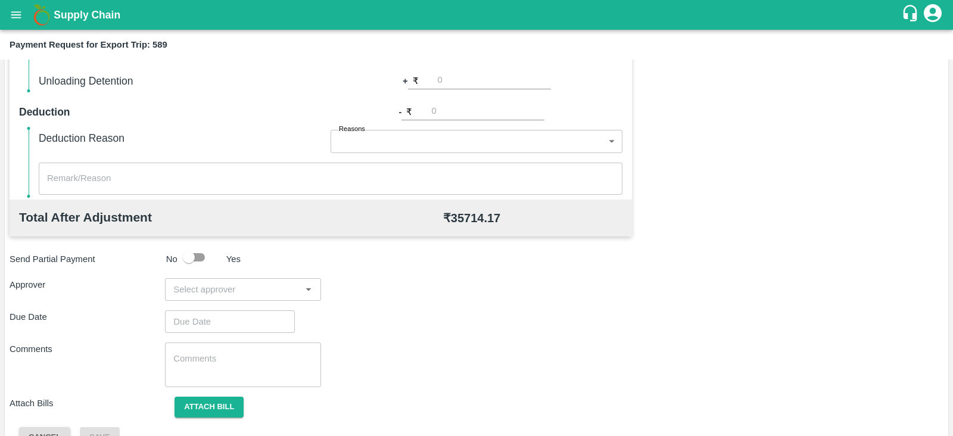
scroll to position [358, 0]
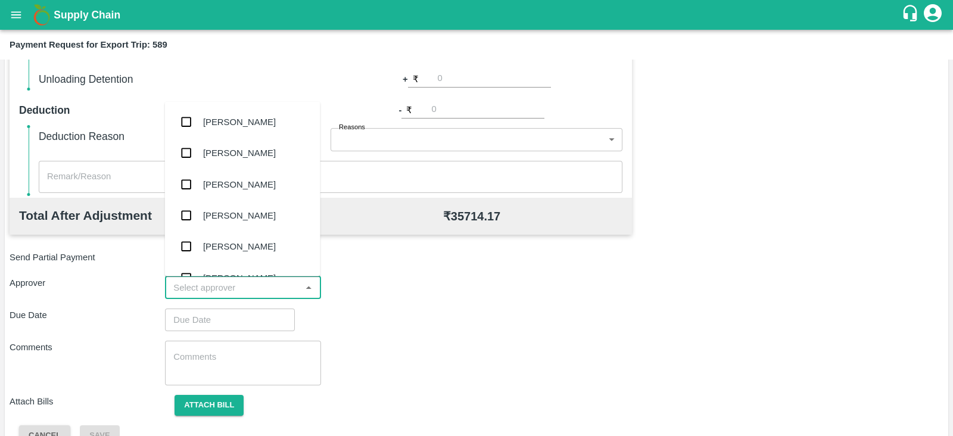
click at [262, 293] on input "input" at bounding box center [233, 287] width 129 height 15
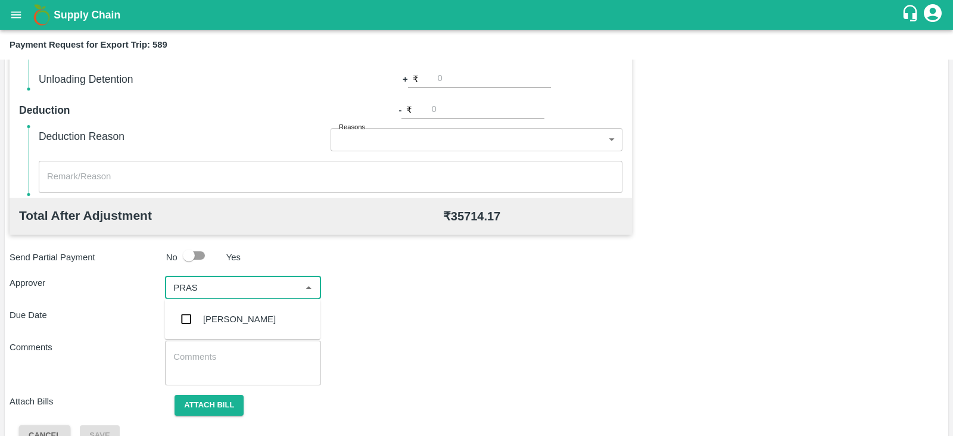
type input "PRASA"
click at [249, 315] on div "[PERSON_NAME]" at bounding box center [239, 319] width 73 height 13
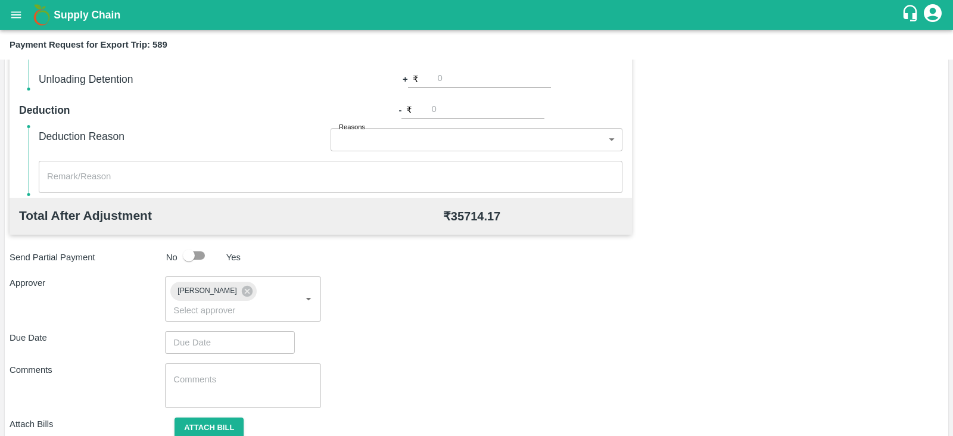
click at [243, 338] on div "Total Transportation Cost ₹ 35714.17 Advance payment - ₹ Additional Charges(+) …" at bounding box center [477, 169] width 934 height 599
type input "DD/MM/YYYY hh:mm aa"
click at [234, 332] on input "DD/MM/YYYY hh:mm aa" at bounding box center [226, 342] width 122 height 23
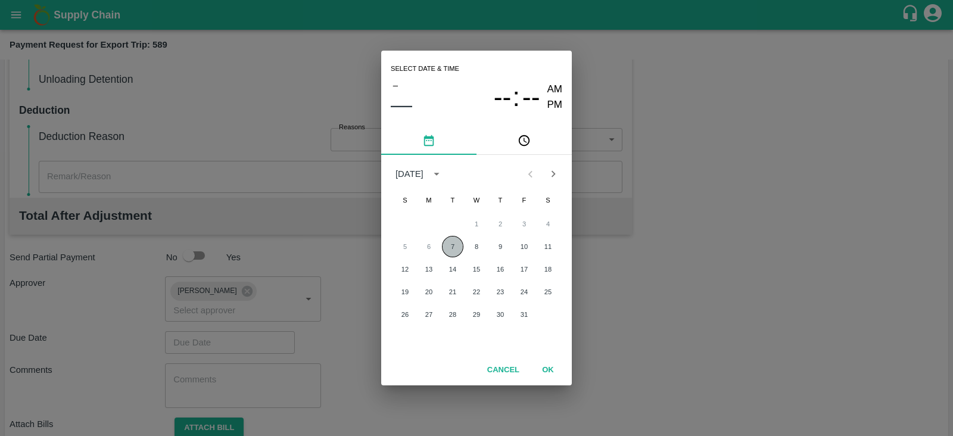
click at [459, 245] on button "7" at bounding box center [452, 246] width 21 height 21
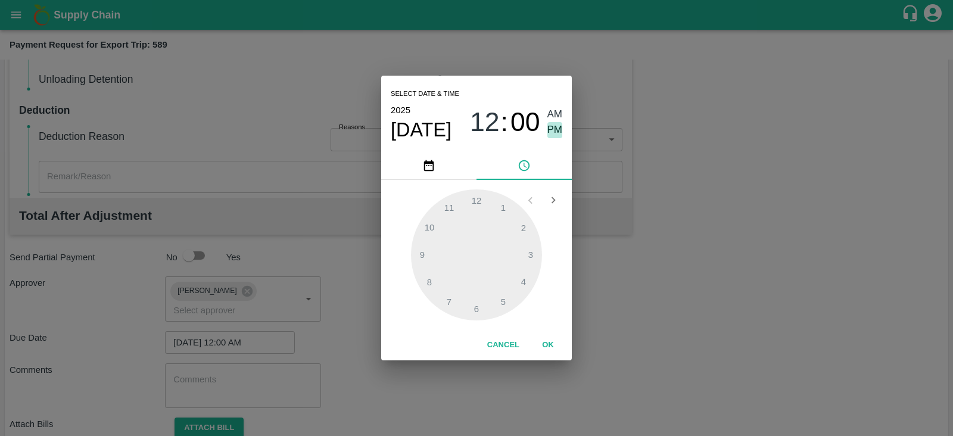
click at [552, 132] on span "PM" at bounding box center [555, 130] width 15 height 16
click at [528, 258] on div at bounding box center [476, 254] width 131 height 131
type input "07/10/2025 03:00 PM"
click at [550, 344] on button "OK" at bounding box center [548, 345] width 38 height 21
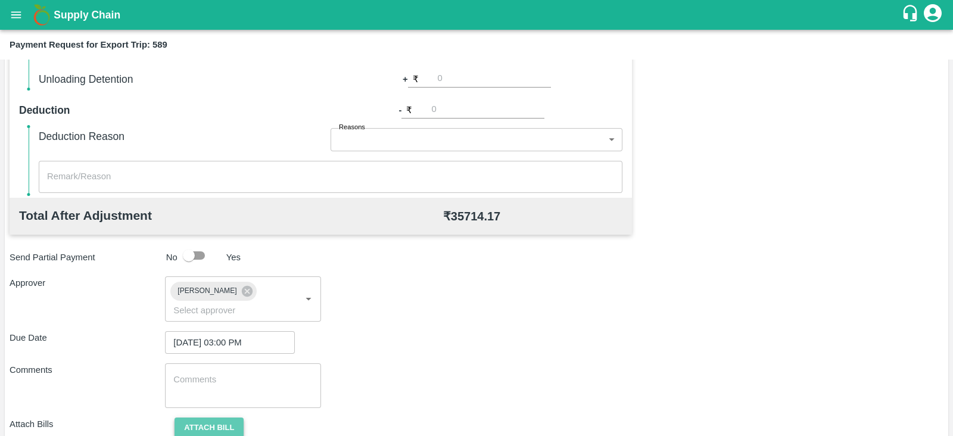
click at [220, 418] on button "Attach bill" at bounding box center [209, 428] width 69 height 21
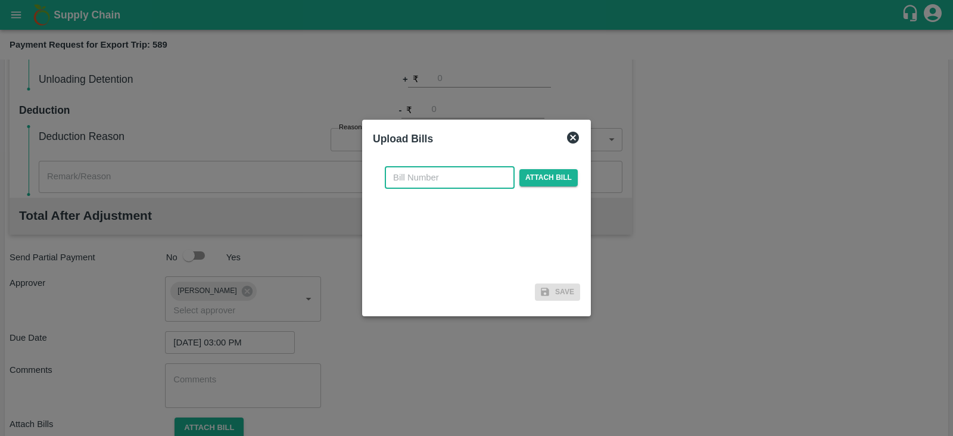
click at [446, 179] on input "text" at bounding box center [450, 177] width 130 height 23
paste input "ACML25-26/05420"
type input "ACML25-26/05420"
click at [560, 170] on span "Attach bill" at bounding box center [549, 177] width 58 height 17
click at [0, 0] on input "Attach bill" at bounding box center [0, 0] width 0 height 0
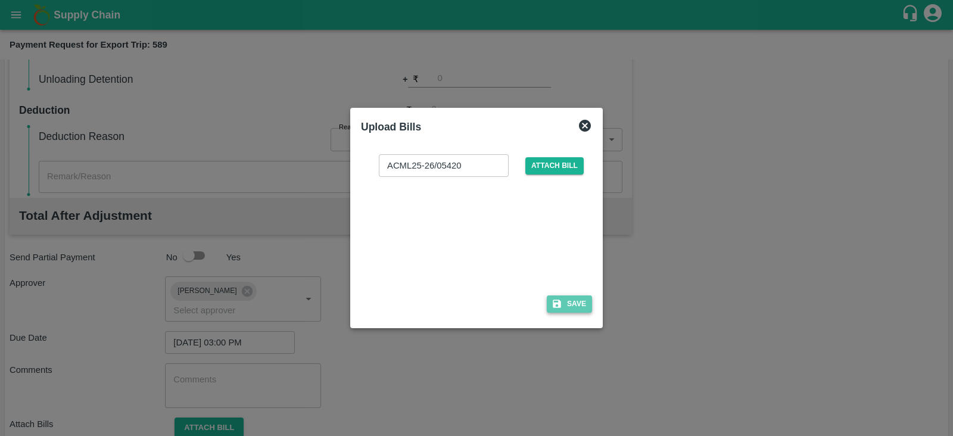
click at [587, 300] on button "Save" at bounding box center [569, 304] width 45 height 17
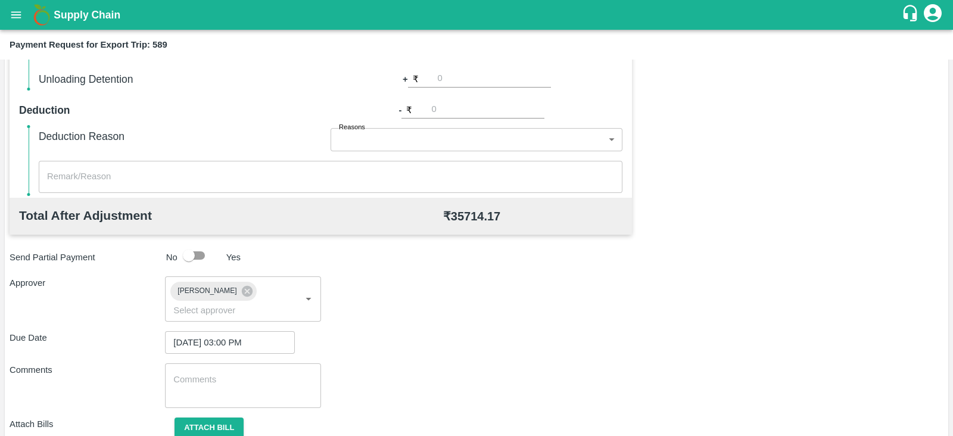
scroll to position [452, 0]
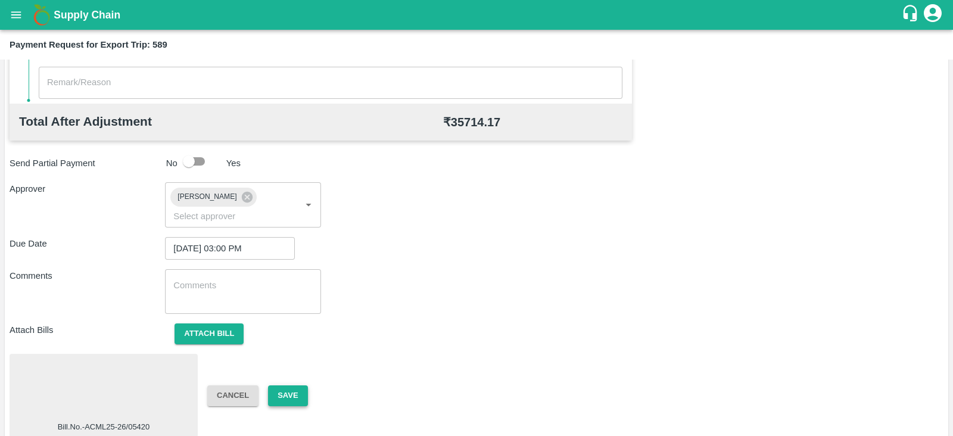
click at [284, 386] on button "Save" at bounding box center [287, 396] width 39 height 21
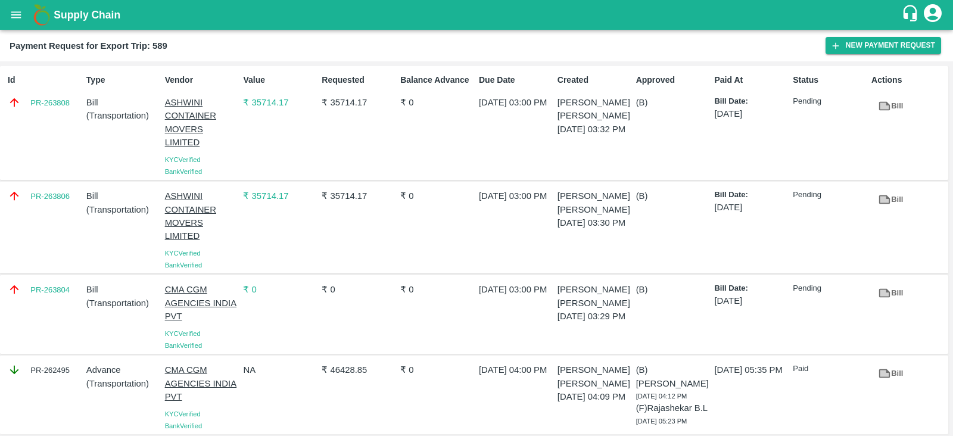
scroll to position [20, 0]
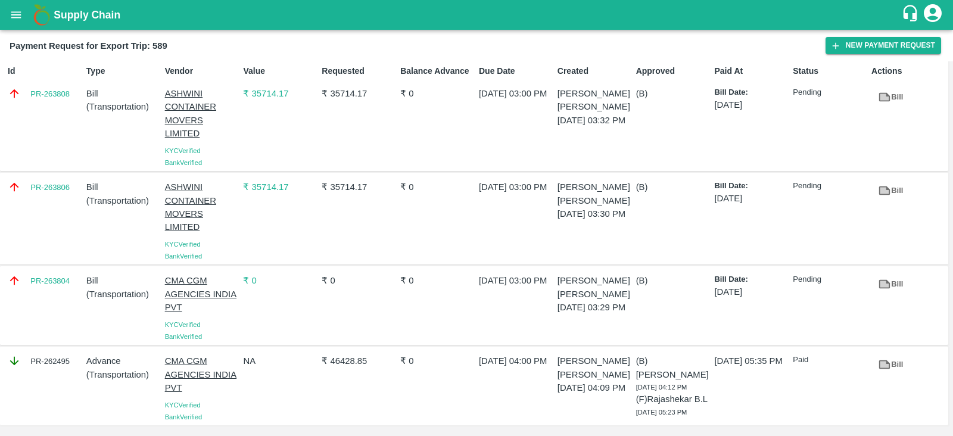
click at [70, 198] on div "PR-263806" at bounding box center [42, 219] width 79 height 86
copy link "PR-263806"
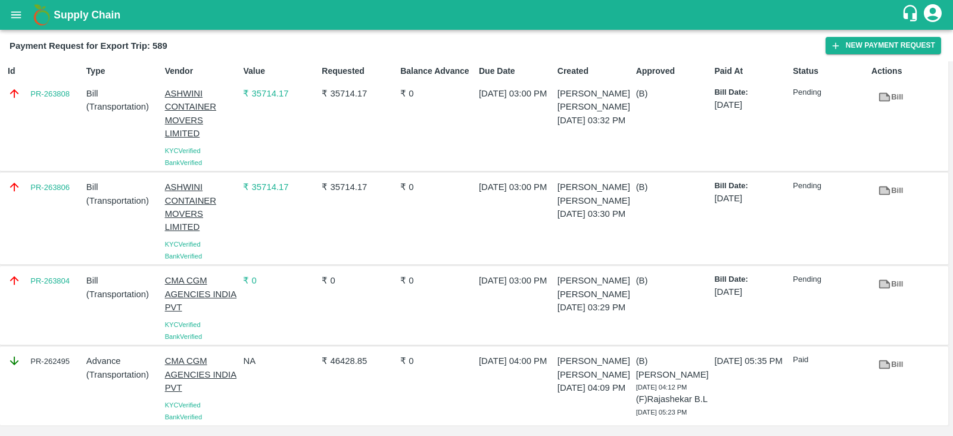
click at [66, 287] on div "PR-263804" at bounding box center [42, 305] width 79 height 73
copy link "PR-263804"
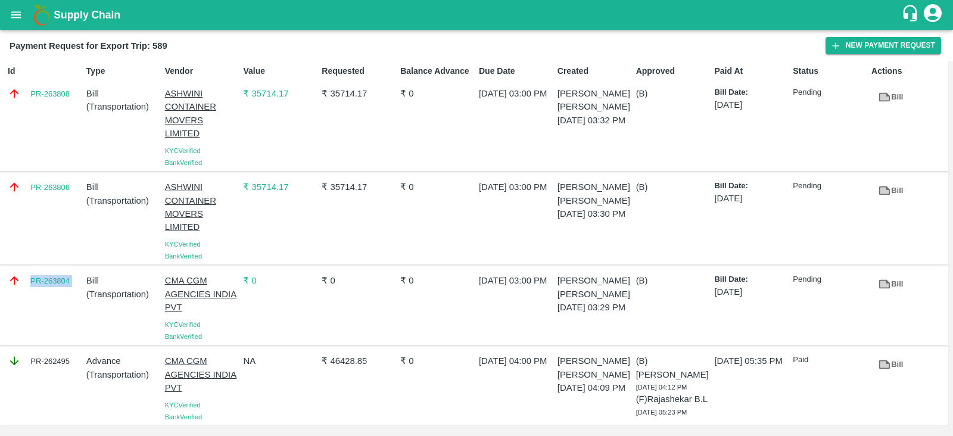
scroll to position [0, 0]
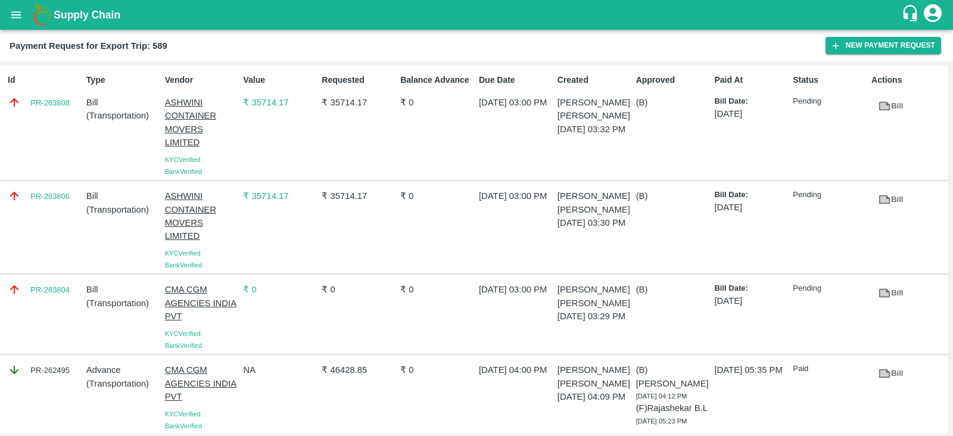
click at [70, 125] on div "Id PR-263808" at bounding box center [42, 123] width 79 height 108
copy link "PR-263808"
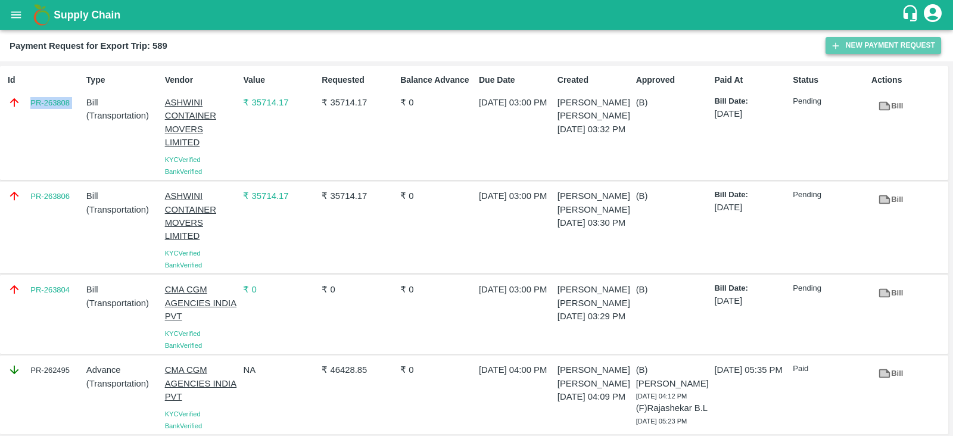
click at [859, 42] on button "New Payment Request" at bounding box center [884, 45] width 116 height 17
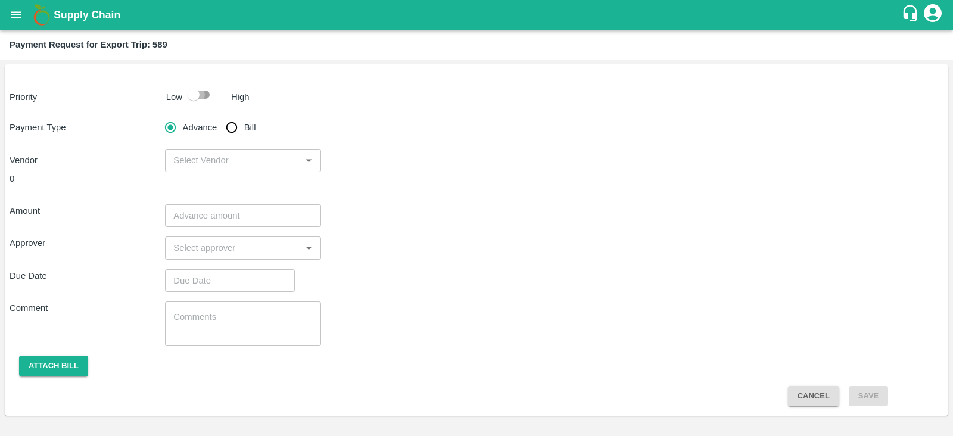
click at [188, 104] on input "checkbox" at bounding box center [194, 94] width 68 height 23
checkbox input "true"
click at [231, 133] on input "Bill" at bounding box center [232, 128] width 24 height 24
radio input "true"
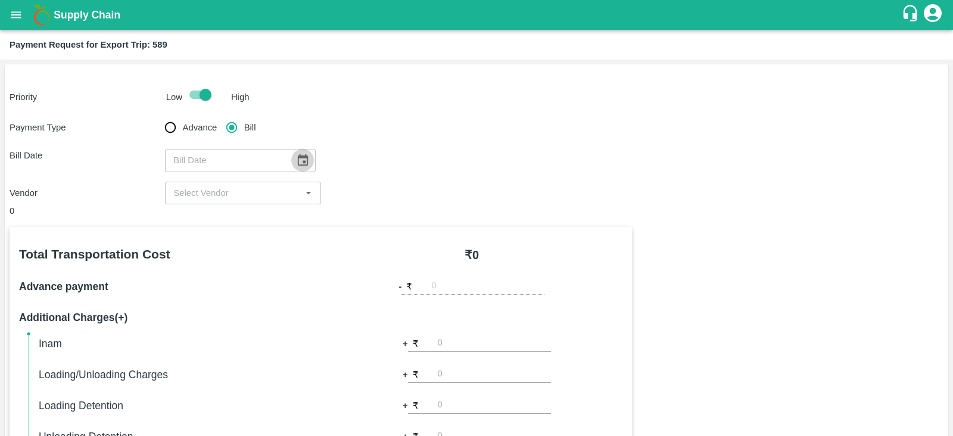
click at [296, 160] on icon "Choose date" at bounding box center [302, 160] width 13 height 13
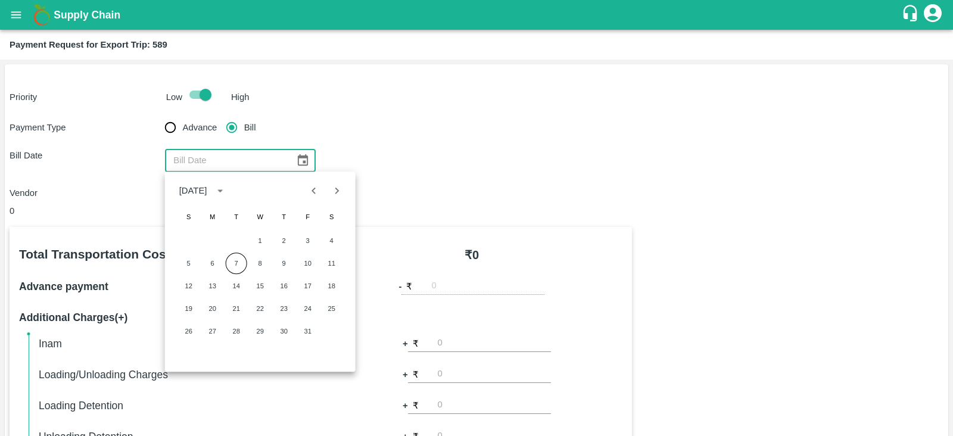
click at [584, 24] on div "Supply Chain" at bounding box center [476, 15] width 953 height 30
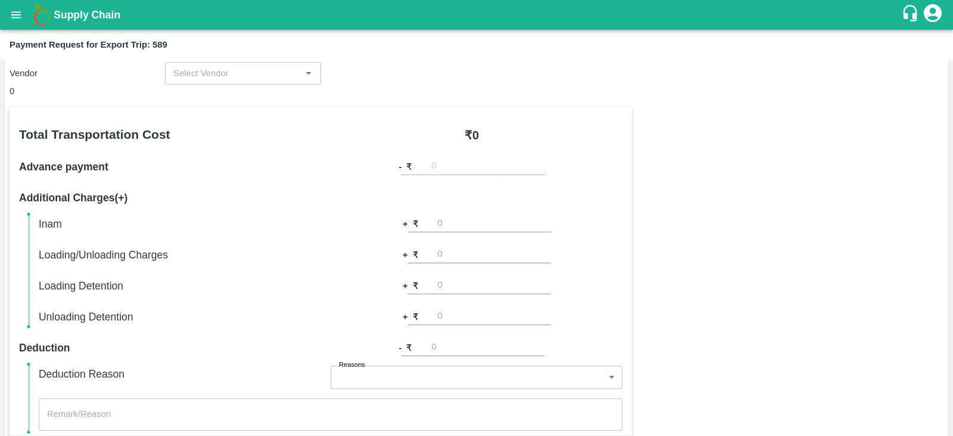
scroll to position [120, 0]
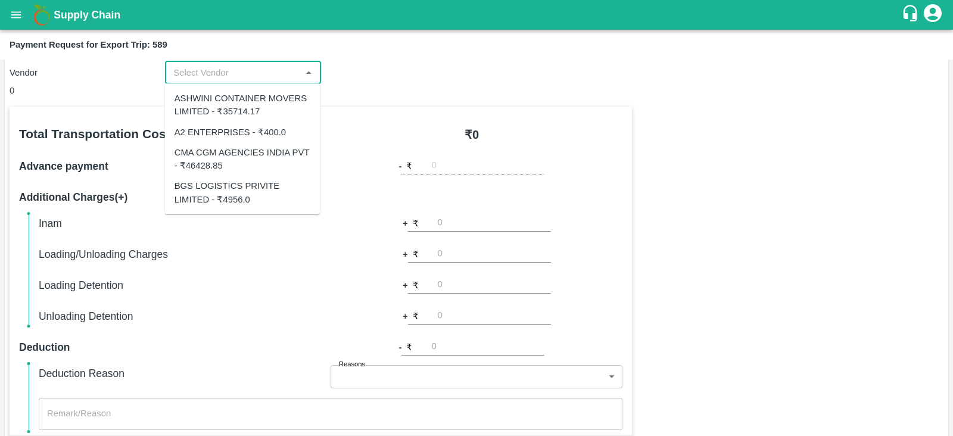
click at [241, 70] on input "input" at bounding box center [233, 72] width 129 height 15
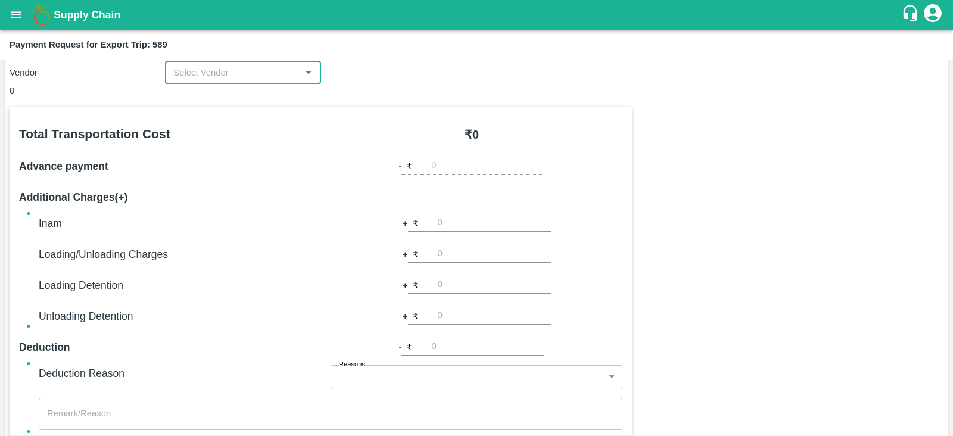
click at [281, 74] on input "input" at bounding box center [233, 72] width 129 height 15
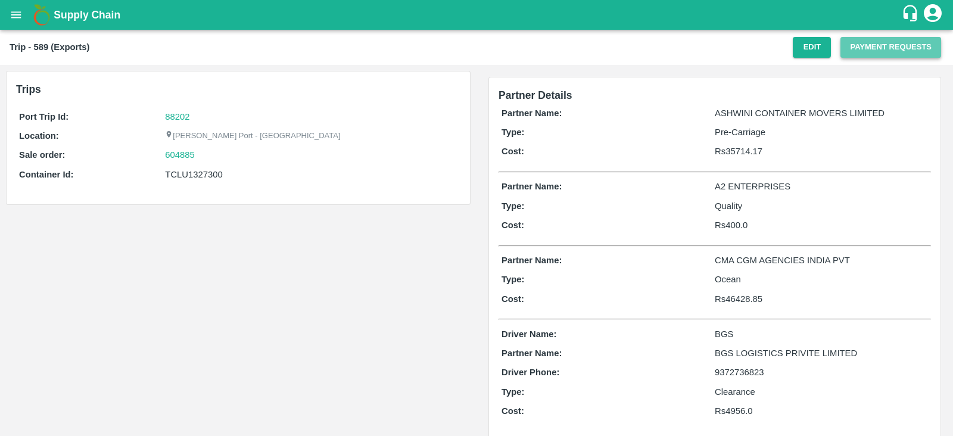
click at [879, 51] on button "Payment Requests" at bounding box center [891, 47] width 101 height 21
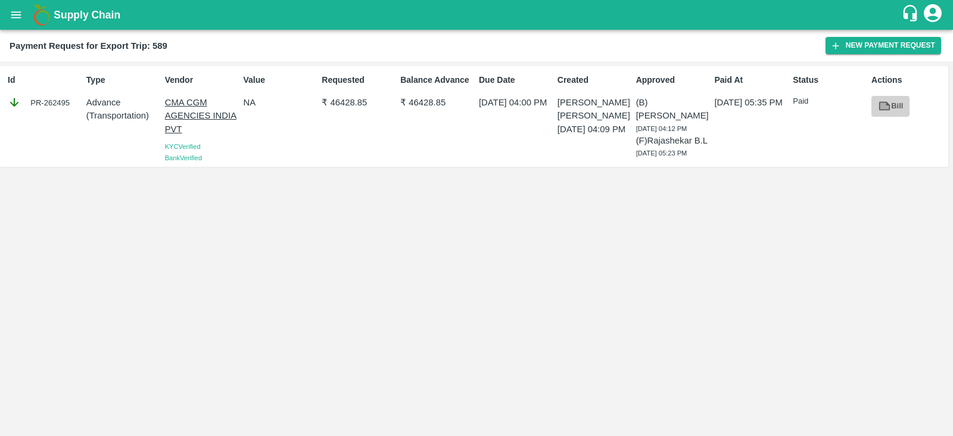
click at [881, 102] on icon at bounding box center [884, 106] width 11 height 9
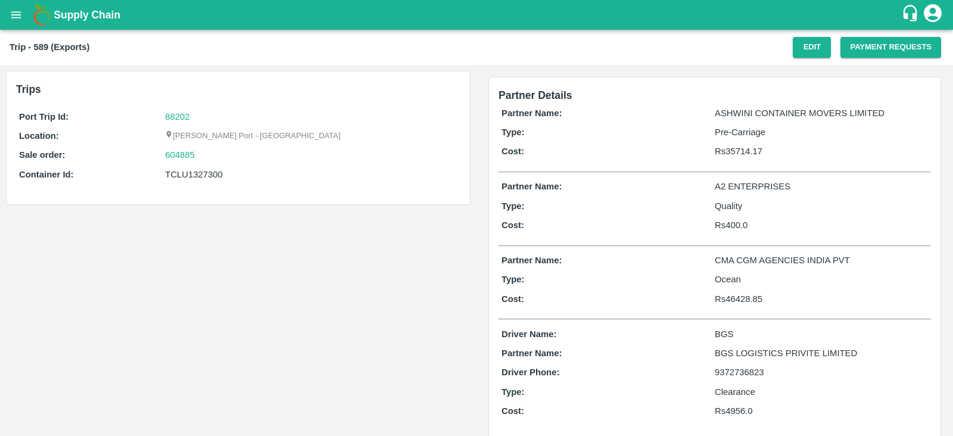
scroll to position [17, 0]
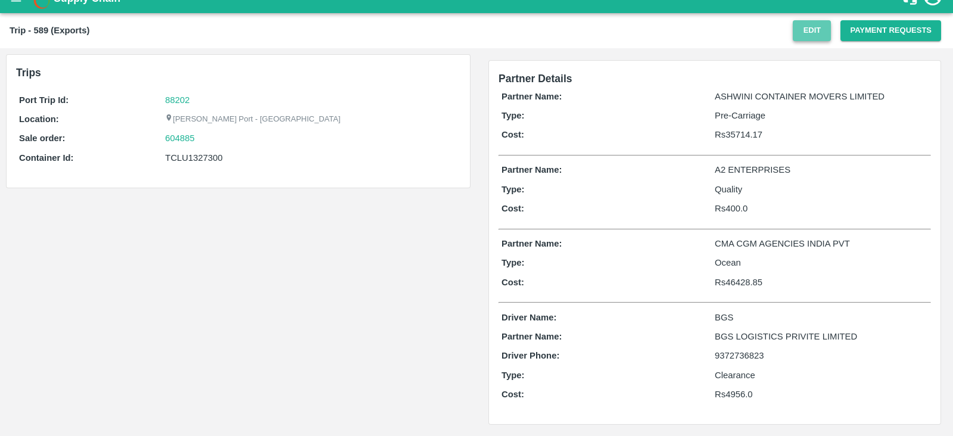
click at [825, 26] on button "Edit" at bounding box center [812, 30] width 38 height 21
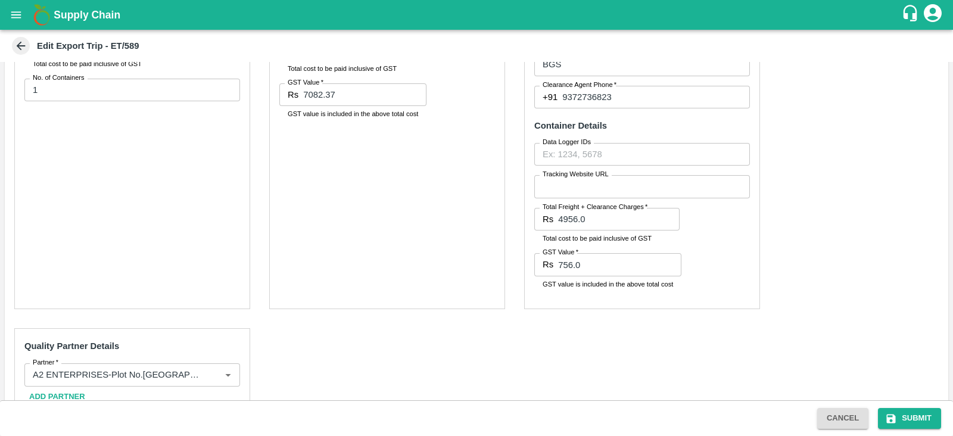
scroll to position [488, 0]
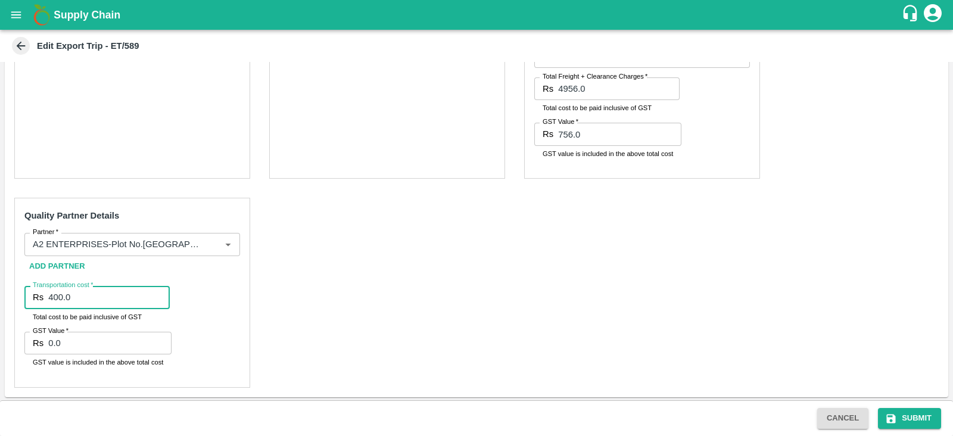
click at [116, 300] on input "400.0" at bounding box center [109, 297] width 122 height 23
type input "4"
type input "1200"
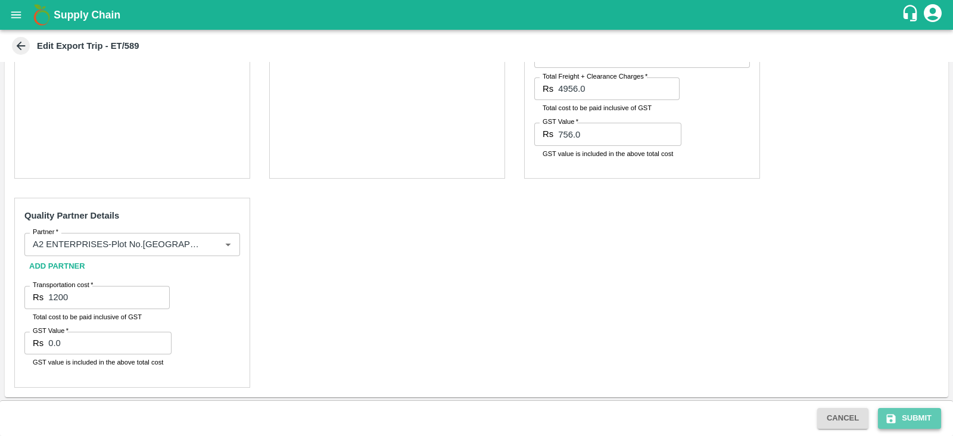
click at [897, 419] on icon "submit" at bounding box center [891, 419] width 12 height 12
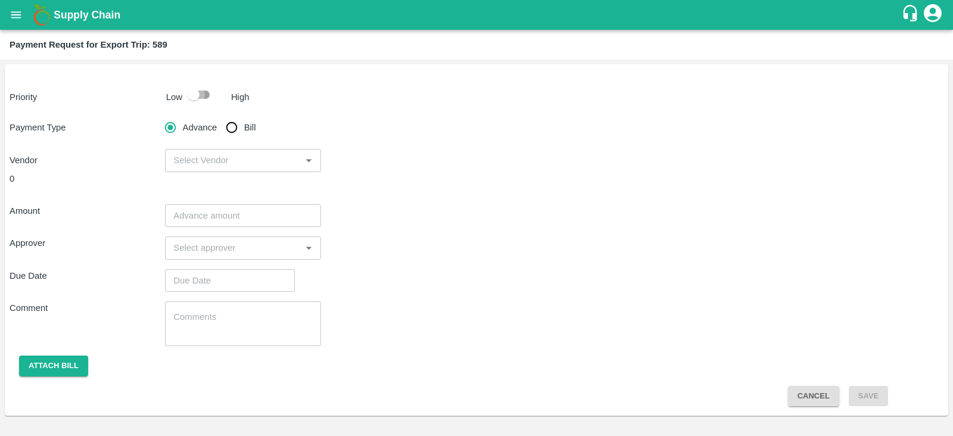
click at [201, 88] on input "checkbox" at bounding box center [194, 94] width 68 height 23
checkbox input "true"
click at [234, 120] on input "Bill" at bounding box center [232, 128] width 24 height 24
radio input "true"
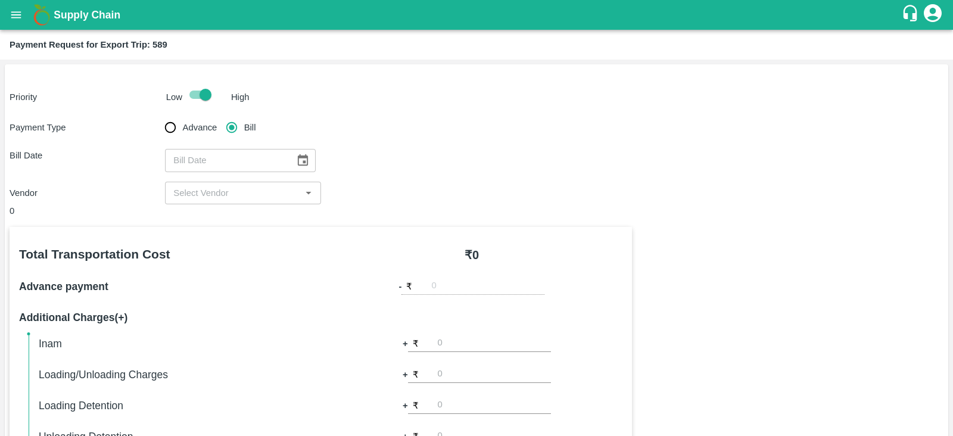
type input "DD/MM/YYYY"
click at [254, 164] on input "DD/MM/YYYY" at bounding box center [226, 160] width 122 height 23
click at [298, 160] on icon "Choose date" at bounding box center [303, 159] width 10 height 11
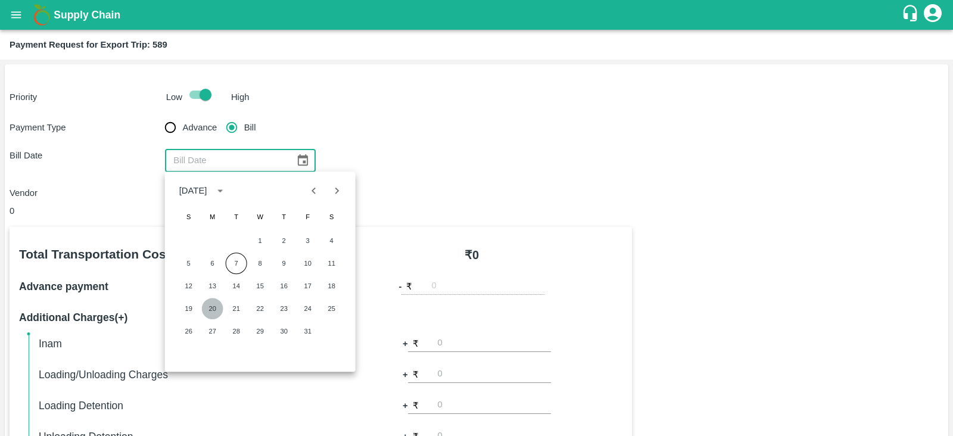
click at [213, 306] on button "20" at bounding box center [212, 308] width 21 height 21
type input "20/10/2025"
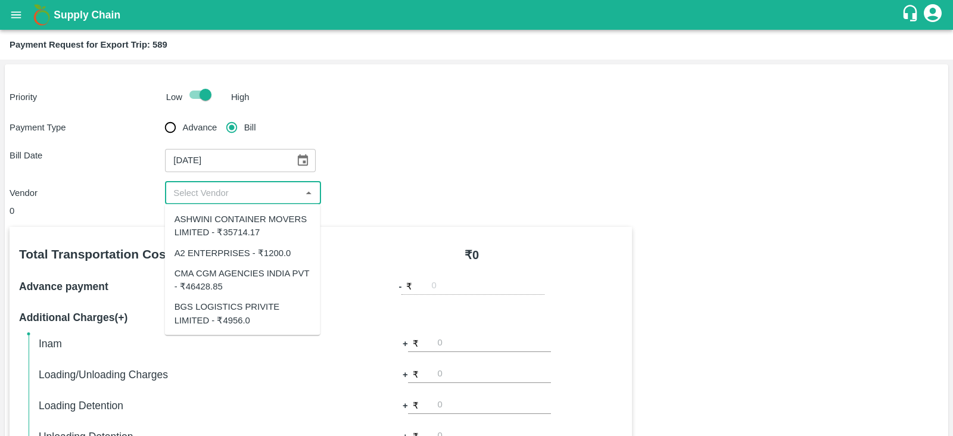
click at [247, 190] on input "input" at bounding box center [233, 192] width 129 height 15
click at [254, 246] on div "A2 ENTERPRISES - ₹1200.0" at bounding box center [233, 252] width 117 height 13
type input "A2 ENTERPRISES - ₹1200.0"
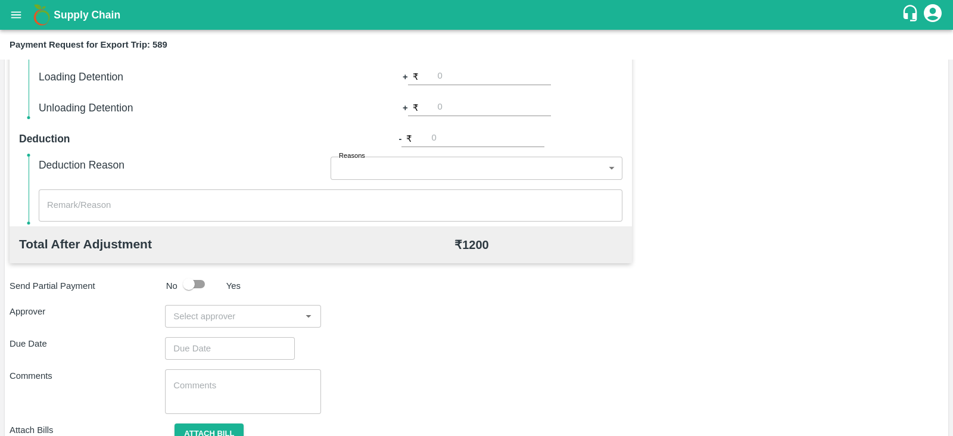
scroll to position [381, 0]
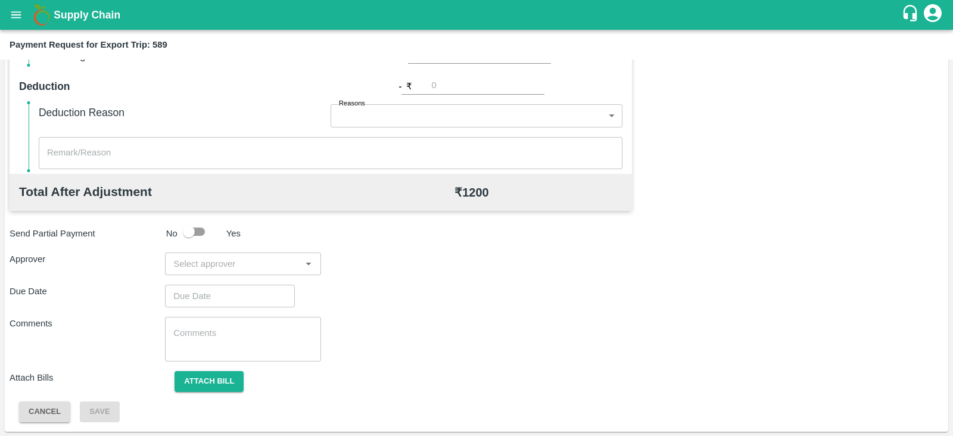
click at [213, 272] on div "​" at bounding box center [243, 264] width 156 height 23
type input "PRASA"
click at [215, 293] on div "Prasad Waghade" at bounding box center [239, 294] width 73 height 13
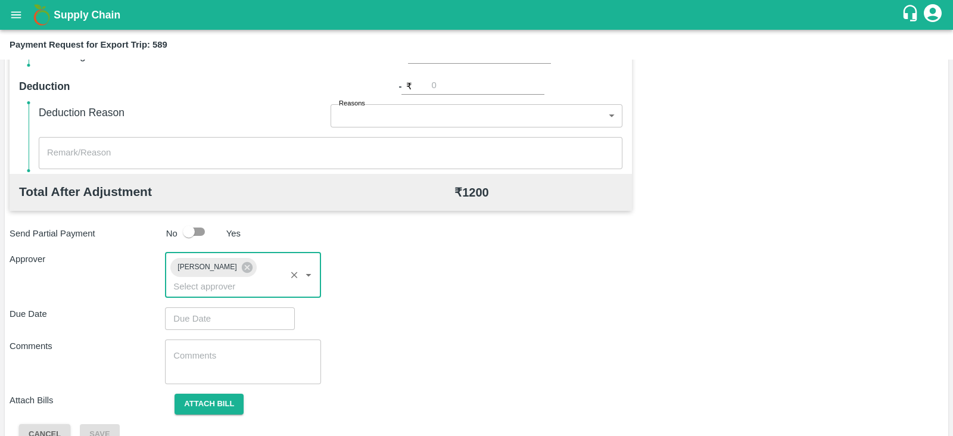
type input "DD/MM/YYYY hh:mm aa"
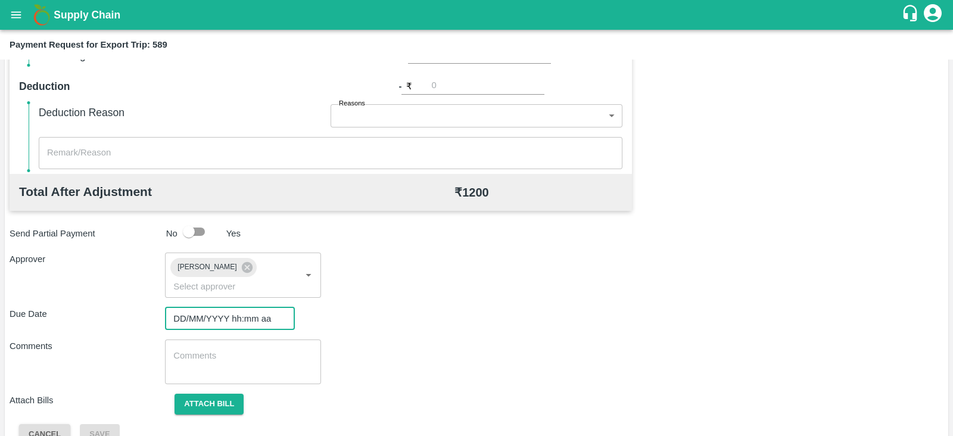
click at [206, 307] on input "DD/MM/YYYY hh:mm aa" at bounding box center [226, 318] width 122 height 23
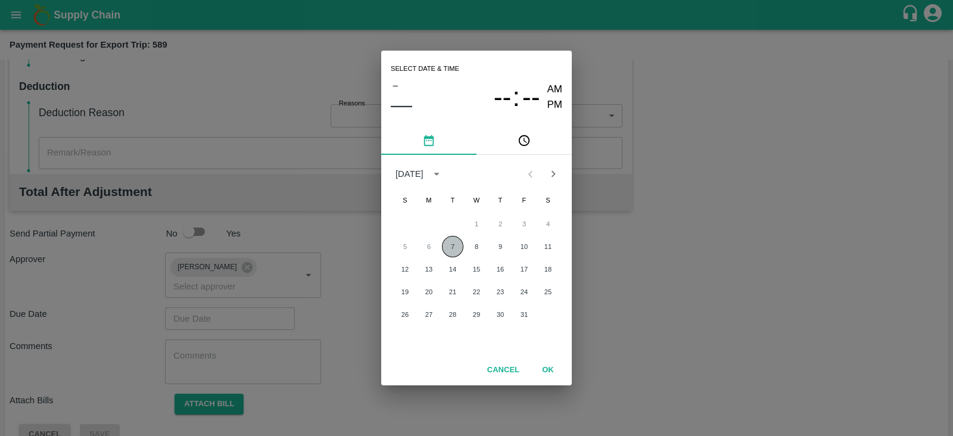
click at [448, 244] on button "7" at bounding box center [452, 246] width 21 height 21
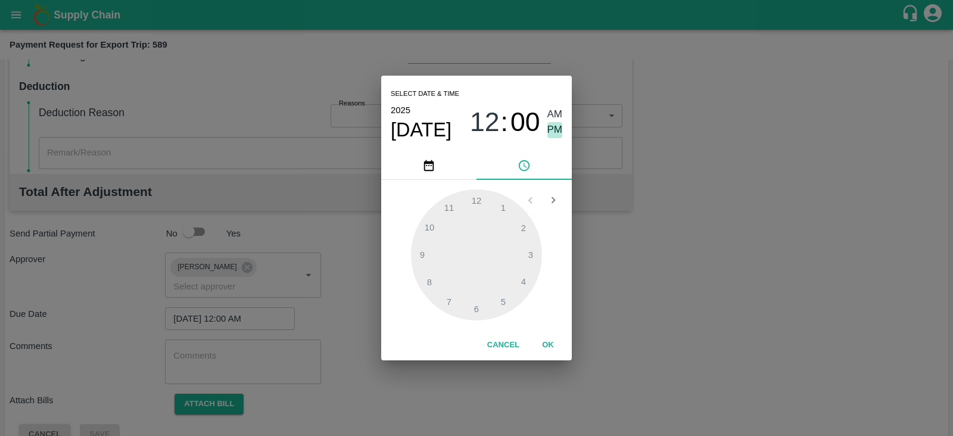
click at [552, 129] on span "PM" at bounding box center [555, 130] width 15 height 16
type input "07/10/2025 12:00 PM"
click at [549, 345] on button "OK" at bounding box center [548, 345] width 38 height 21
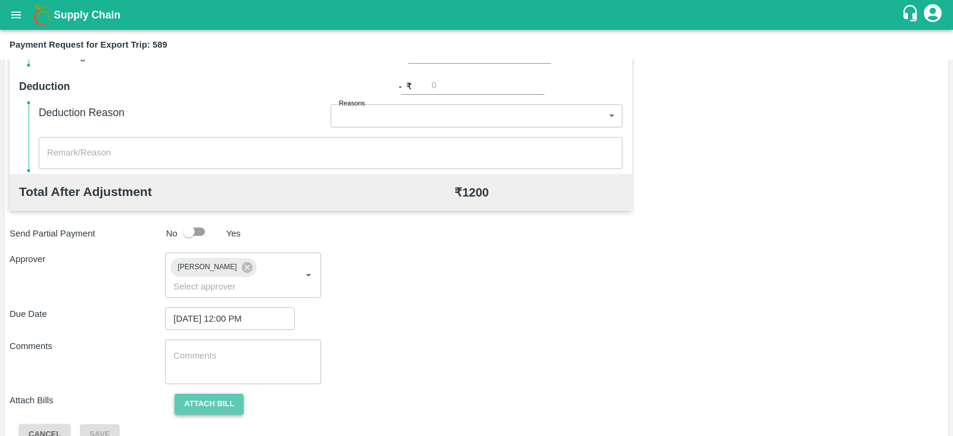
click at [227, 394] on button "Attach bill" at bounding box center [209, 404] width 69 height 21
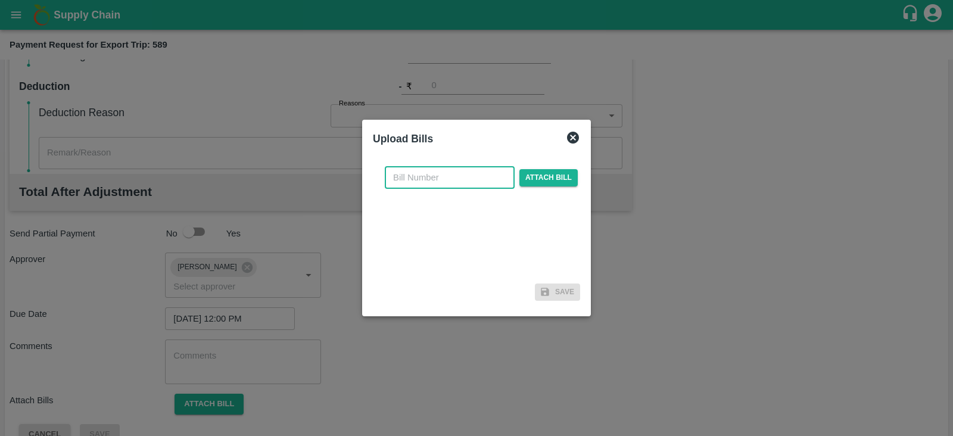
click at [453, 176] on input "text" at bounding box center [450, 177] width 130 height 23
paste input "A2-131/2025-26"
type input "A2-131/2025-26"
click at [541, 176] on span "Attach bill" at bounding box center [549, 177] width 58 height 17
click at [0, 0] on input "Attach bill" at bounding box center [0, 0] width 0 height 0
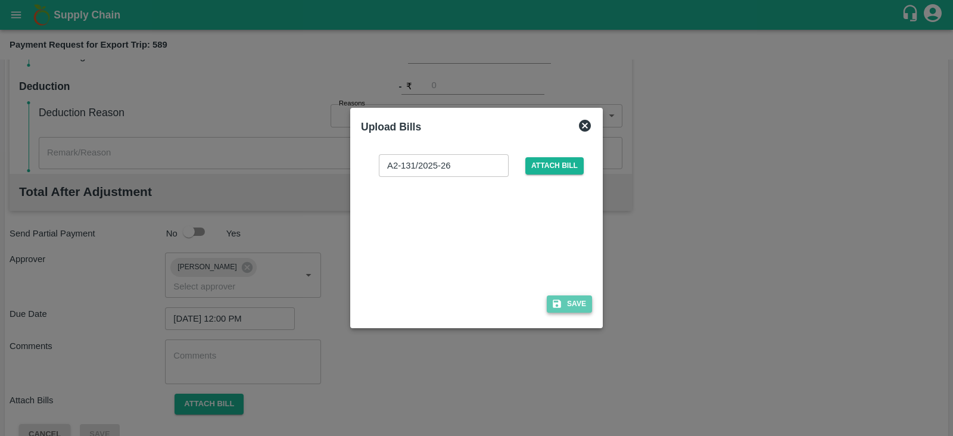
click at [581, 303] on button "Save" at bounding box center [569, 304] width 45 height 17
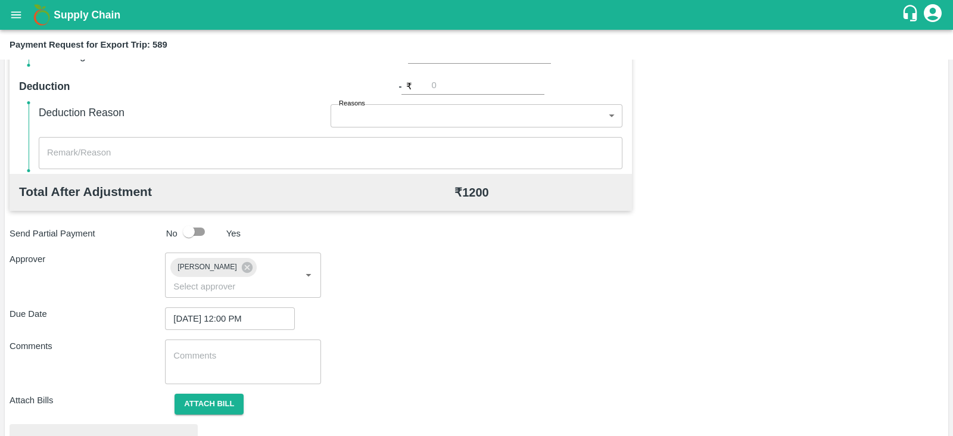
scroll to position [452, 0]
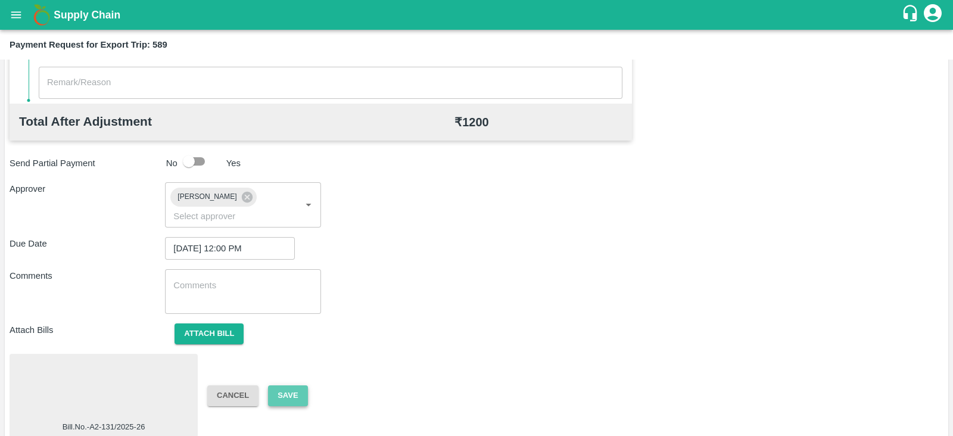
click at [287, 386] on button "Save" at bounding box center [287, 396] width 39 height 21
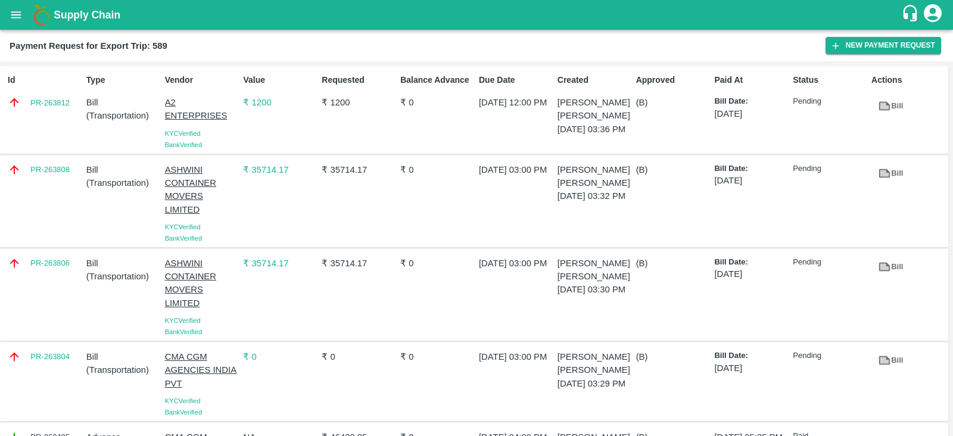
click at [60, 118] on div "Id PR-263812" at bounding box center [42, 110] width 79 height 82
copy link "PR-263812"
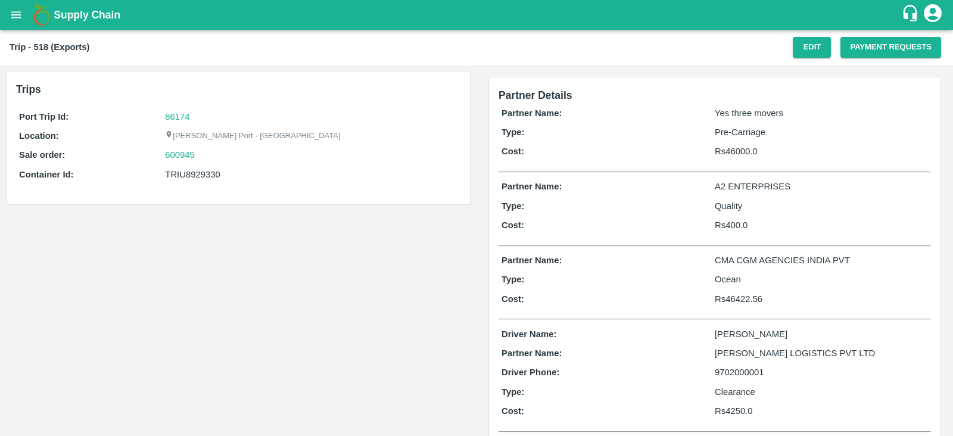
scroll to position [90, 0]
